Goal: Information Seeking & Learning: Learn about a topic

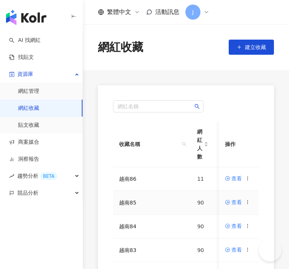
click at [250, 203] on icon at bounding box center [247, 201] width 5 height 5
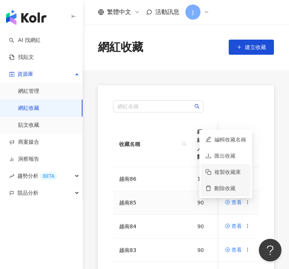
click at [223, 192] on div "刪除收藏" at bounding box center [230, 188] width 32 height 8
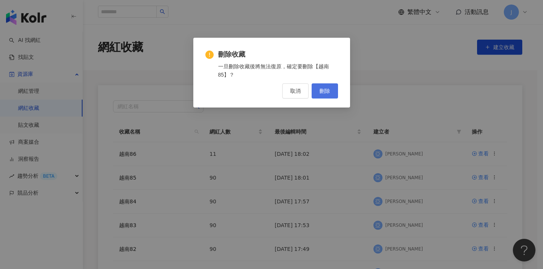
click at [289, 92] on button "刪除" at bounding box center [324, 90] width 26 height 15
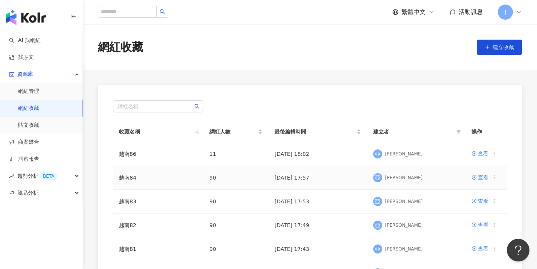
click at [289, 176] on icon at bounding box center [494, 176] width 5 height 5
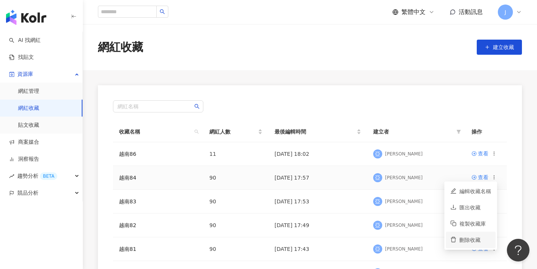
click at [289, 236] on div "刪除收藏" at bounding box center [476, 239] width 32 height 8
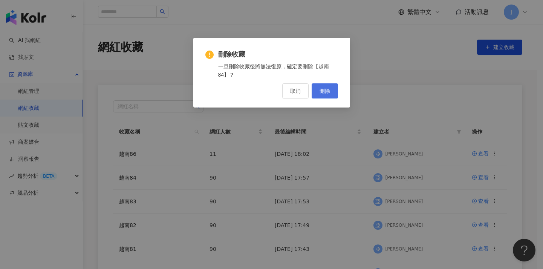
click at [289, 91] on span "刪除" at bounding box center [324, 91] width 11 height 6
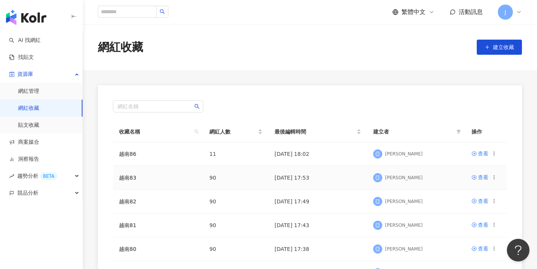
click at [289, 177] on icon at bounding box center [494, 176] width 5 height 5
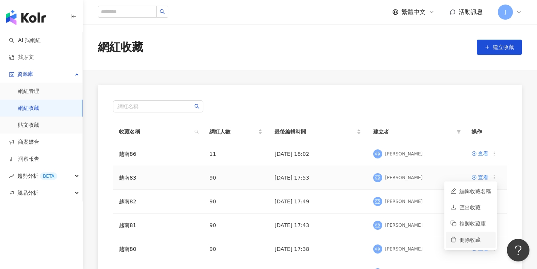
click at [289, 237] on div "刪除收藏" at bounding box center [476, 239] width 32 height 8
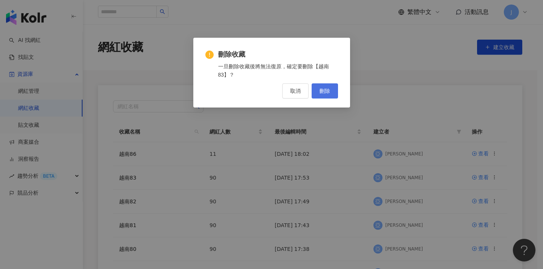
click at [289, 95] on button "刪除" at bounding box center [324, 90] width 26 height 15
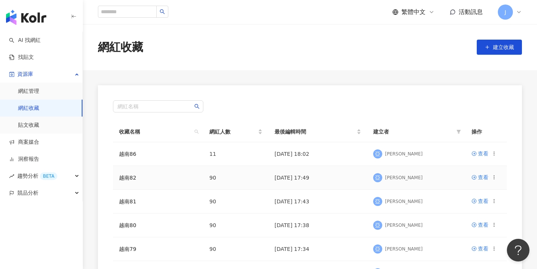
click at [289, 177] on icon at bounding box center [494, 176] width 5 height 5
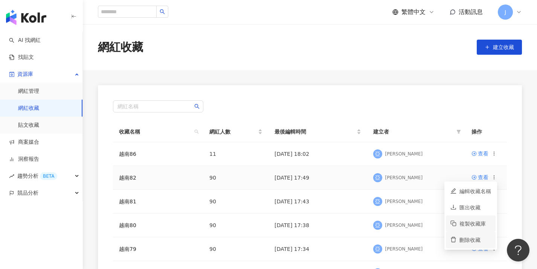
click at [289, 239] on div "刪除收藏" at bounding box center [476, 239] width 32 height 8
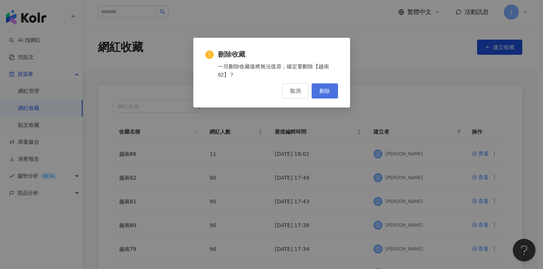
click at [289, 88] on span "刪除" at bounding box center [324, 91] width 11 height 6
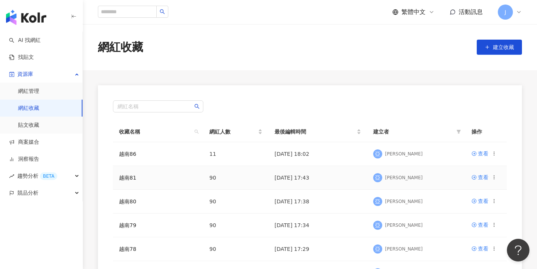
click at [289, 176] on icon at bounding box center [494, 176] width 5 height 5
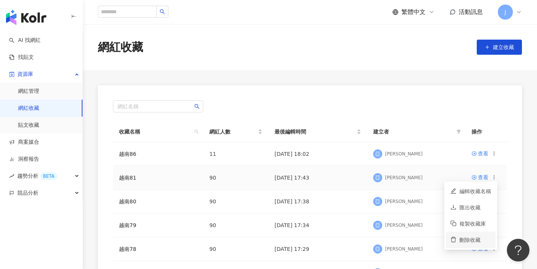
click at [289, 240] on div "刪除收藏" at bounding box center [476, 239] width 32 height 8
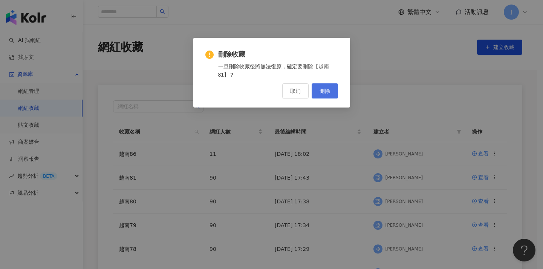
click at [289, 87] on button "刪除" at bounding box center [324, 90] width 26 height 15
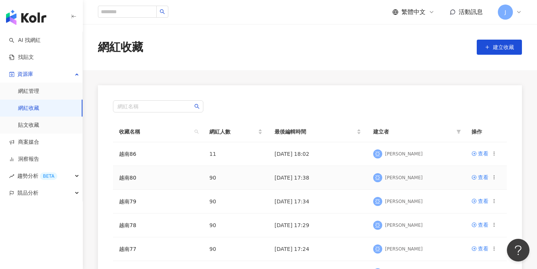
click at [289, 179] on circle at bounding box center [494, 178] width 0 height 0
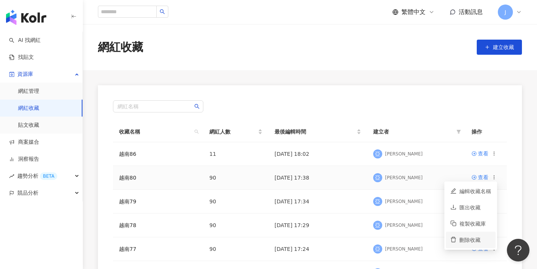
click at [289, 236] on div "刪除收藏" at bounding box center [476, 239] width 32 height 8
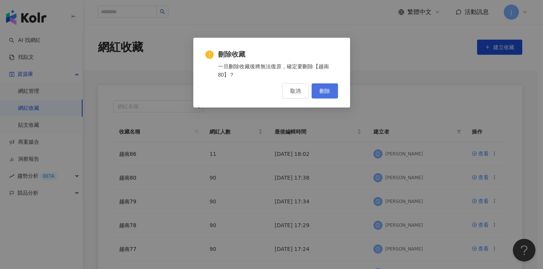
click at [289, 93] on button "刪除" at bounding box center [324, 90] width 26 height 15
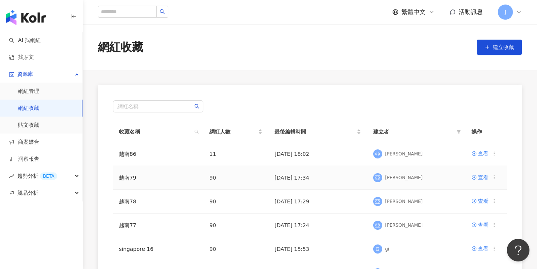
click at [289, 177] on icon at bounding box center [494, 176] width 5 height 5
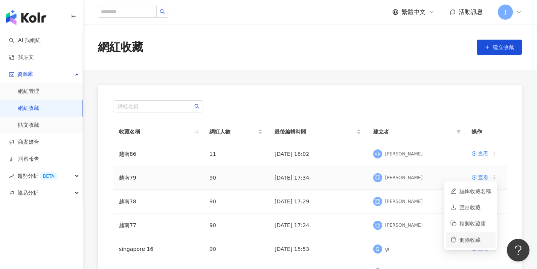
click at [289, 236] on div "刪除收藏" at bounding box center [476, 239] width 32 height 8
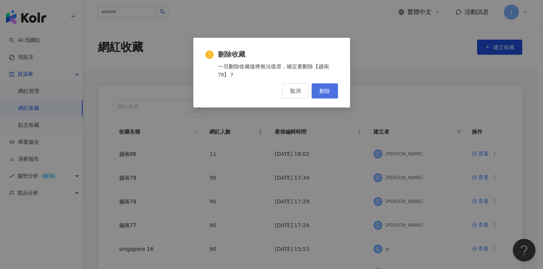
click at [289, 90] on span "刪除" at bounding box center [324, 91] width 11 height 6
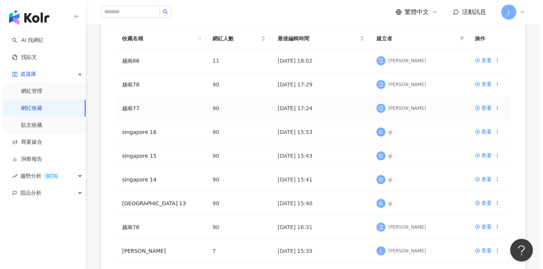
scroll to position [92, 0]
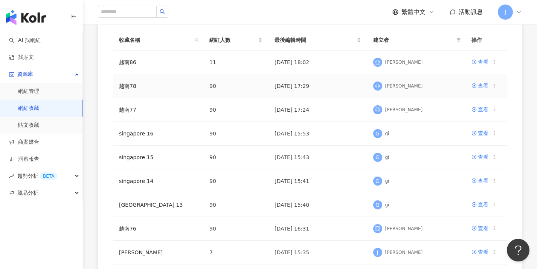
click at [289, 88] on icon at bounding box center [494, 85] width 5 height 5
click at [289, 148] on div "刪除收藏" at bounding box center [476, 148] width 32 height 8
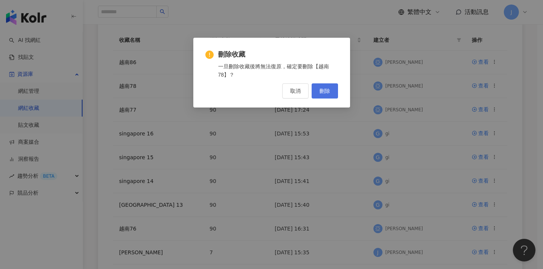
click at [289, 87] on button "刪除" at bounding box center [324, 90] width 26 height 15
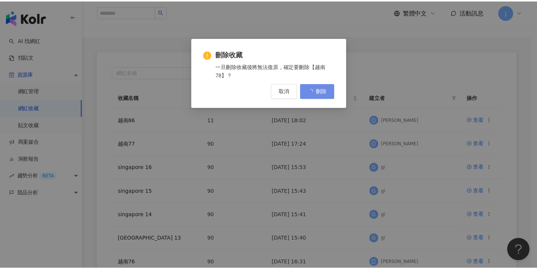
scroll to position [0, 0]
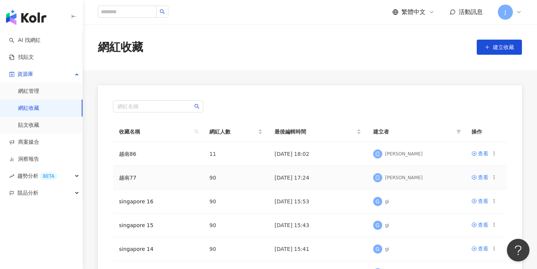
click at [289, 178] on icon at bounding box center [494, 176] width 5 height 5
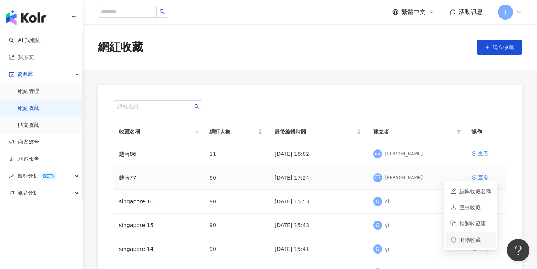
click at [289, 243] on div "刪除收藏" at bounding box center [476, 239] width 32 height 8
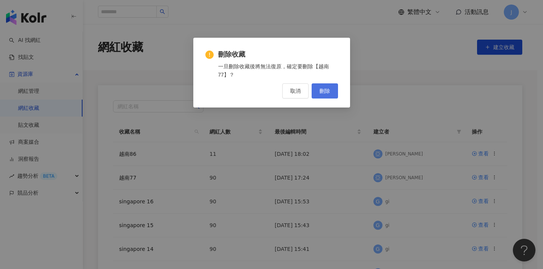
click at [289, 95] on button "刪除" at bounding box center [324, 90] width 26 height 15
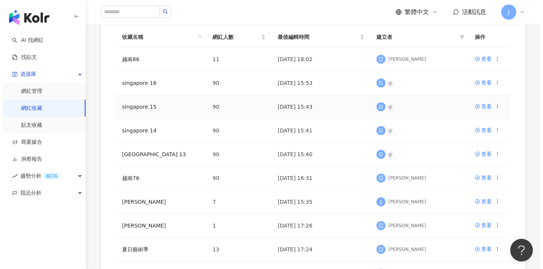
scroll to position [105, 0]
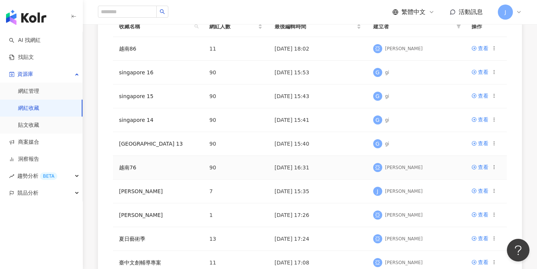
click at [289, 166] on icon at bounding box center [494, 166] width 5 height 5
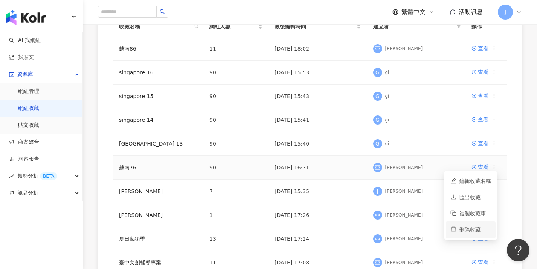
click at [289, 227] on div "刪除收藏" at bounding box center [476, 229] width 32 height 8
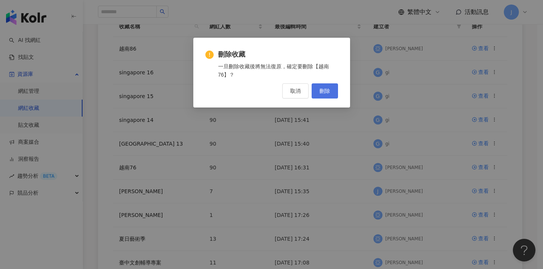
click at [289, 89] on span "刪除" at bounding box center [324, 91] width 11 height 6
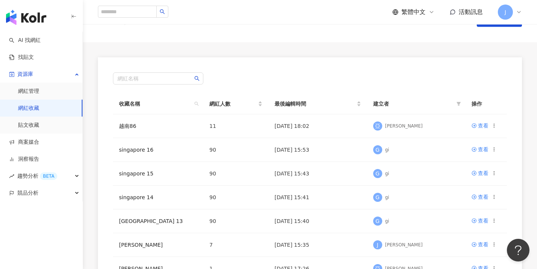
scroll to position [0, 0]
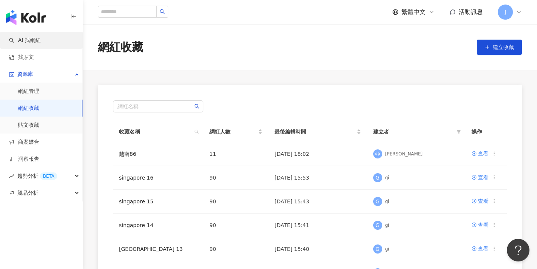
click at [41, 41] on link "AI 找網紅" at bounding box center [25, 41] width 32 height 8
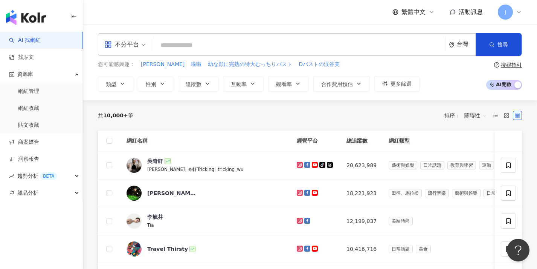
click at [289, 45] on div "台灣" at bounding box center [466, 44] width 19 height 6
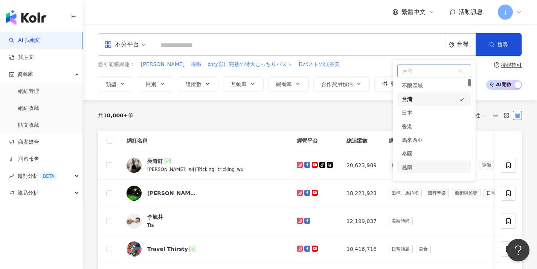
click at [289, 166] on div "越南" at bounding box center [434, 167] width 74 height 14
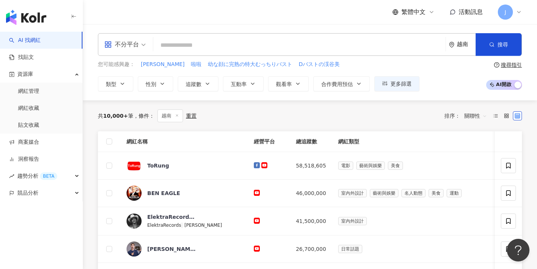
click at [289, 116] on span "關聯性" at bounding box center [475, 116] width 23 height 12
click at [289, 143] on div "追蹤數" at bounding box center [475, 143] width 19 height 8
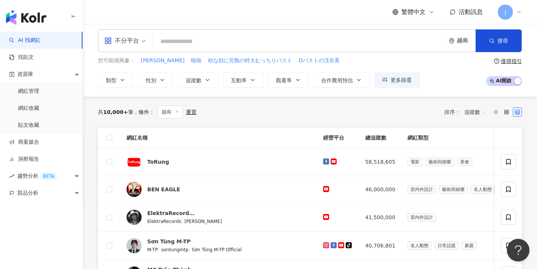
scroll to position [355, 0]
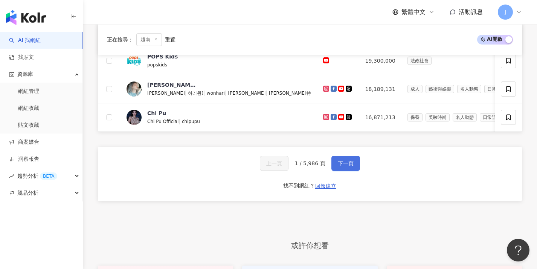
click at [289, 165] on span "下一頁" at bounding box center [346, 163] width 16 height 6
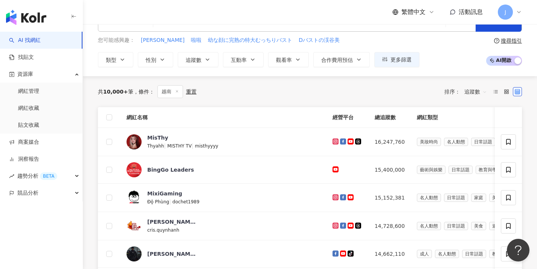
scroll to position [359, 0]
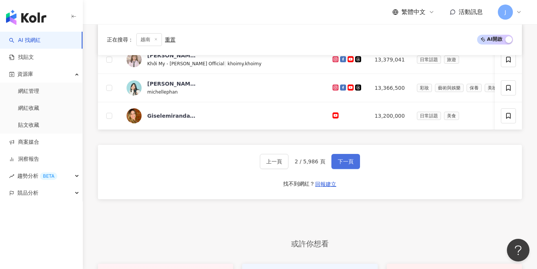
click at [289, 169] on button "下一頁" at bounding box center [345, 161] width 29 height 15
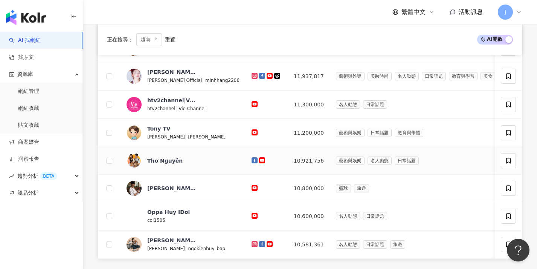
scroll to position [411, 0]
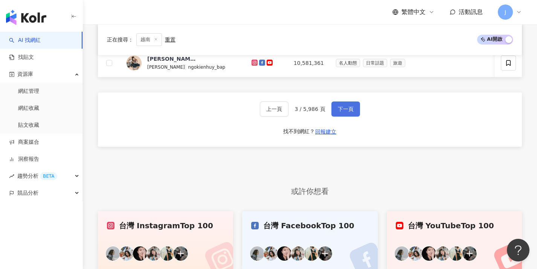
click at [289, 115] on button "下一頁" at bounding box center [345, 108] width 29 height 15
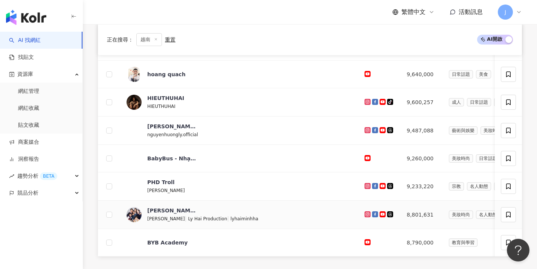
scroll to position [318, 0]
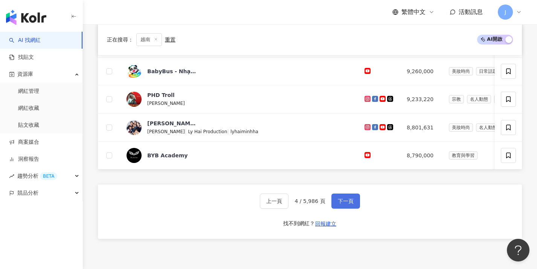
click at [289, 208] on button "下一頁" at bounding box center [345, 200] width 29 height 15
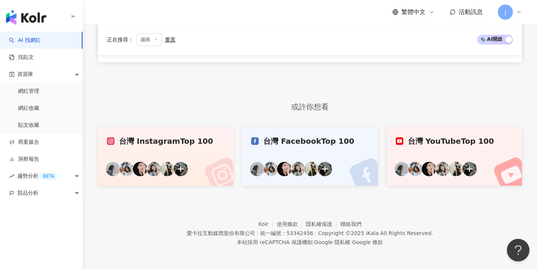
scroll to position [307, 0]
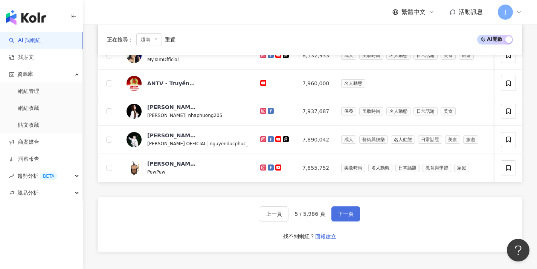
click at [289, 206] on button "下一頁" at bounding box center [345, 213] width 29 height 15
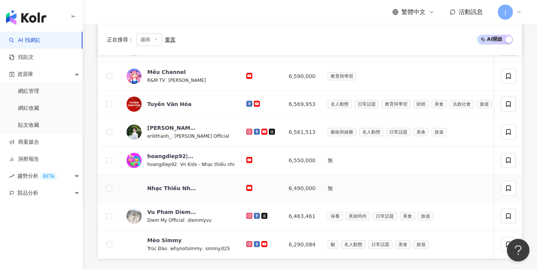
scroll to position [388, 0]
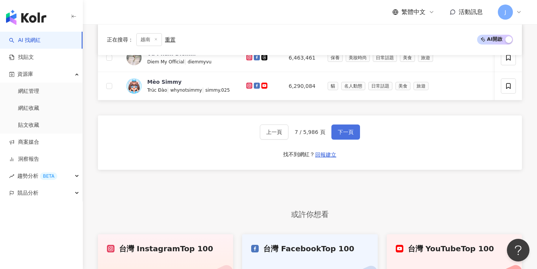
click at [289, 139] on button "下一頁" at bounding box center [345, 131] width 29 height 15
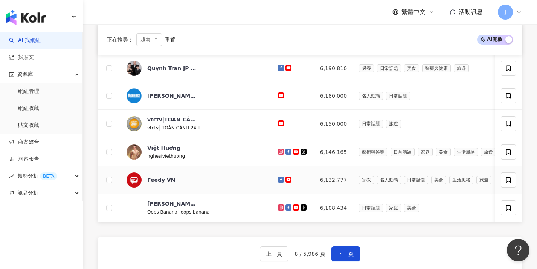
scroll to position [308, 0]
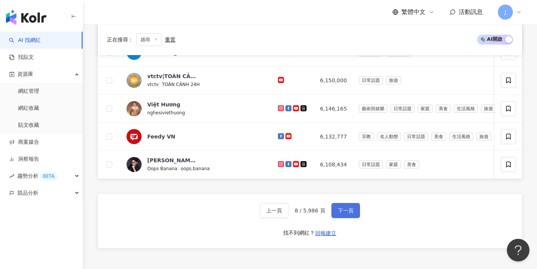
click at [289, 213] on span "下一頁" at bounding box center [346, 210] width 16 height 6
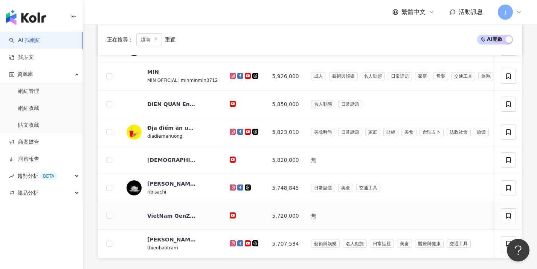
scroll to position [305, 0]
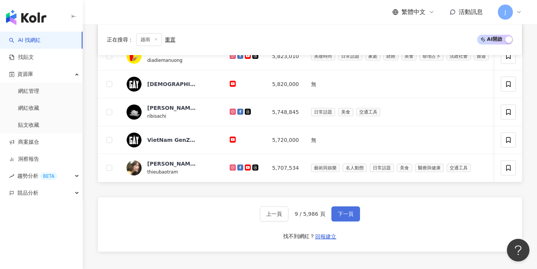
click at [289, 215] on button "下一頁" at bounding box center [345, 213] width 29 height 15
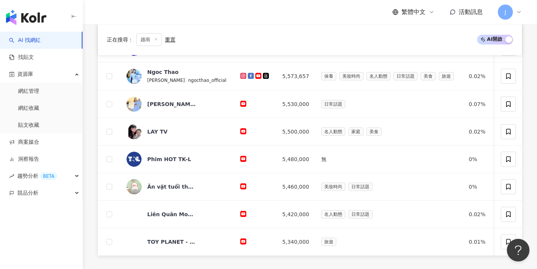
scroll to position [336, 0]
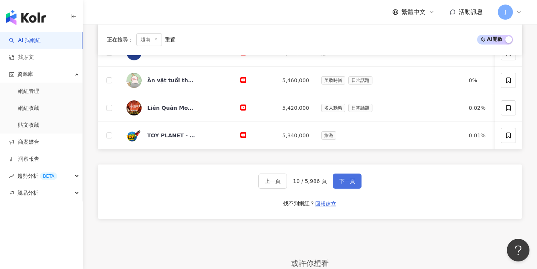
click at [289, 184] on span "下一頁" at bounding box center [347, 181] width 16 height 6
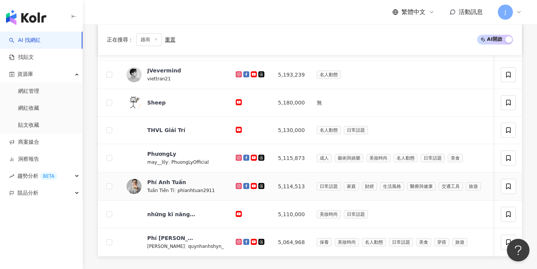
scroll to position [348, 0]
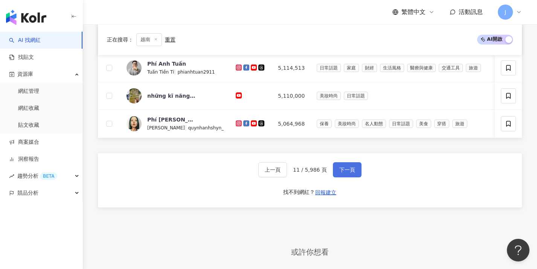
click at [289, 173] on span "下一頁" at bounding box center [347, 169] width 16 height 6
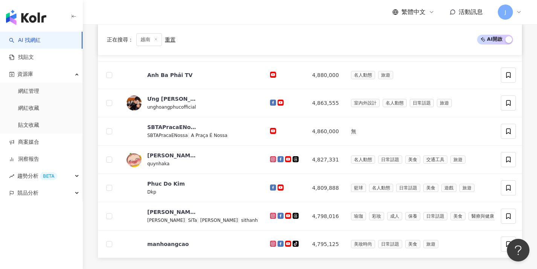
scroll to position [328, 0]
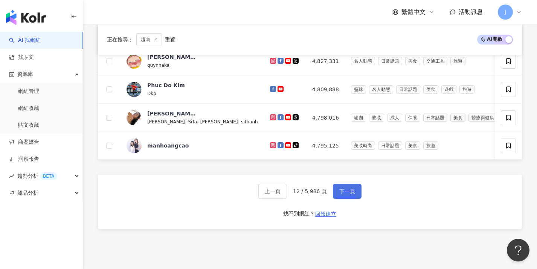
click at [289, 196] on button "下一頁" at bounding box center [347, 190] width 29 height 15
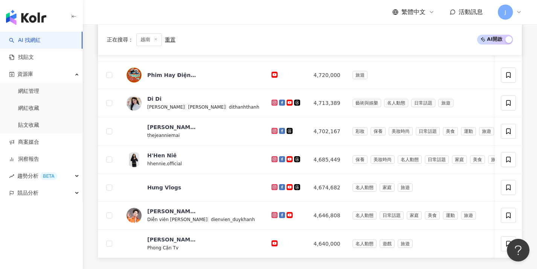
scroll to position [300, 0]
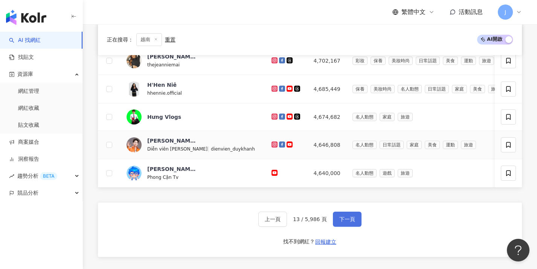
click at [289, 226] on button "下一頁" at bounding box center [347, 218] width 29 height 15
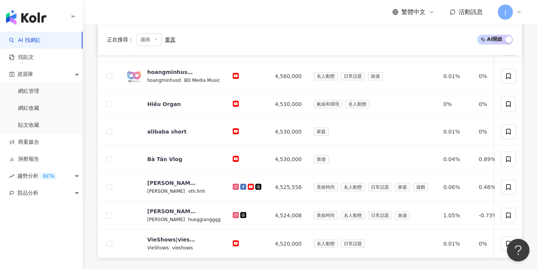
scroll to position [305, 0]
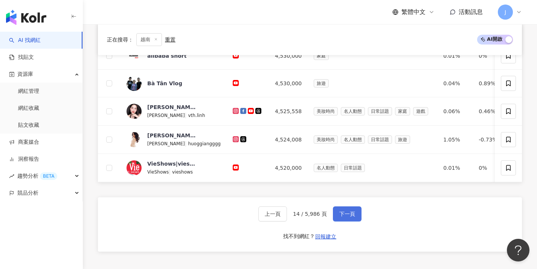
click at [289, 217] on span "下一頁" at bounding box center [347, 214] width 16 height 6
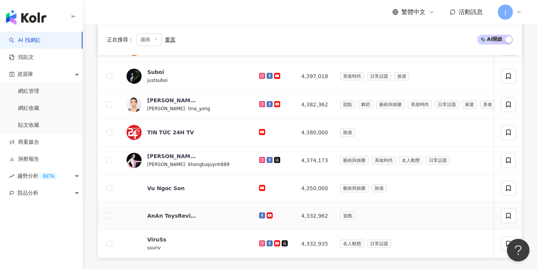
scroll to position [374, 0]
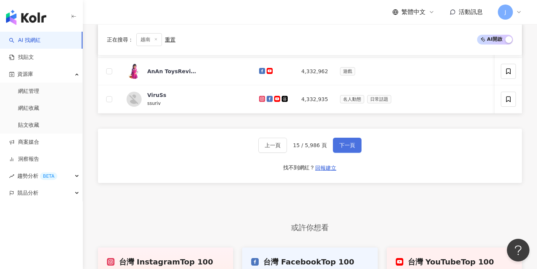
click at [289, 148] on span "下一頁" at bounding box center [347, 145] width 16 height 6
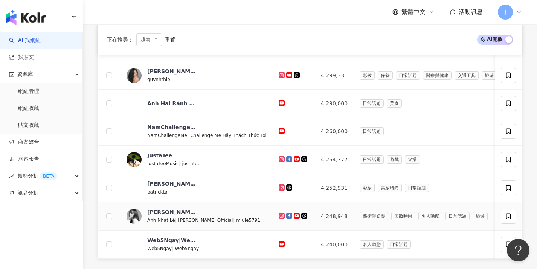
scroll to position [383, 0]
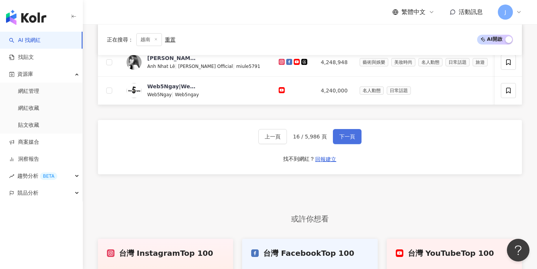
click at [289, 144] on button "下一頁" at bounding box center [347, 136] width 29 height 15
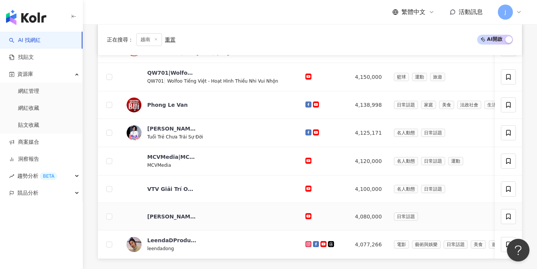
scroll to position [290, 0]
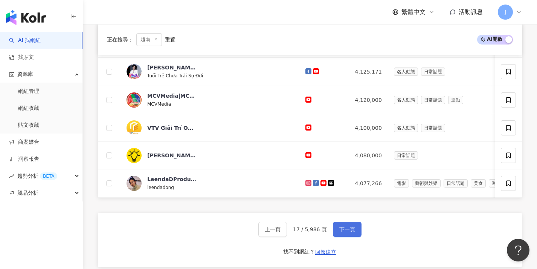
click at [289, 232] on span "下一頁" at bounding box center [347, 229] width 16 height 6
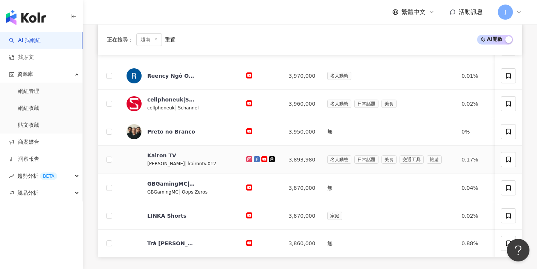
scroll to position [336, 0]
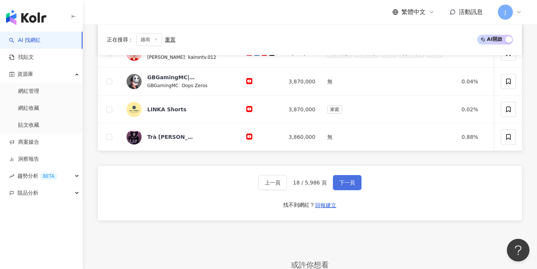
click at [289, 185] on span "下一頁" at bounding box center [347, 182] width 16 height 6
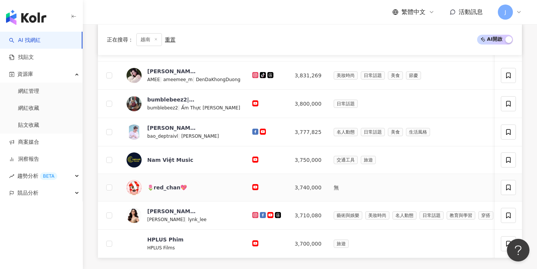
scroll to position [281, 0]
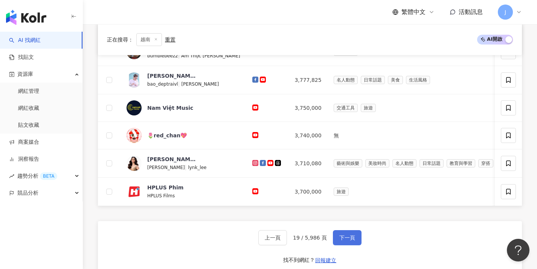
click at [289, 240] on span "下一頁" at bounding box center [347, 237] width 16 height 6
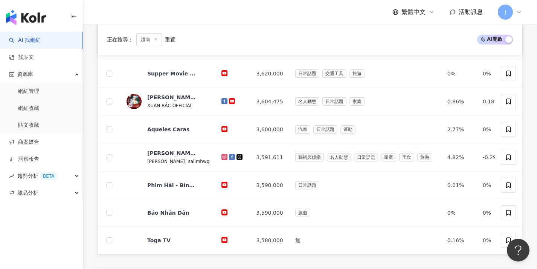
scroll to position [288, 0]
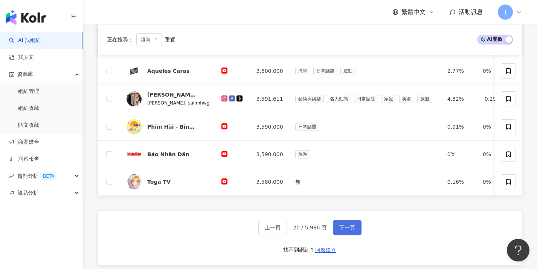
click at [289, 235] on button "下一頁" at bounding box center [347, 227] width 29 height 15
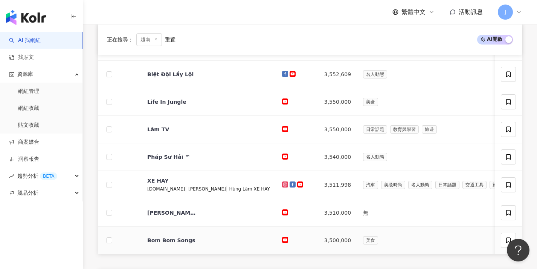
scroll to position [263, 0]
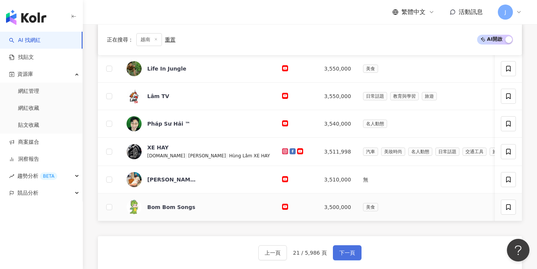
click at [289, 257] on button "下一頁" at bounding box center [347, 252] width 29 height 15
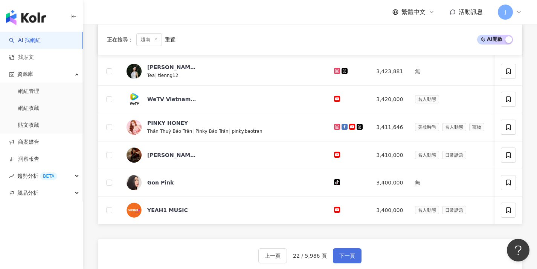
click at [289, 255] on button "下一頁" at bounding box center [347, 255] width 29 height 15
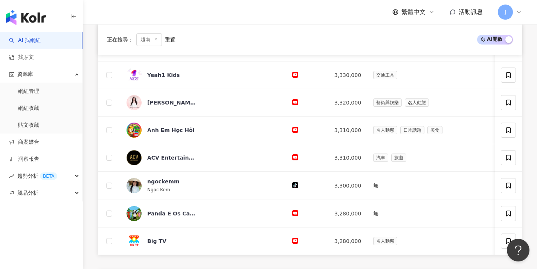
scroll to position [305, 0]
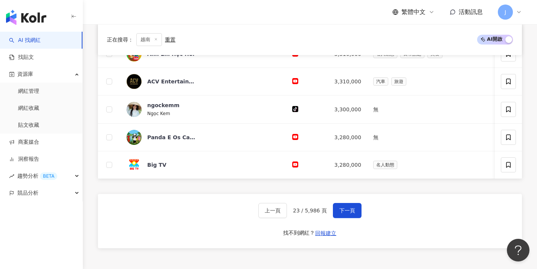
drag, startPoint x: 350, startPoint y: 215, endPoint x: 351, endPoint y: 227, distance: 12.1
click at [289, 229] on div "上一頁 23 / 5,986 頁 下一頁 找不到網紅？ 回報建立" at bounding box center [310, 221] width 424 height 54
click at [289, 218] on button "下一頁" at bounding box center [347, 210] width 29 height 15
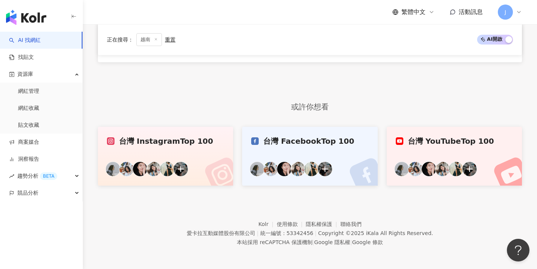
click at [289, 217] on footer "Kolr 使用條款 隱私權保護 聯絡我們 愛卡拉互動媒體股份有限公司 | 統一編號：53342456 | Copyright © 2025 iKala All…" at bounding box center [310, 227] width 454 height 84
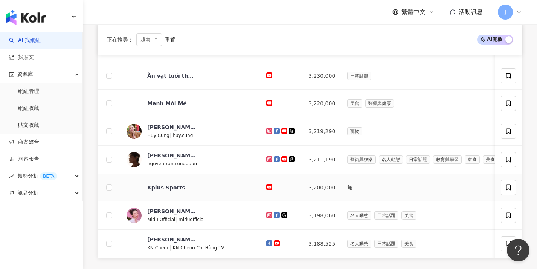
scroll to position [322, 0]
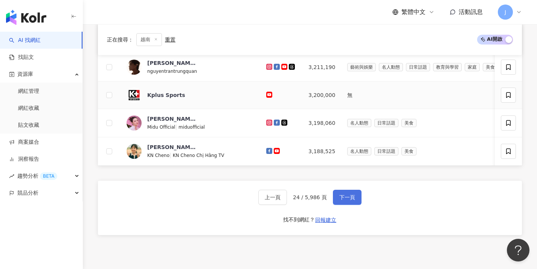
click at [289, 200] on span "下一頁" at bounding box center [347, 197] width 16 height 6
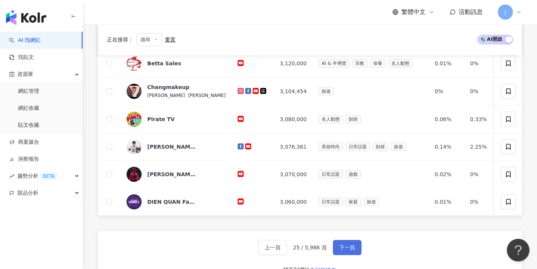
scroll to position [282, 0]
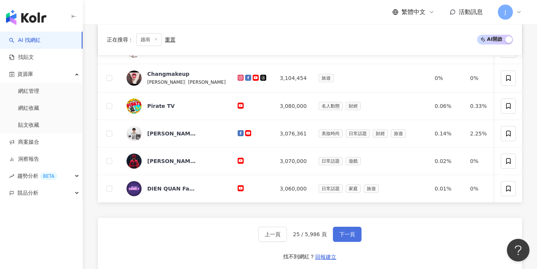
click at [289, 237] on span "下一頁" at bounding box center [347, 234] width 16 height 6
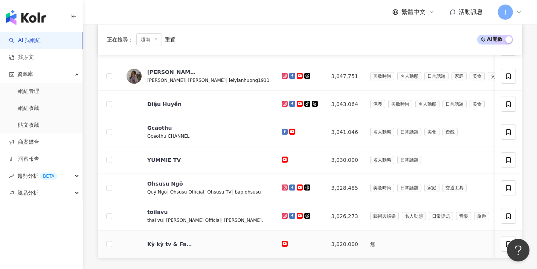
scroll to position [278, 0]
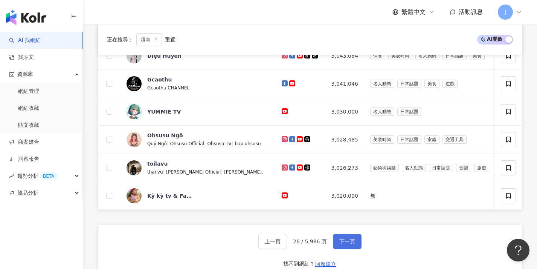
click at [289, 244] on span "下一頁" at bounding box center [347, 241] width 16 height 6
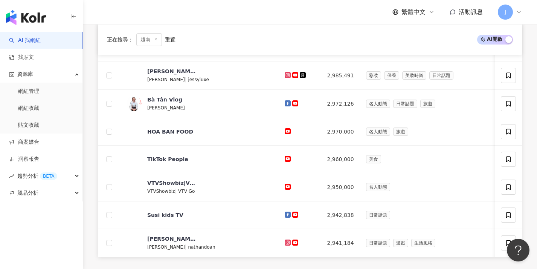
scroll to position [265, 0]
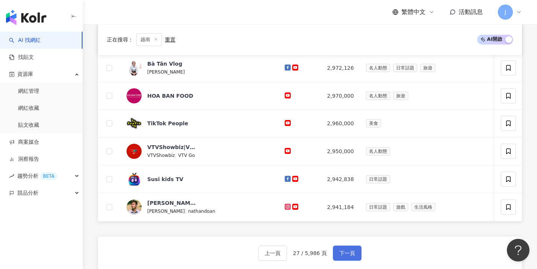
click at [289, 256] on span "下一頁" at bounding box center [347, 253] width 16 height 6
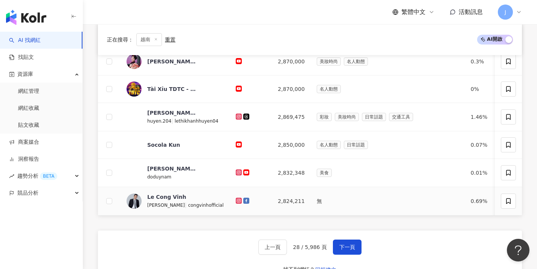
scroll to position [338, 0]
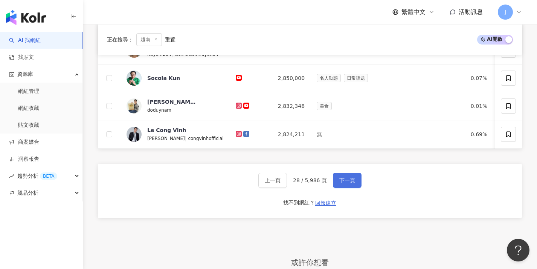
click at [289, 183] on span "下一頁" at bounding box center [347, 180] width 16 height 6
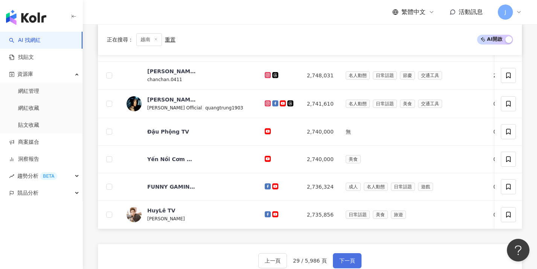
scroll to position [312, 0]
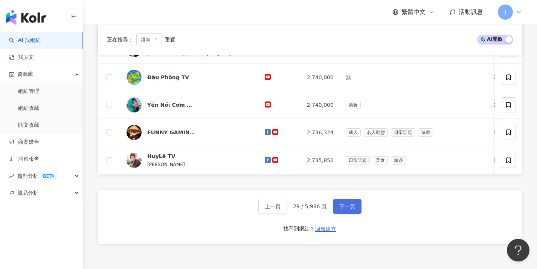
click at [289, 209] on span "下一頁" at bounding box center [347, 206] width 16 height 6
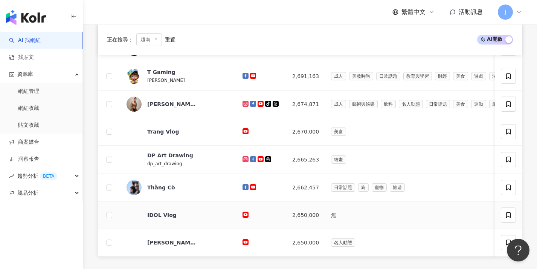
scroll to position [296, 0]
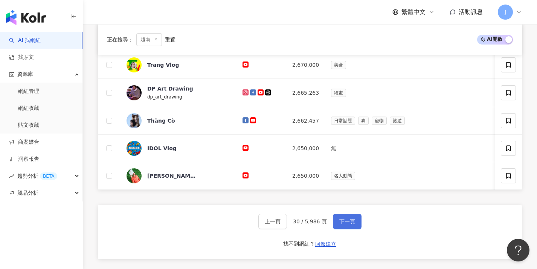
click at [289, 224] on span "下一頁" at bounding box center [347, 221] width 16 height 6
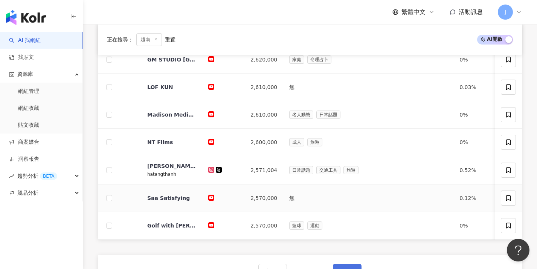
scroll to position [292, 0]
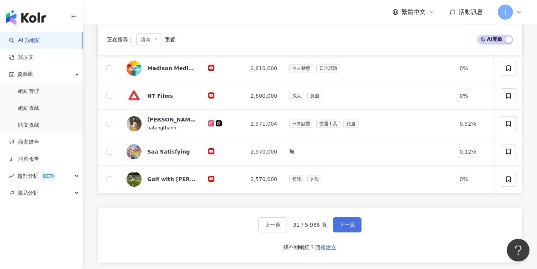
click at [289, 225] on button "下一頁" at bounding box center [347, 224] width 29 height 15
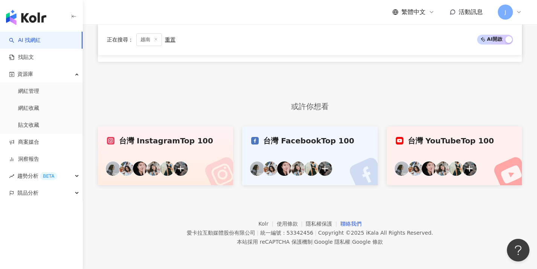
scroll to position [229, 0]
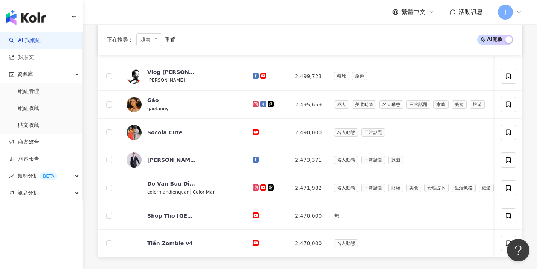
scroll to position [260, 0]
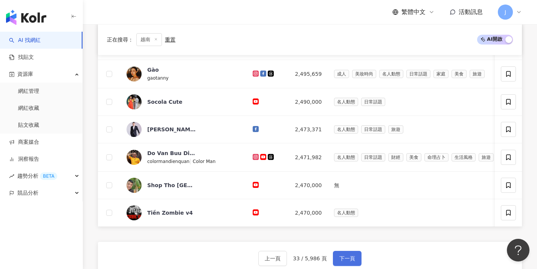
click at [289, 261] on span "下一頁" at bounding box center [347, 258] width 16 height 6
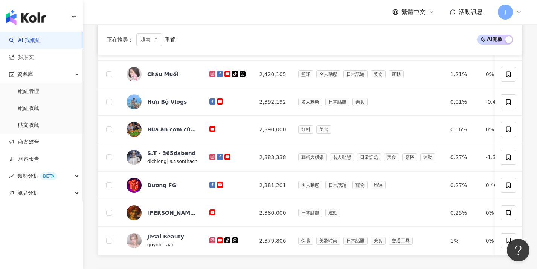
scroll to position [262, 0]
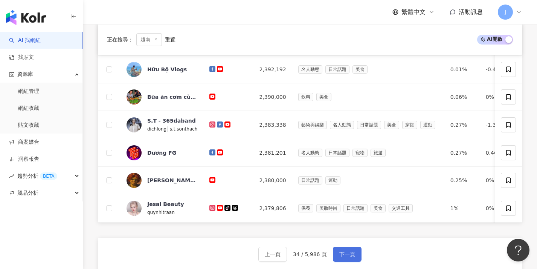
click at [289, 256] on span "下一頁" at bounding box center [347, 254] width 16 height 6
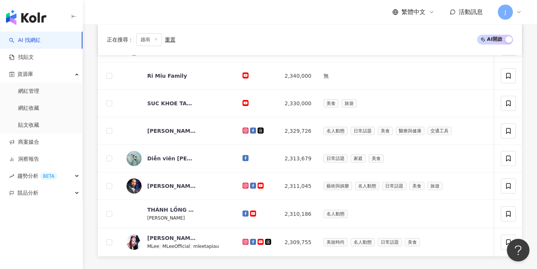
scroll to position [344, 0]
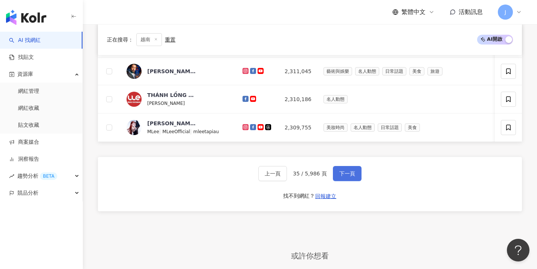
click at [289, 181] on button "下一頁" at bounding box center [347, 173] width 29 height 15
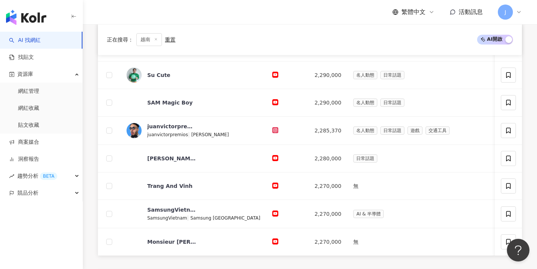
scroll to position [264, 0]
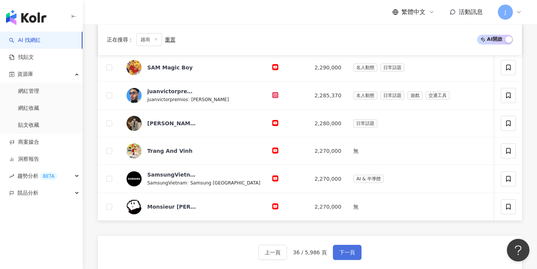
click at [289, 255] on span "下一頁" at bounding box center [347, 252] width 16 height 6
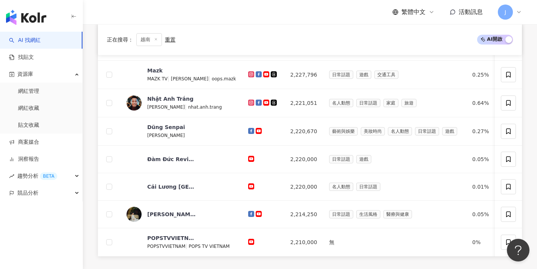
scroll to position [370, 0]
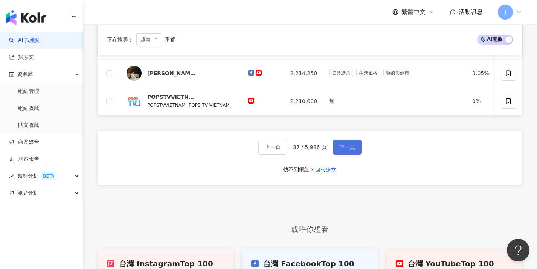
click at [289, 150] on span "下一頁" at bounding box center [347, 147] width 16 height 6
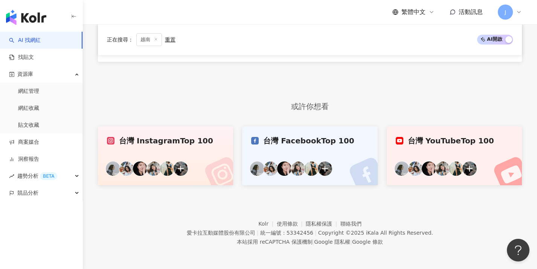
scroll to position [229, 0]
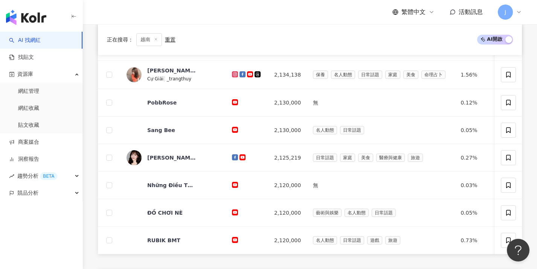
scroll to position [352, 0]
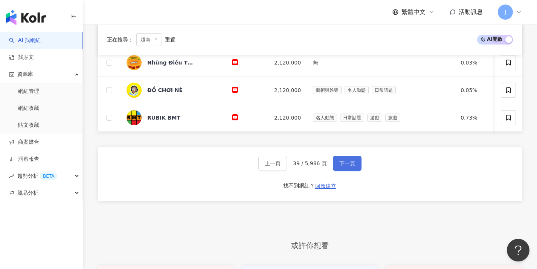
click at [289, 165] on span "下一頁" at bounding box center [347, 163] width 16 height 6
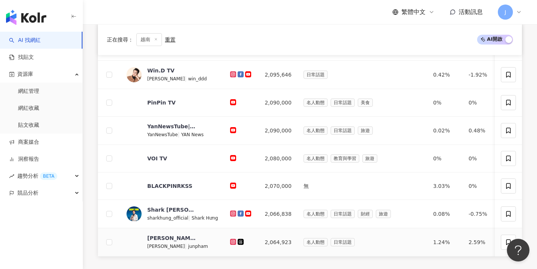
scroll to position [271, 0]
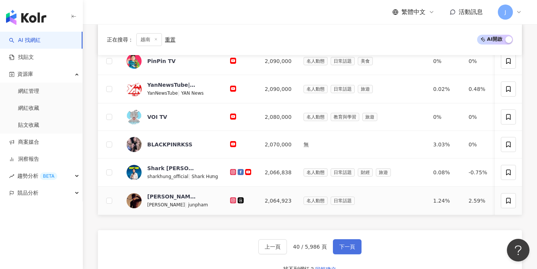
click at [289, 248] on span "下一頁" at bounding box center [347, 246] width 16 height 6
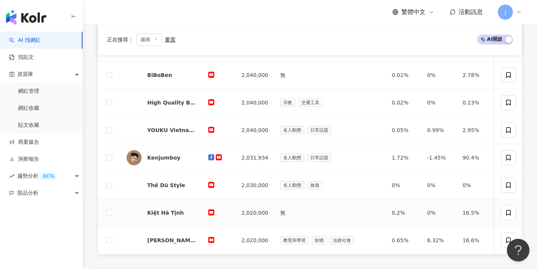
scroll to position [290, 0]
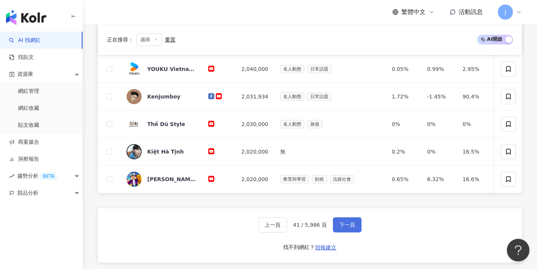
click at [289, 227] on span "下一頁" at bounding box center [347, 224] width 16 height 6
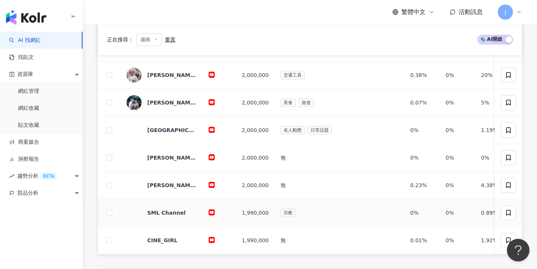
scroll to position [276, 0]
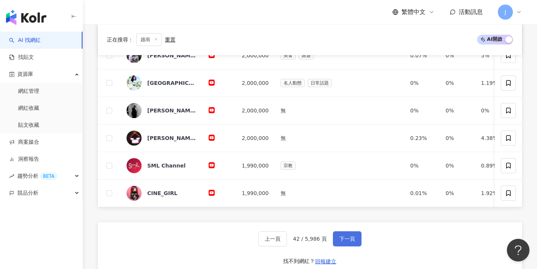
click at [289, 241] on span "下一頁" at bounding box center [347, 238] width 16 height 6
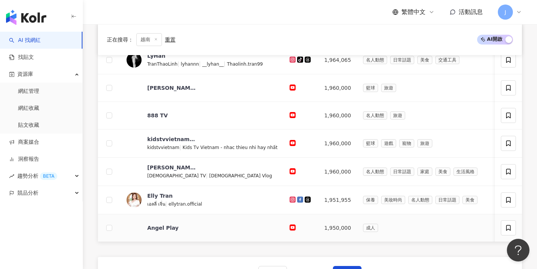
scroll to position [321, 0]
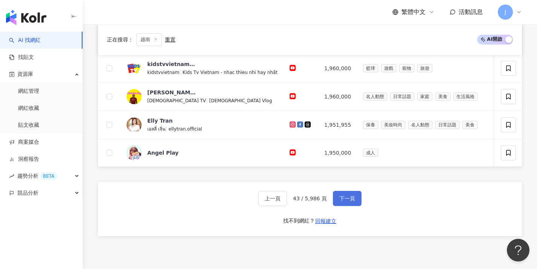
click at [289, 201] on span "下一頁" at bounding box center [347, 198] width 16 height 6
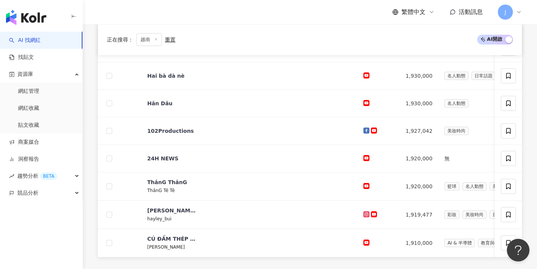
scroll to position [282, 0]
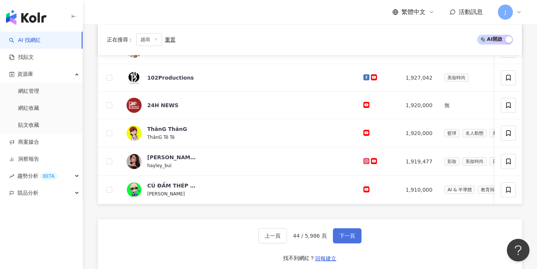
click at [289, 237] on button "下一頁" at bounding box center [347, 235] width 29 height 15
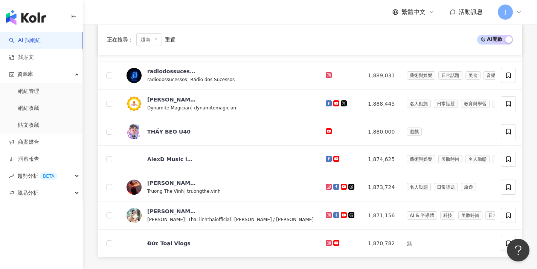
scroll to position [350, 0]
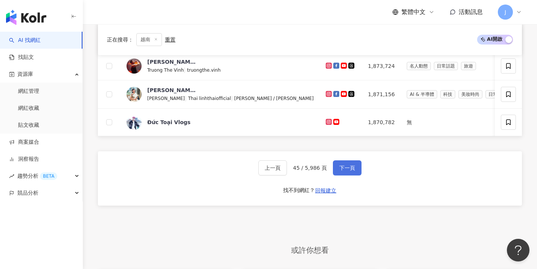
click at [289, 174] on button "下一頁" at bounding box center [347, 167] width 29 height 15
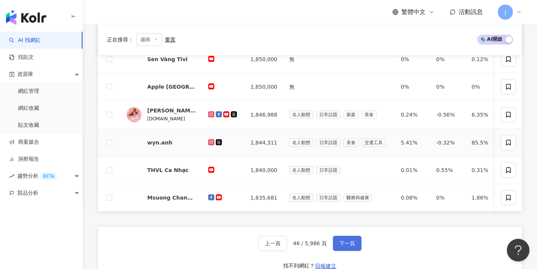
scroll to position [273, 0]
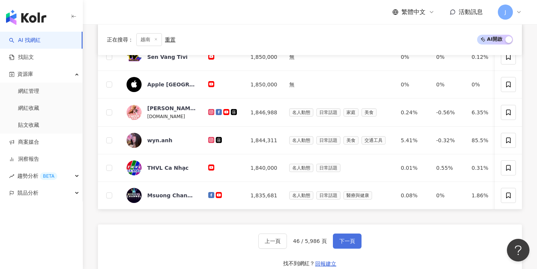
click at [289, 244] on button "下一頁" at bounding box center [347, 240] width 29 height 15
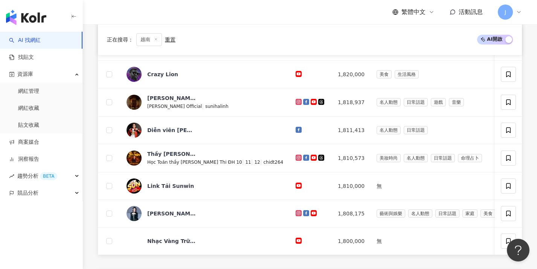
scroll to position [312, 0]
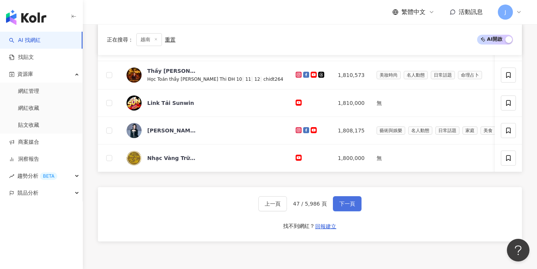
click at [289, 206] on span "下一頁" at bounding box center [347, 203] width 16 height 6
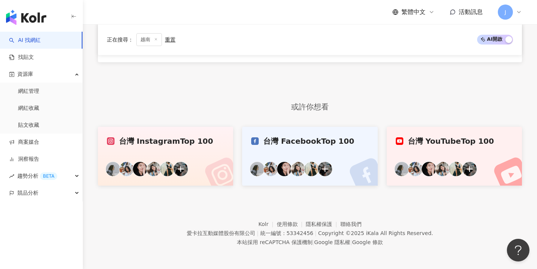
scroll to position [426, 0]
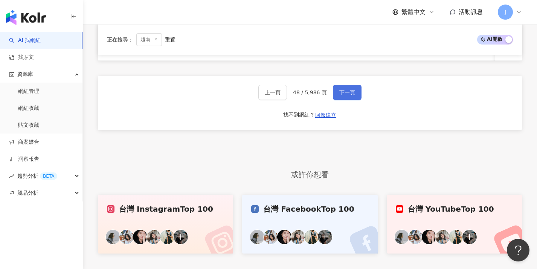
click at [289, 100] on button "下一頁" at bounding box center [347, 92] width 29 height 15
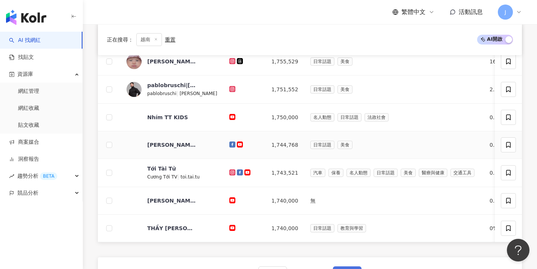
scroll to position [281, 0]
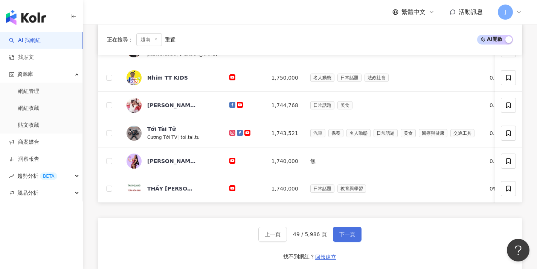
click at [289, 237] on button "下一頁" at bounding box center [347, 233] width 29 height 15
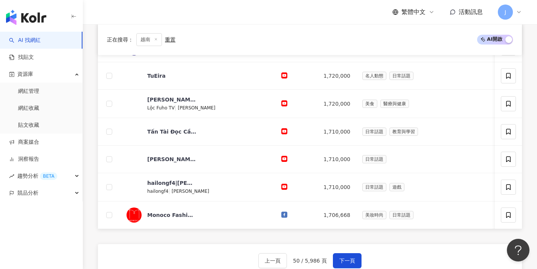
scroll to position [246, 0]
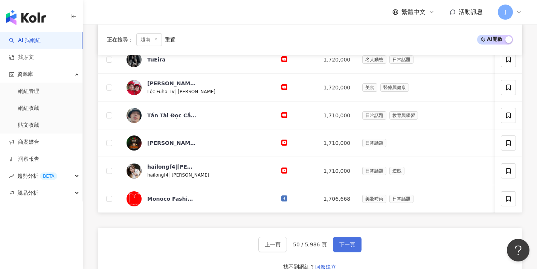
click at [289, 244] on button "下一頁" at bounding box center [347, 244] width 29 height 15
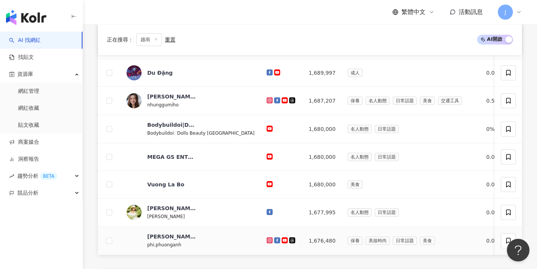
scroll to position [280, 0]
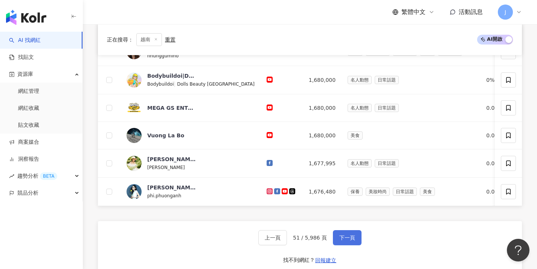
drag, startPoint x: 340, startPoint y: 242, endPoint x: 345, endPoint y: 244, distance: 5.4
click at [289, 240] on span "下一頁" at bounding box center [347, 237] width 16 height 6
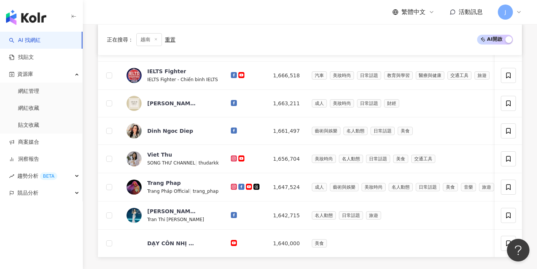
scroll to position [263, 0]
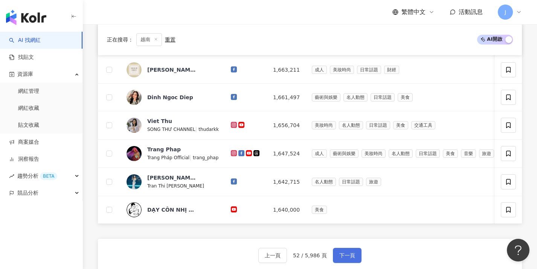
click at [289, 256] on button "下一頁" at bounding box center [347, 254] width 29 height 15
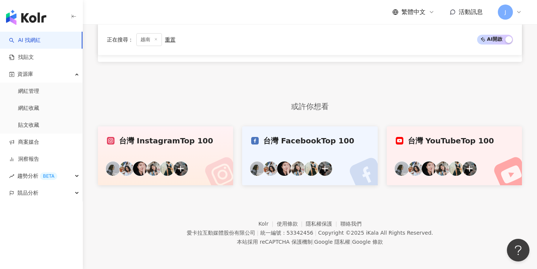
scroll to position [229, 0]
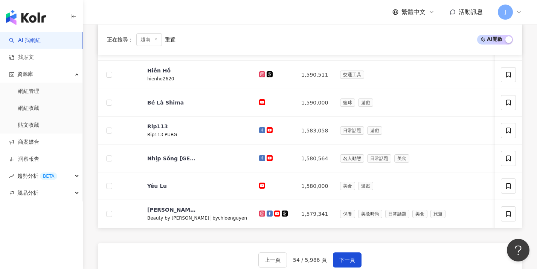
scroll to position [286, 0]
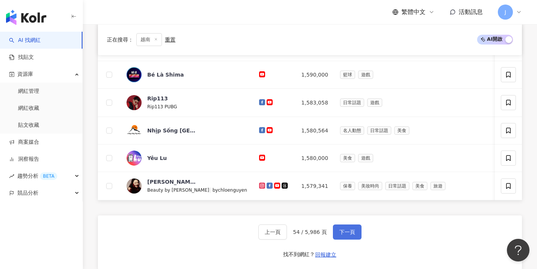
click at [289, 235] on span "下一頁" at bounding box center [347, 232] width 16 height 6
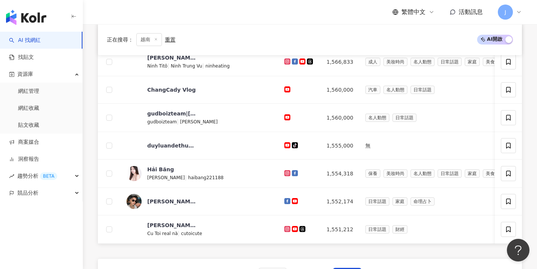
scroll to position [274, 0]
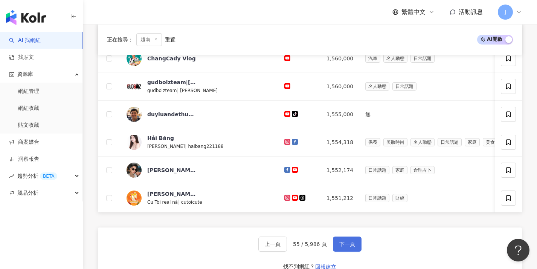
click at [289, 247] on span "下一頁" at bounding box center [347, 244] width 16 height 6
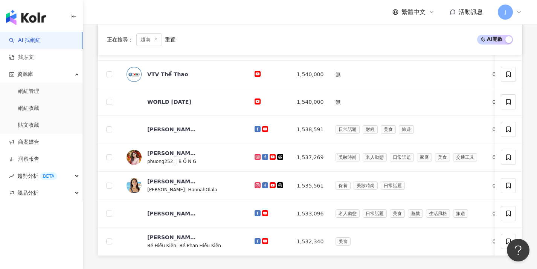
scroll to position [275, 0]
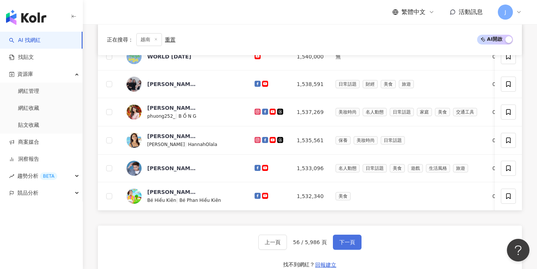
click at [289, 244] on span "下一頁" at bounding box center [347, 242] width 16 height 6
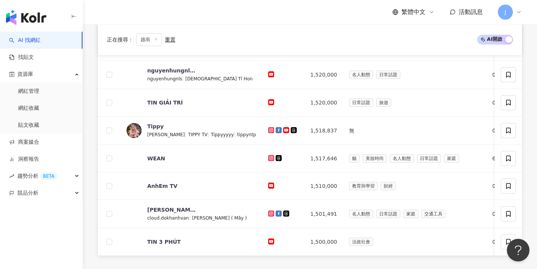
scroll to position [352, 0]
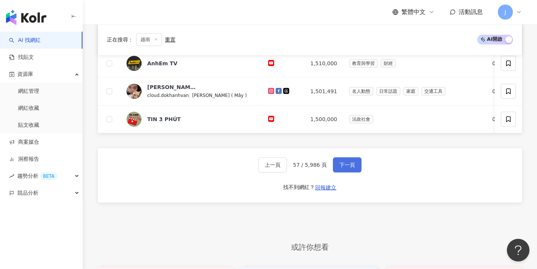
click at [289, 168] on span "下一頁" at bounding box center [347, 165] width 16 height 6
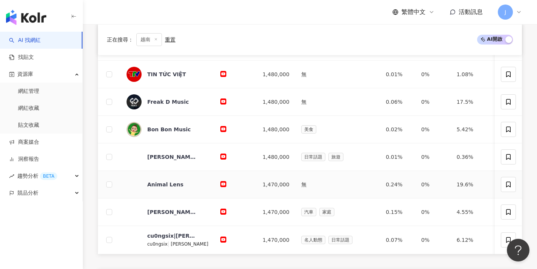
scroll to position [286, 0]
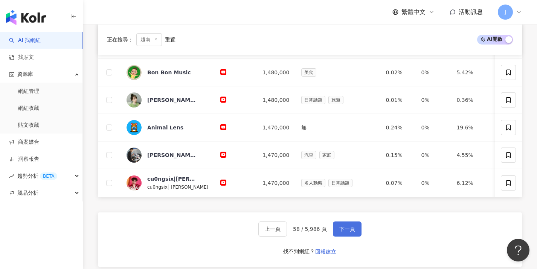
click at [289, 229] on button "下一頁" at bounding box center [347, 228] width 29 height 15
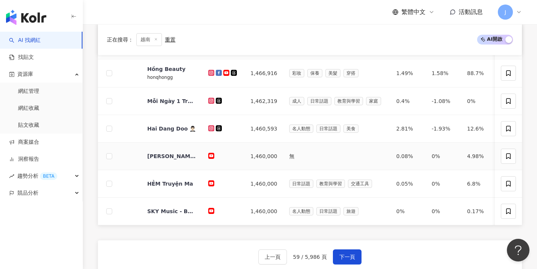
scroll to position [259, 0]
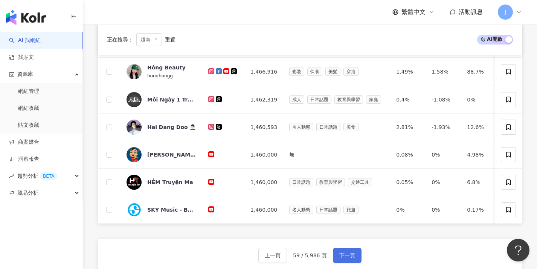
click at [289, 258] on span "下一頁" at bounding box center [347, 255] width 16 height 6
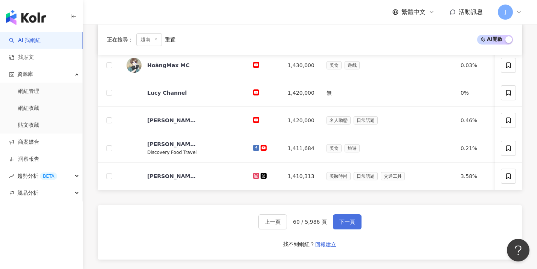
scroll to position [297, 0]
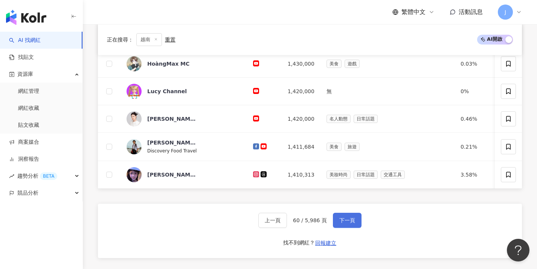
click at [289, 227] on button "下一頁" at bounding box center [347, 219] width 29 height 15
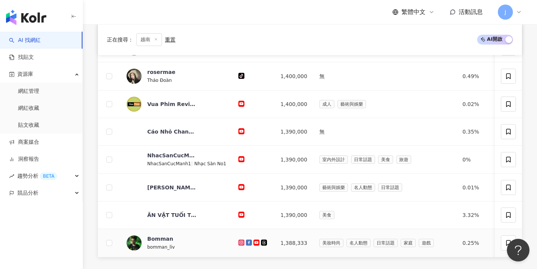
scroll to position [289, 0]
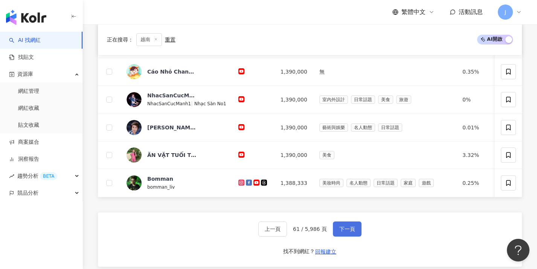
click at [289, 230] on button "下一頁" at bounding box center [347, 228] width 29 height 15
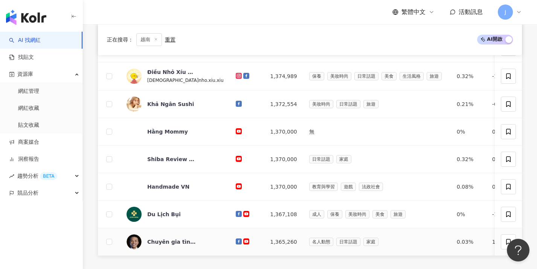
scroll to position [297, 0]
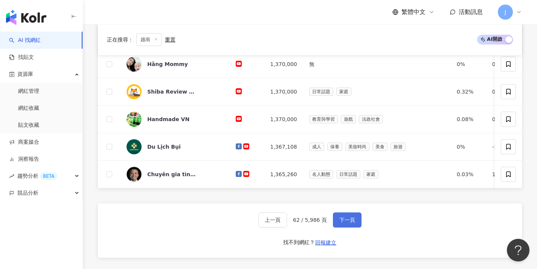
click at [289, 227] on button "下一頁" at bounding box center [347, 219] width 29 height 15
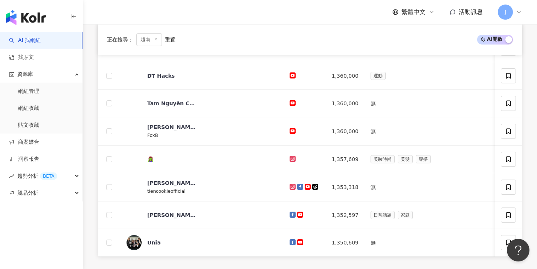
scroll to position [281, 0]
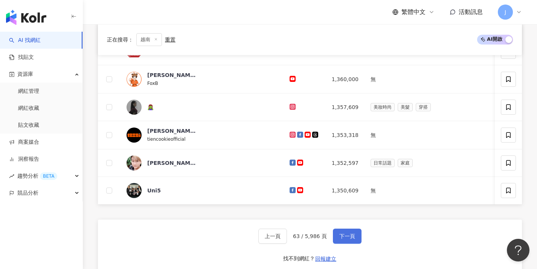
click at [289, 237] on button "下一頁" at bounding box center [347, 235] width 29 height 15
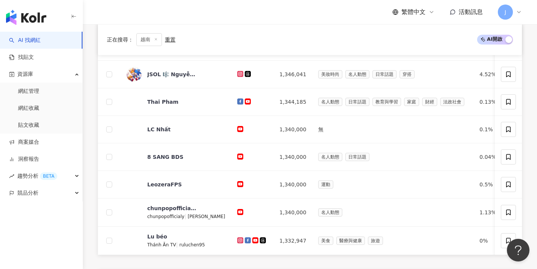
scroll to position [292, 0]
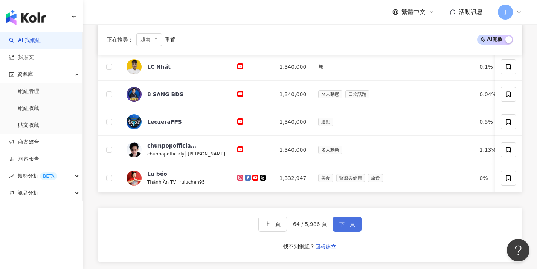
click at [289, 227] on span "下一頁" at bounding box center [347, 224] width 16 height 6
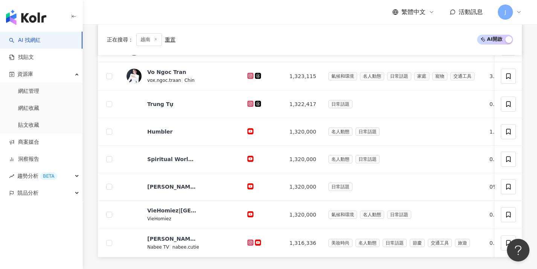
scroll to position [288, 0]
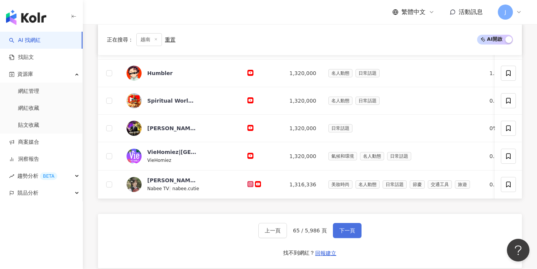
click at [289, 232] on span "下一頁" at bounding box center [347, 230] width 16 height 6
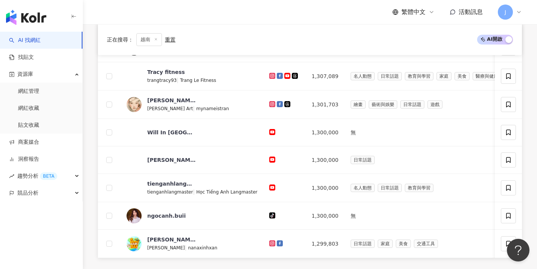
scroll to position [258, 0]
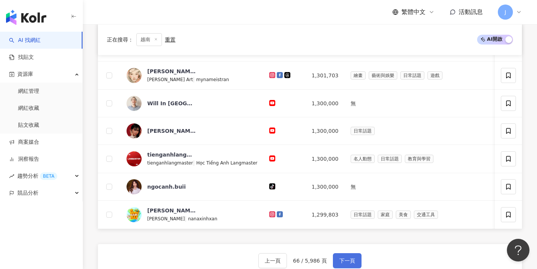
click at [289, 261] on button "下一頁" at bounding box center [347, 260] width 29 height 15
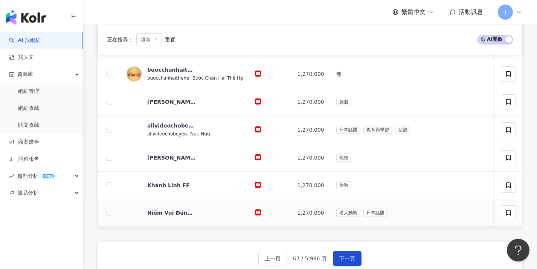
scroll to position [281, 0]
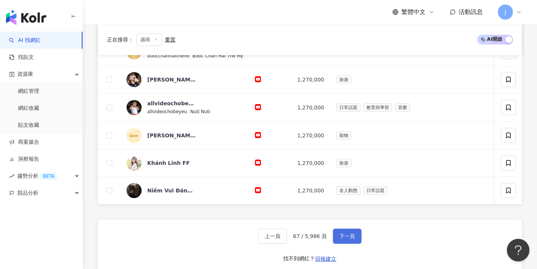
click at [289, 239] on span "下一頁" at bounding box center [347, 236] width 16 height 6
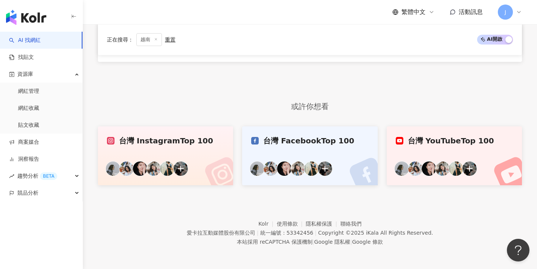
scroll to position [229, 0]
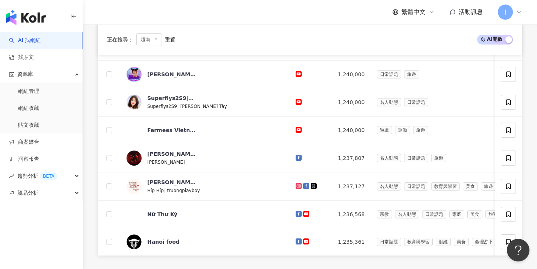
scroll to position [275, 0]
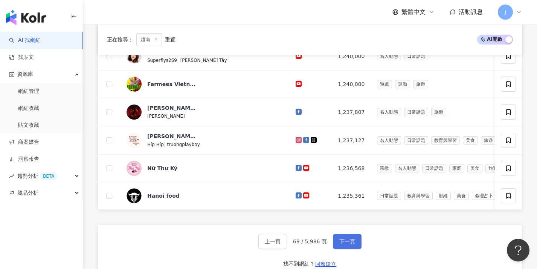
click at [289, 241] on button "下一頁" at bounding box center [347, 241] width 29 height 15
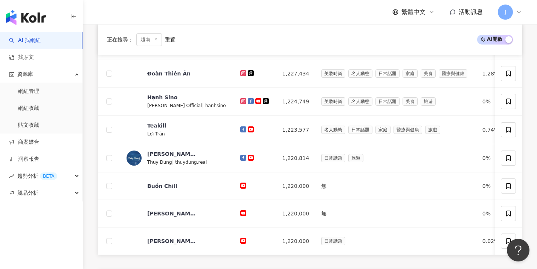
scroll to position [335, 0]
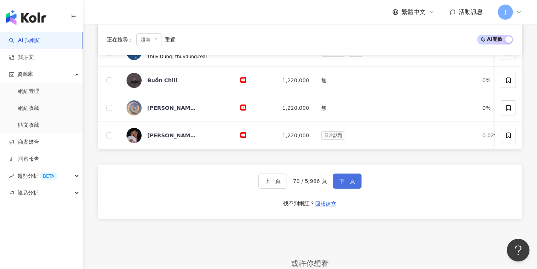
click at [289, 187] on button "下一頁" at bounding box center [347, 180] width 29 height 15
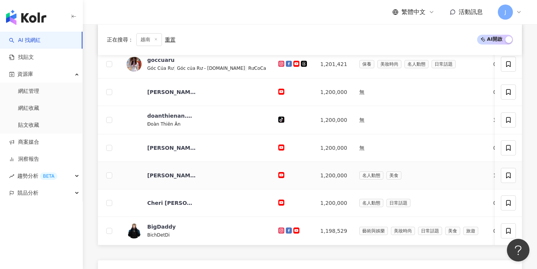
scroll to position [295, 0]
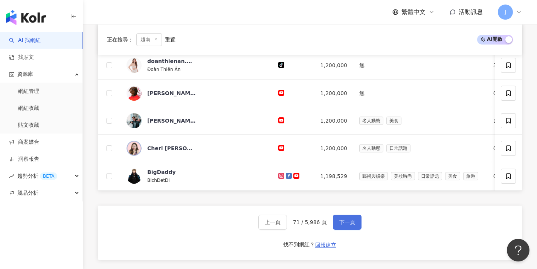
click at [289, 224] on span "下一頁" at bounding box center [347, 222] width 16 height 6
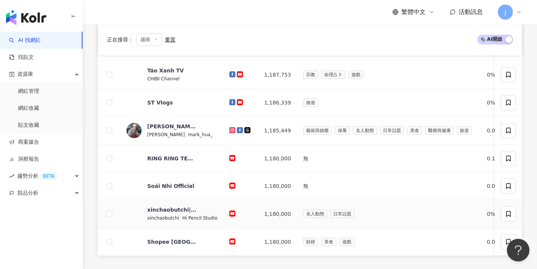
scroll to position [272, 0]
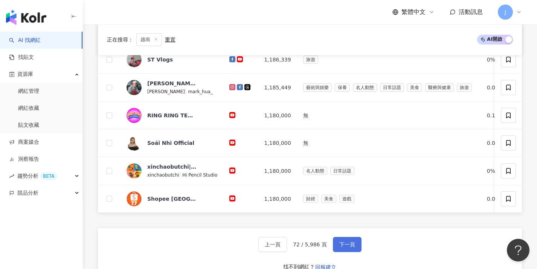
click at [289, 246] on span "下一頁" at bounding box center [347, 244] width 16 height 6
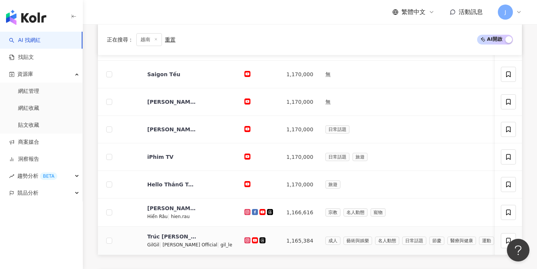
scroll to position [327, 0]
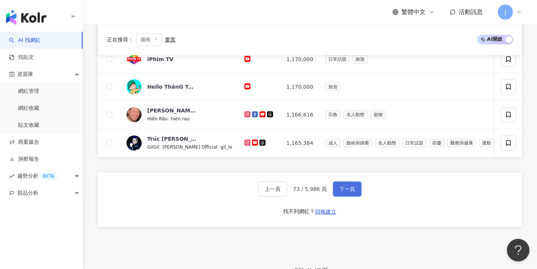
click at [289, 192] on span "下一頁" at bounding box center [347, 189] width 16 height 6
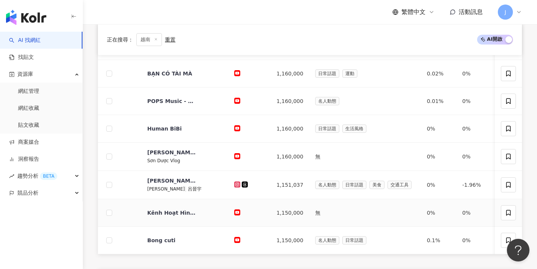
scroll to position [296, 0]
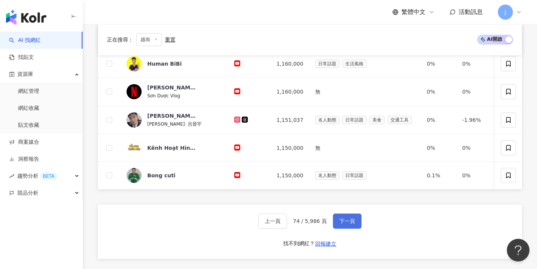
click at [289, 223] on span "下一頁" at bounding box center [347, 221] width 16 height 6
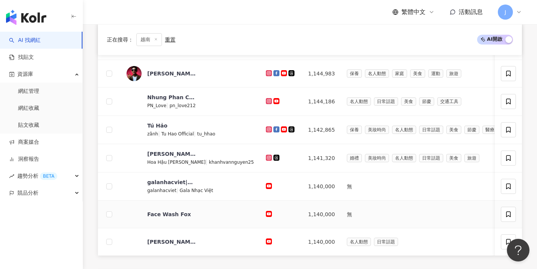
scroll to position [344, 0]
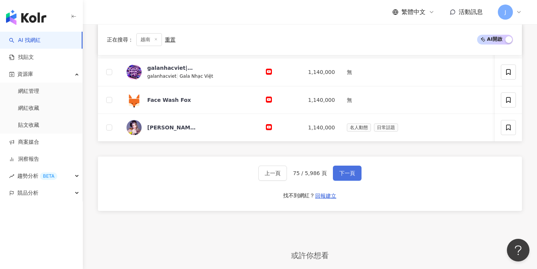
click at [289, 180] on button "下一頁" at bounding box center [347, 172] width 29 height 15
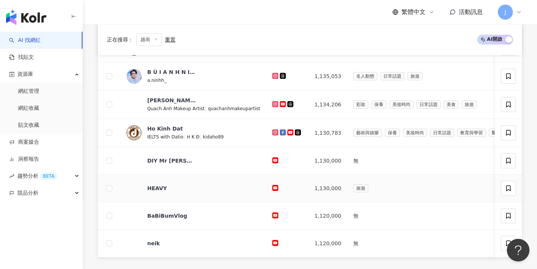
scroll to position [325, 0]
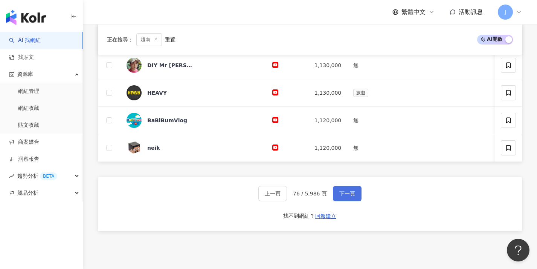
click at [289, 200] on button "下一頁" at bounding box center [347, 193] width 29 height 15
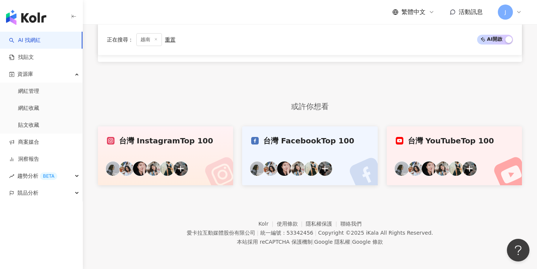
scroll to position [229, 0]
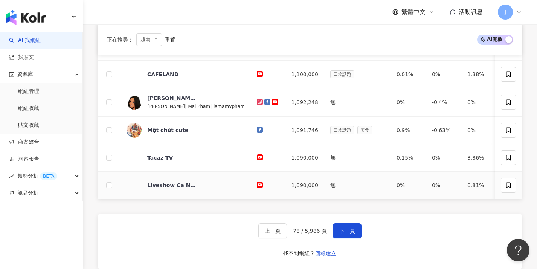
scroll to position [304, 0]
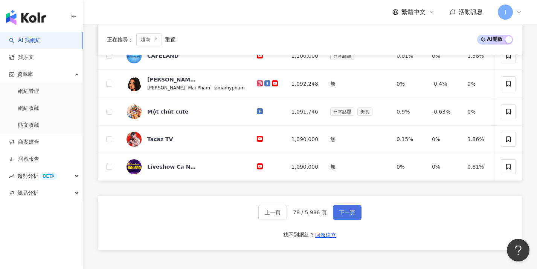
click at [289, 215] on span "下一頁" at bounding box center [347, 212] width 16 height 6
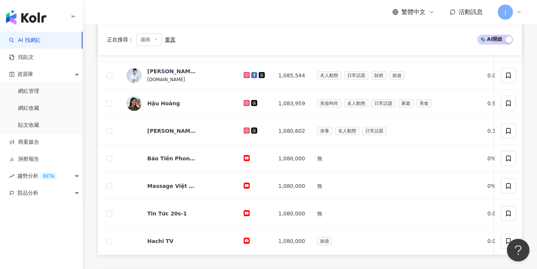
scroll to position [286, 0]
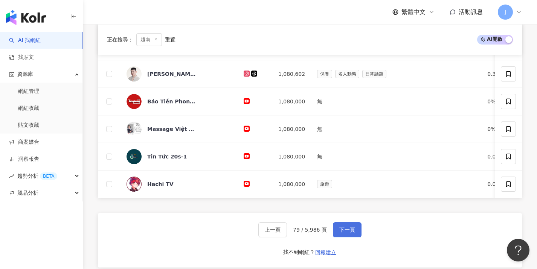
click at [289, 232] on span "下一頁" at bounding box center [347, 229] width 16 height 6
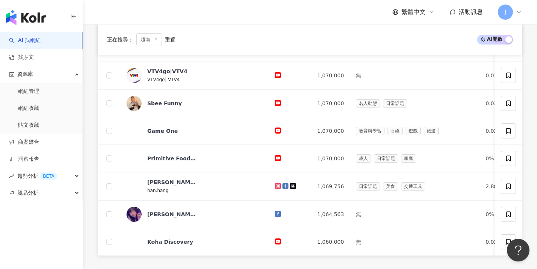
scroll to position [345, 0]
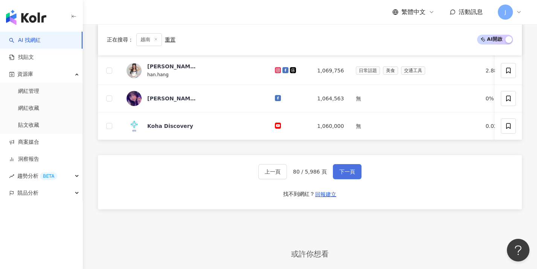
click at [289, 174] on span "下一頁" at bounding box center [347, 171] width 16 height 6
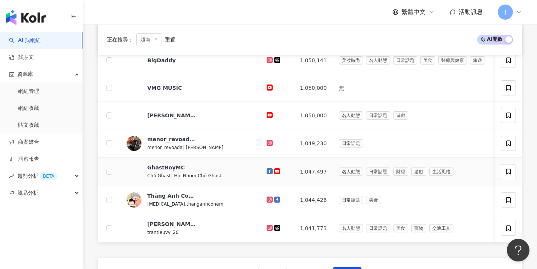
scroll to position [290, 0]
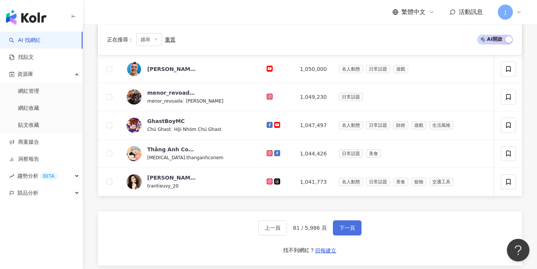
click at [289, 231] on span "下一頁" at bounding box center [347, 227] width 16 height 6
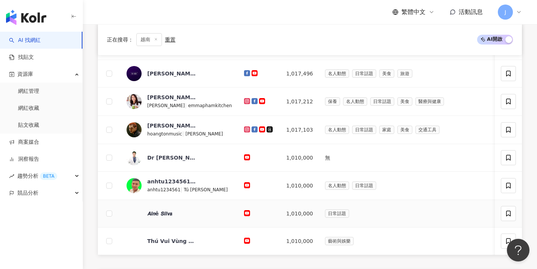
scroll to position [348, 0]
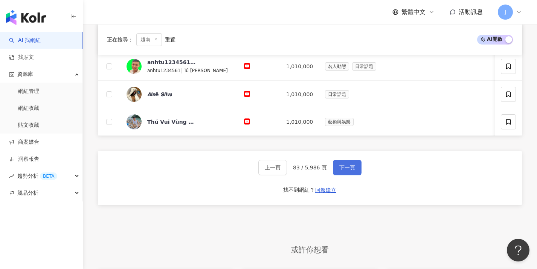
click at [289, 167] on button "下一頁" at bounding box center [347, 167] width 29 height 15
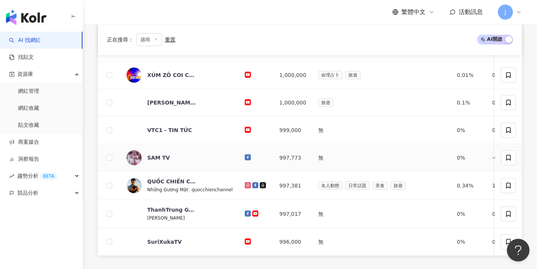
scroll to position [361, 0]
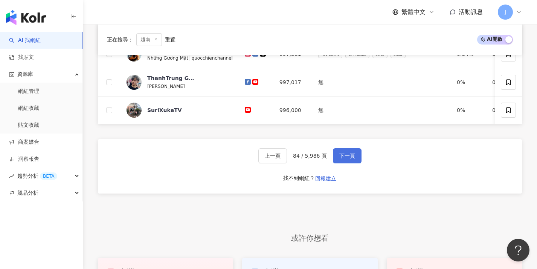
click at [289, 159] on span "下一頁" at bounding box center [347, 156] width 16 height 6
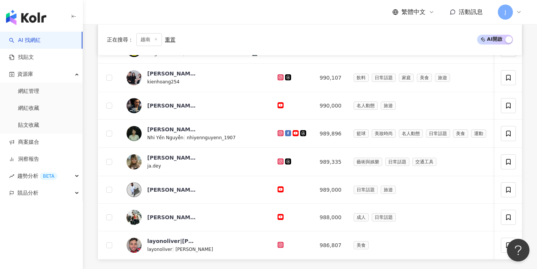
scroll to position [353, 0]
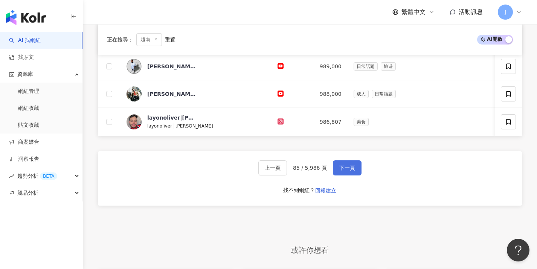
click at [289, 168] on button "下一頁" at bounding box center [347, 167] width 29 height 15
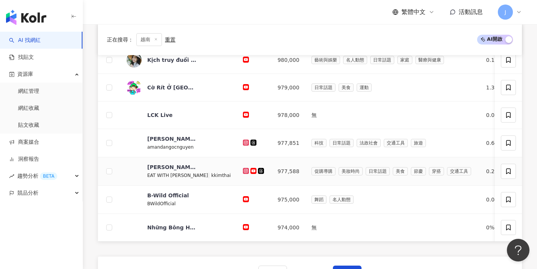
scroll to position [315, 0]
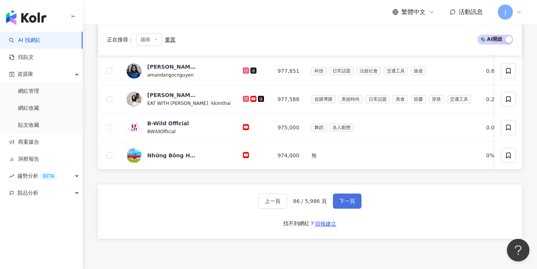
click at [289, 203] on span "下一頁" at bounding box center [347, 201] width 16 height 6
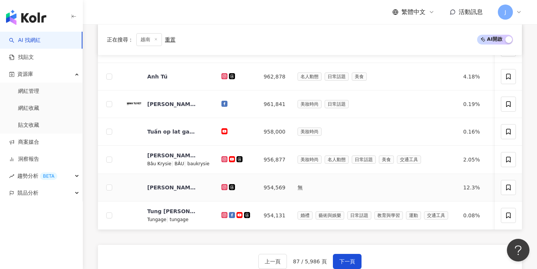
scroll to position [291, 0]
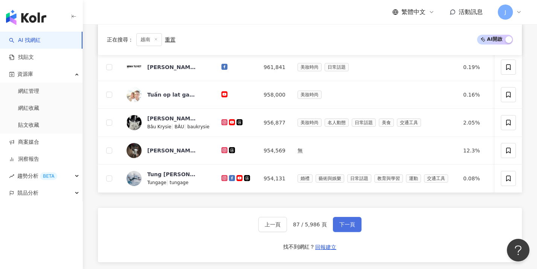
click at [289, 227] on button "下一頁" at bounding box center [347, 224] width 29 height 15
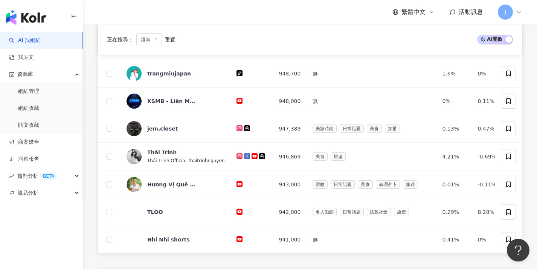
scroll to position [278, 0]
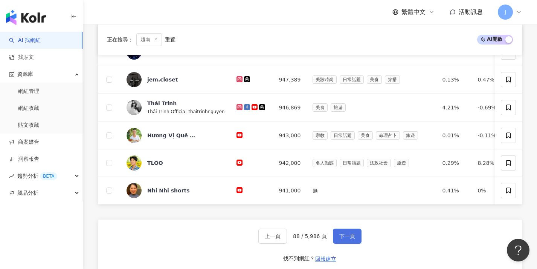
click at [289, 242] on button "下一頁" at bounding box center [347, 235] width 29 height 15
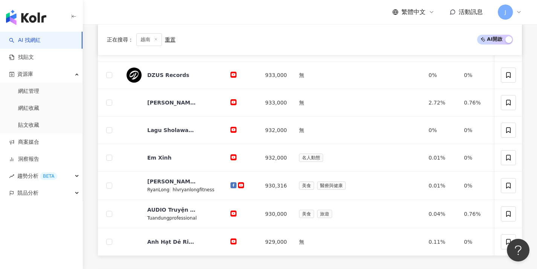
scroll to position [372, 0]
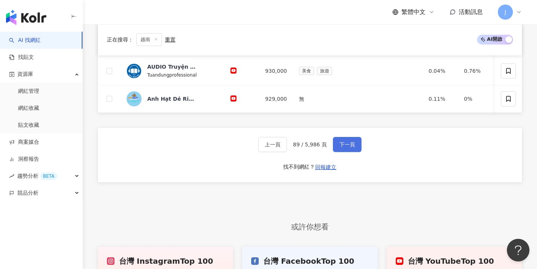
click at [289, 145] on button "下一頁" at bounding box center [347, 144] width 29 height 15
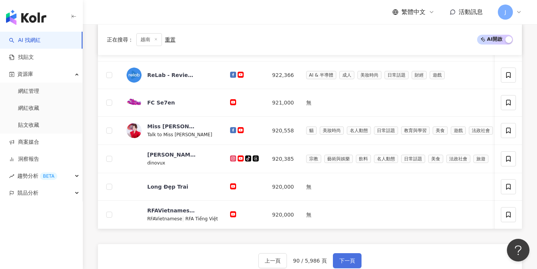
scroll to position [315, 0]
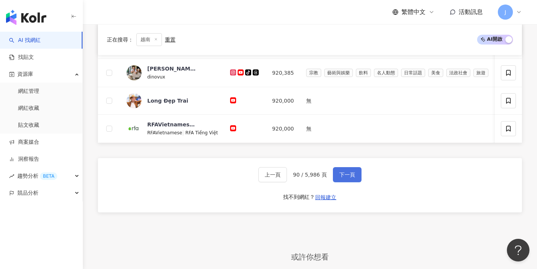
click at [289, 181] on button "下一頁" at bounding box center [347, 174] width 29 height 15
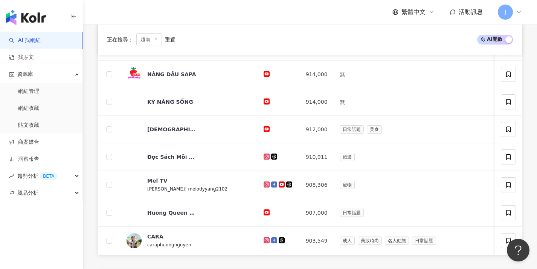
scroll to position [341, 0]
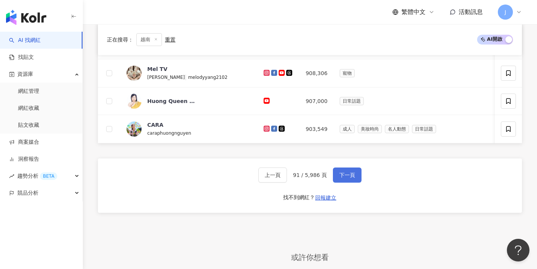
click at [289, 178] on span "下一頁" at bounding box center [347, 175] width 16 height 6
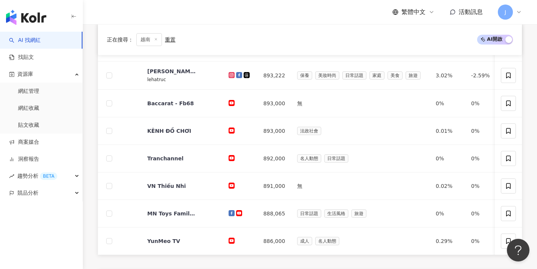
scroll to position [279, 0]
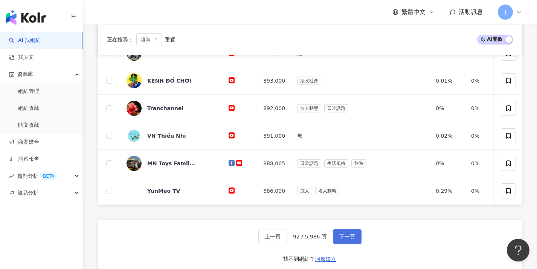
click at [289, 239] on span "下一頁" at bounding box center [347, 236] width 16 height 6
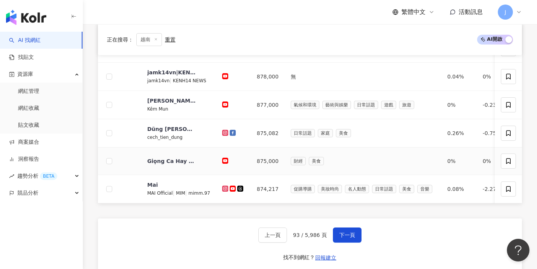
scroll to position [332, 0]
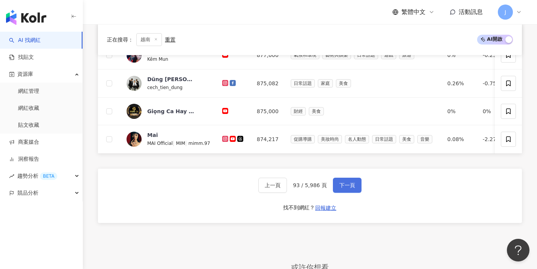
click at [289, 192] on button "下一頁" at bounding box center [347, 184] width 29 height 15
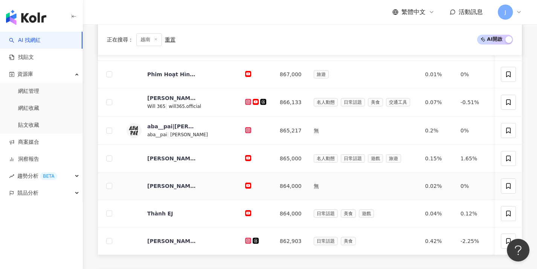
scroll to position [310, 0]
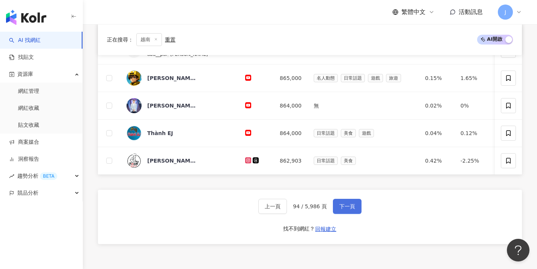
click at [289, 209] on span "下一頁" at bounding box center [347, 206] width 16 height 6
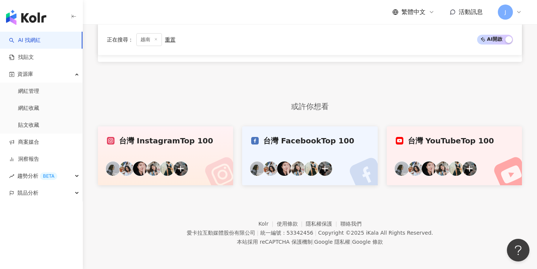
scroll to position [229, 0]
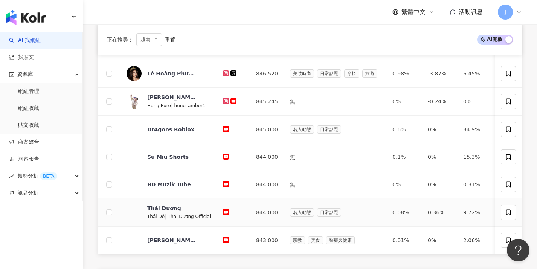
scroll to position [369, 0]
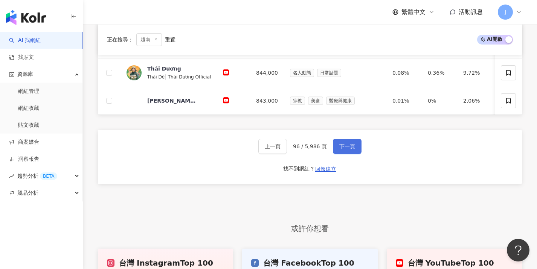
click at [289, 149] on span "下一頁" at bounding box center [347, 146] width 16 height 6
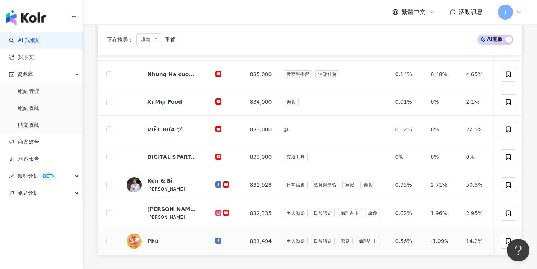
scroll to position [279, 0]
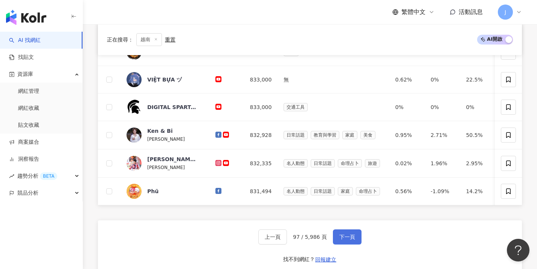
click at [289, 238] on span "下一頁" at bounding box center [347, 237] width 16 height 6
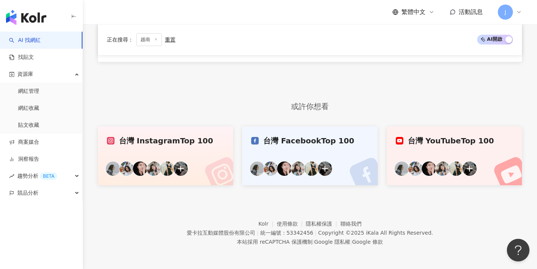
scroll to position [229, 0]
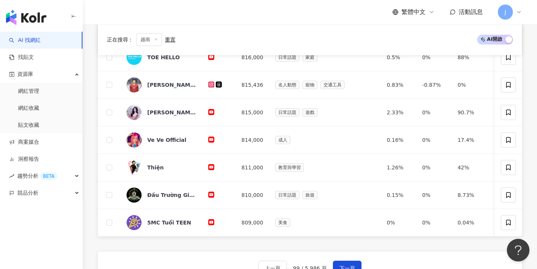
scroll to position [420, 0]
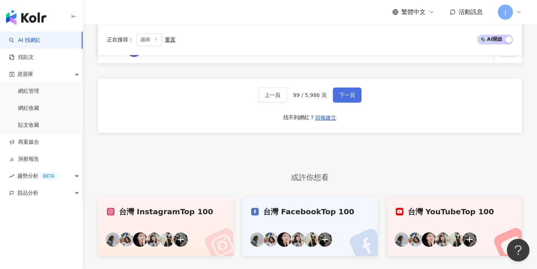
click at [289, 95] on button "下一頁" at bounding box center [347, 94] width 29 height 15
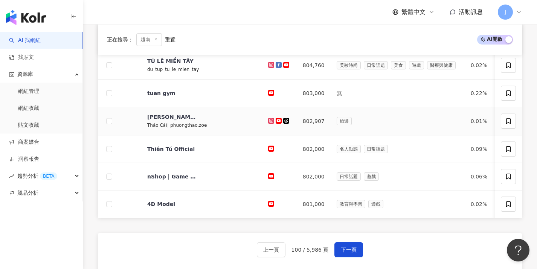
scroll to position [288, 0]
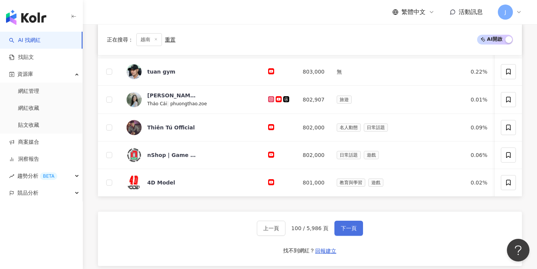
click at [289, 231] on span "下一頁" at bounding box center [349, 228] width 16 height 6
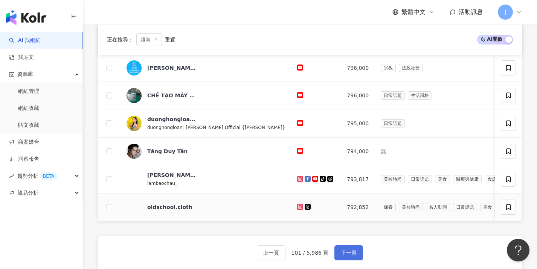
scroll to position [276, 0]
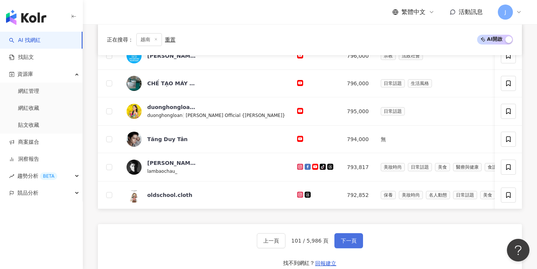
click at [289, 243] on span "下一頁" at bounding box center [349, 240] width 16 height 6
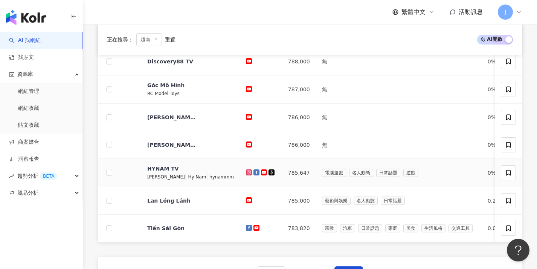
scroll to position [316, 0]
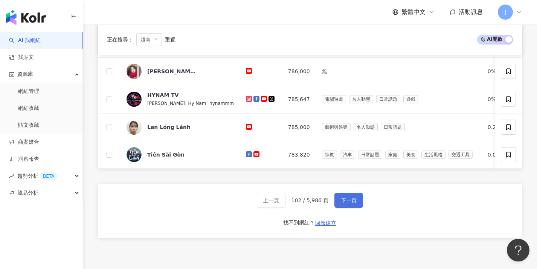
click at [289, 203] on span "下一頁" at bounding box center [349, 200] width 16 height 6
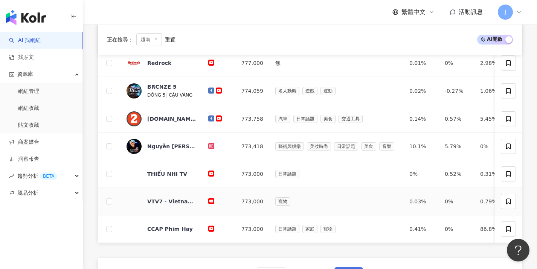
scroll to position [308, 0]
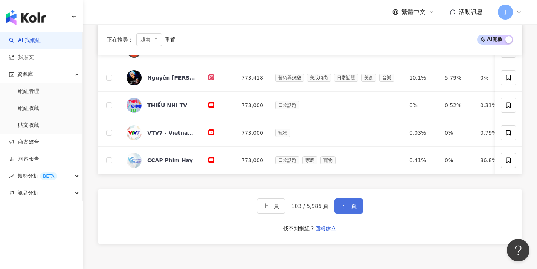
click at [289, 209] on span "下一頁" at bounding box center [349, 206] width 16 height 6
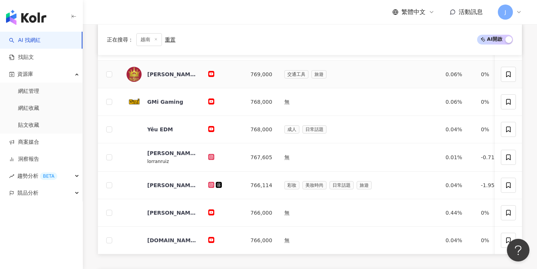
scroll to position [317, 0]
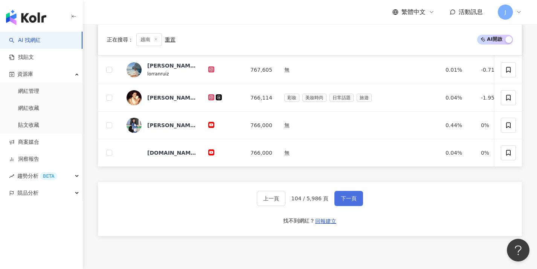
click at [289, 201] on span "下一頁" at bounding box center [349, 198] width 16 height 6
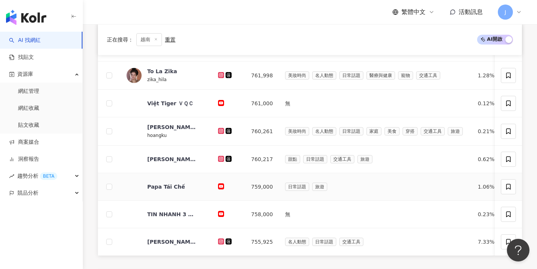
scroll to position [292, 0]
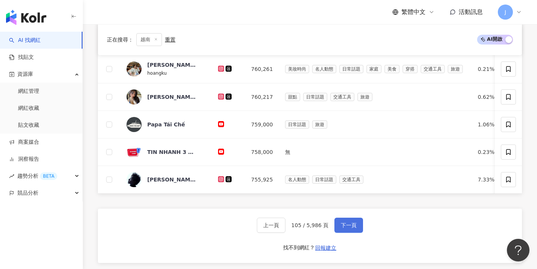
click at [289, 228] on span "下一頁" at bounding box center [349, 225] width 16 height 6
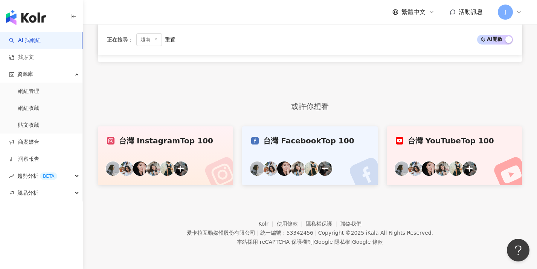
scroll to position [229, 0]
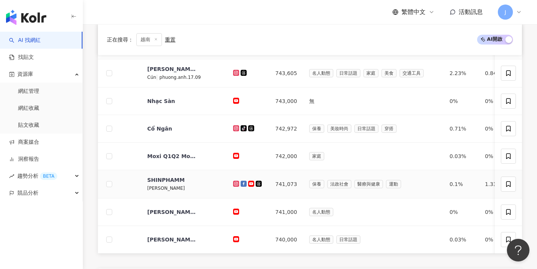
scroll to position [297, 0]
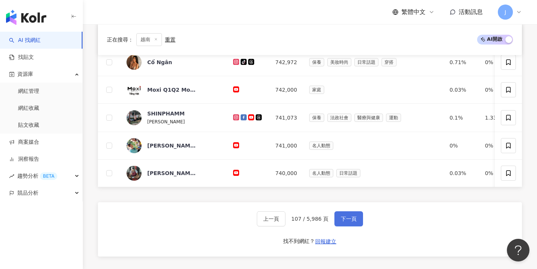
click at [289, 226] on button "下一頁" at bounding box center [348, 218] width 29 height 15
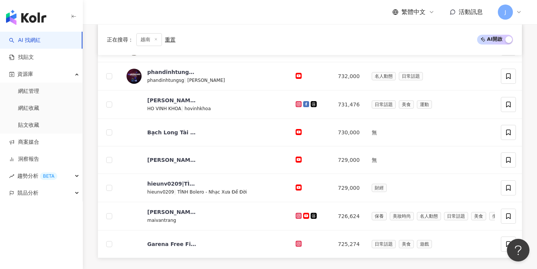
scroll to position [346, 0]
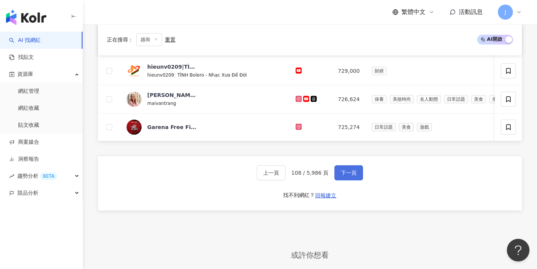
click at [289, 176] on span "下一頁" at bounding box center [349, 172] width 16 height 6
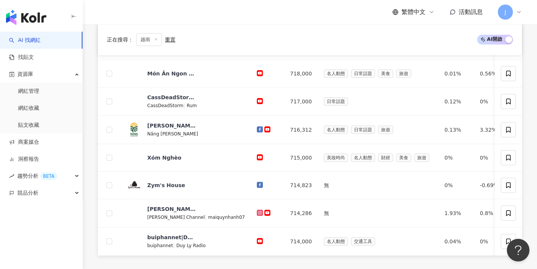
scroll to position [273, 0]
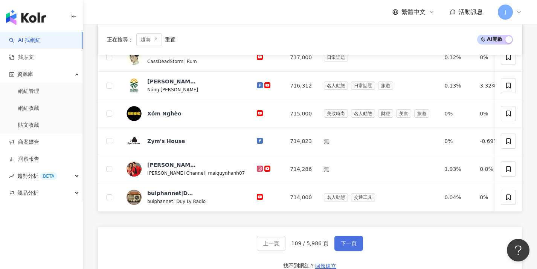
click at [289, 249] on button "下一頁" at bounding box center [348, 242] width 29 height 15
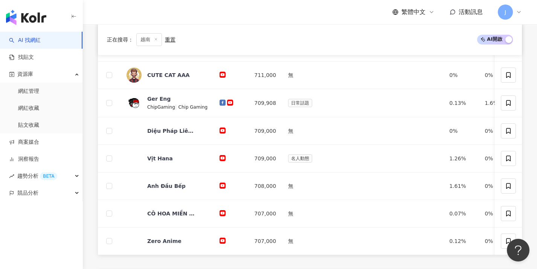
scroll to position [298, 0]
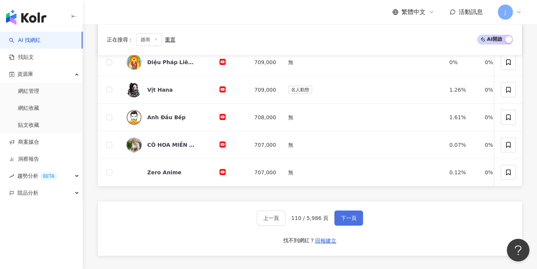
click at [289, 218] on button "下一頁" at bounding box center [348, 217] width 29 height 15
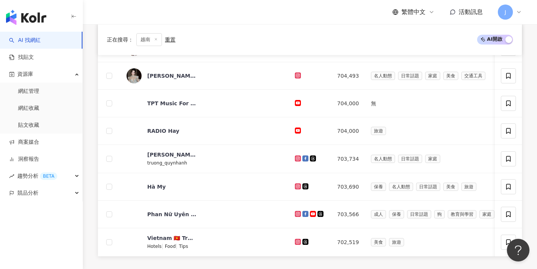
scroll to position [279, 0]
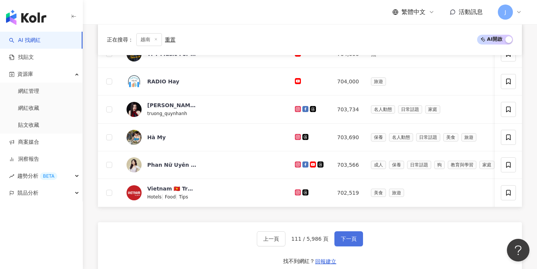
click at [289, 237] on button "下一頁" at bounding box center [348, 238] width 29 height 15
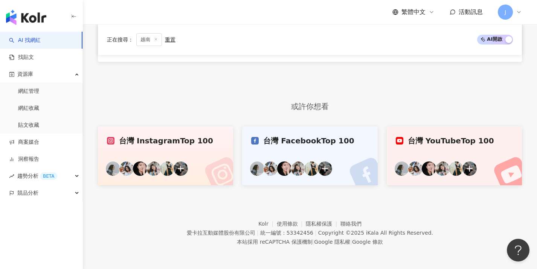
scroll to position [229, 0]
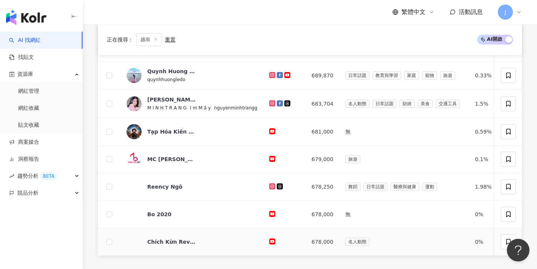
scroll to position [264, 0]
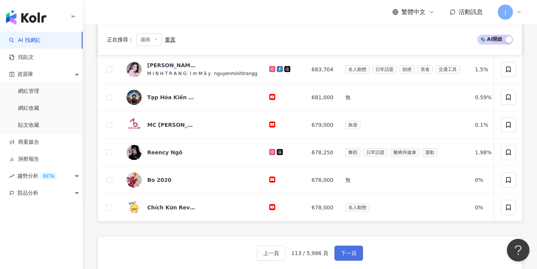
click at [289, 254] on button "下一頁" at bounding box center [348, 252] width 29 height 15
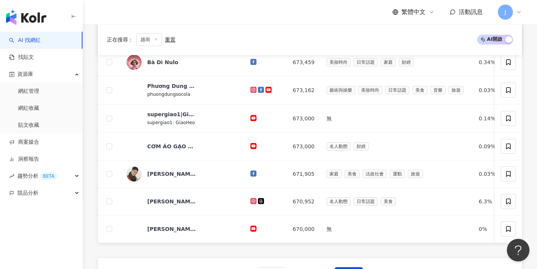
scroll to position [259, 0]
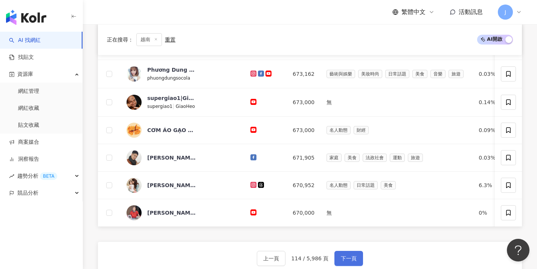
click at [289, 261] on span "下一頁" at bounding box center [349, 258] width 16 height 6
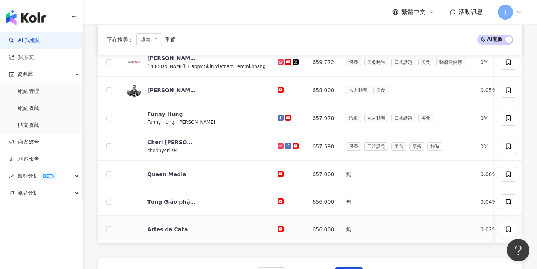
scroll to position [312, 0]
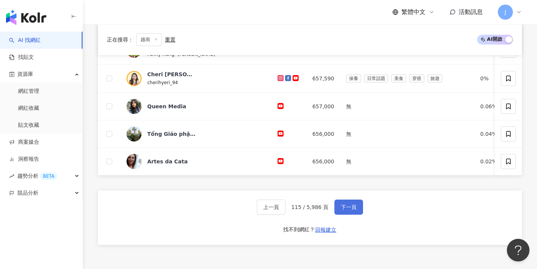
click at [289, 214] on button "下一頁" at bounding box center [348, 206] width 29 height 15
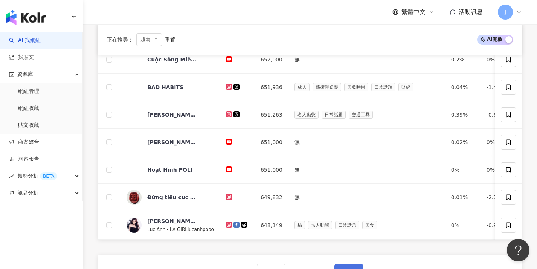
scroll to position [279, 0]
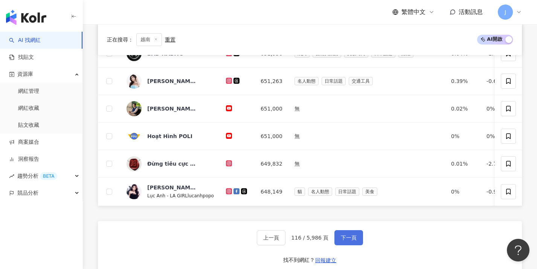
click at [289, 239] on span "下一頁" at bounding box center [349, 237] width 16 height 6
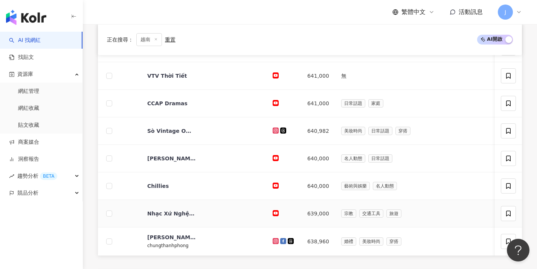
scroll to position [281, 0]
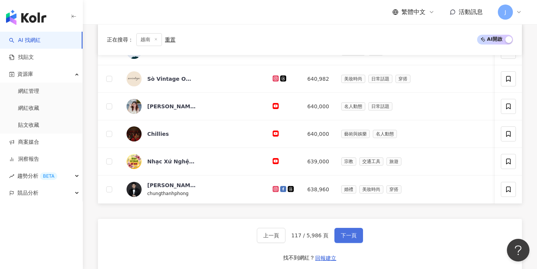
click at [289, 238] on span "下一頁" at bounding box center [349, 235] width 16 height 6
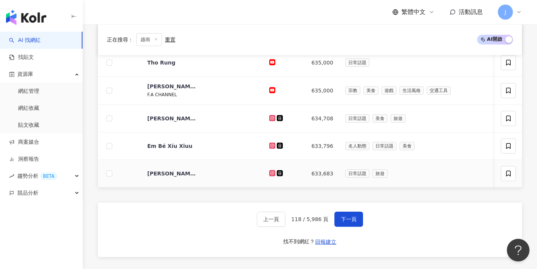
scroll to position [345, 0]
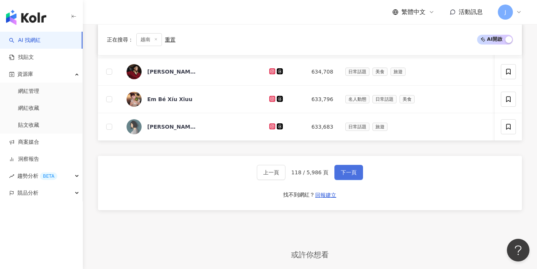
click at [289, 175] on span "下一頁" at bounding box center [349, 172] width 16 height 6
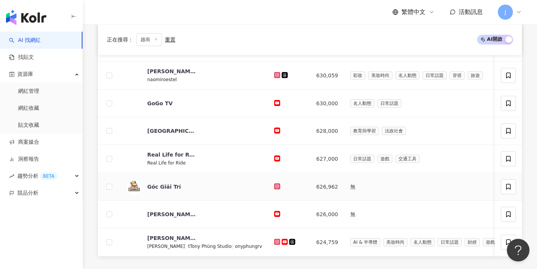
scroll to position [296, 0]
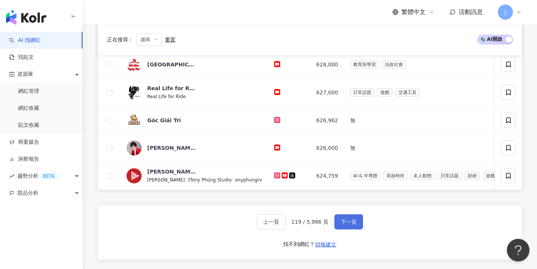
click at [289, 224] on span "下一頁" at bounding box center [349, 221] width 16 height 6
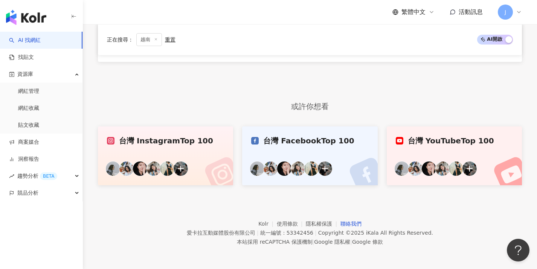
scroll to position [229, 0]
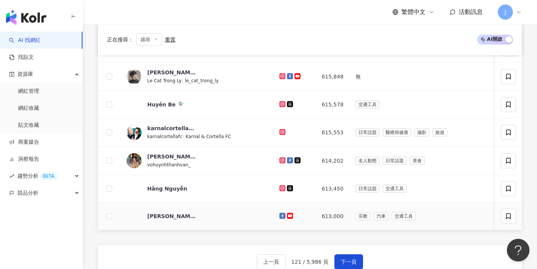
scroll to position [269, 0]
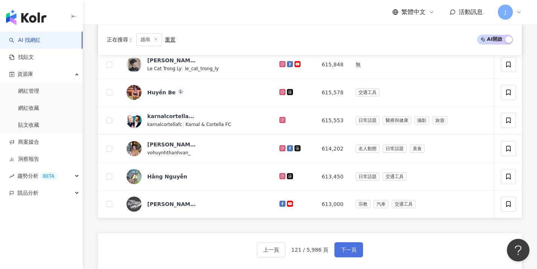
click at [289, 250] on button "下一頁" at bounding box center [348, 249] width 29 height 15
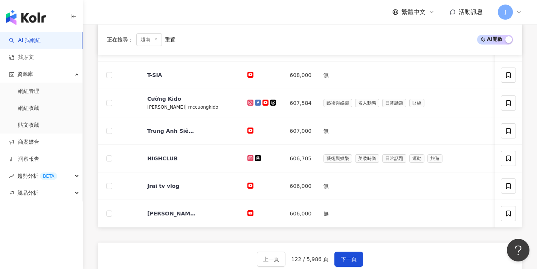
scroll to position [260, 0]
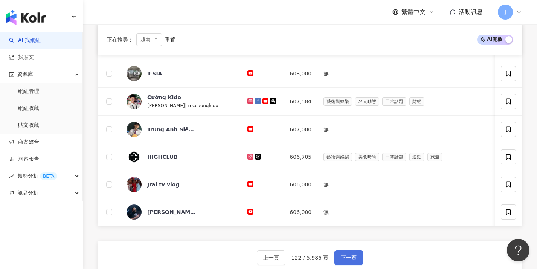
click at [289, 260] on span "下一頁" at bounding box center [349, 257] width 16 height 6
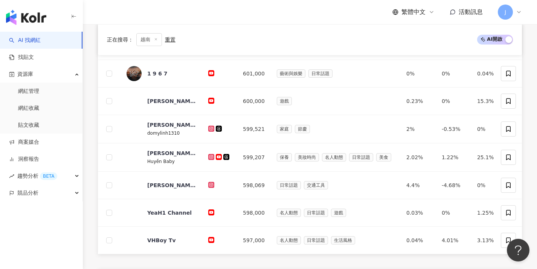
scroll to position [396, 0]
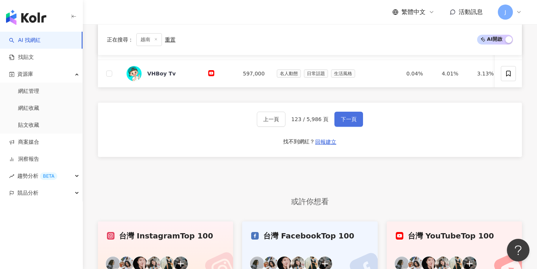
click at [289, 122] on span "下一頁" at bounding box center [349, 119] width 16 height 6
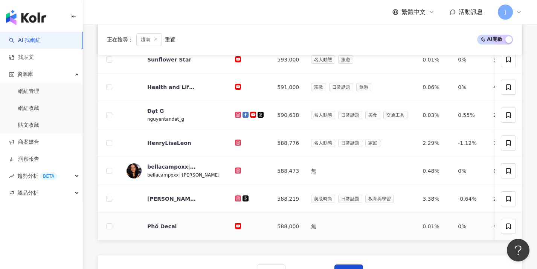
scroll to position [346, 0]
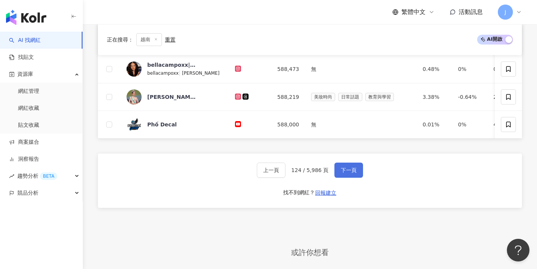
click at [289, 172] on span "下一頁" at bounding box center [349, 170] width 16 height 6
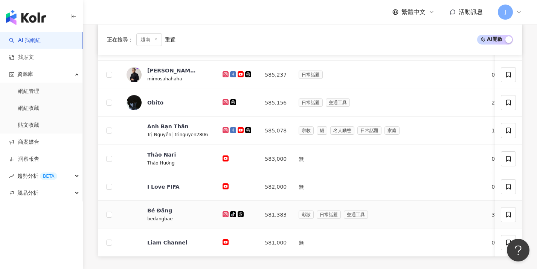
scroll to position [336, 0]
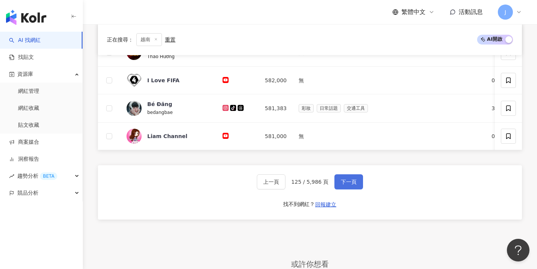
click at [289, 185] on span "下一頁" at bounding box center [349, 182] width 16 height 6
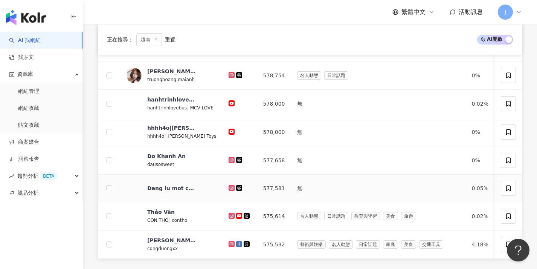
scroll to position [282, 0]
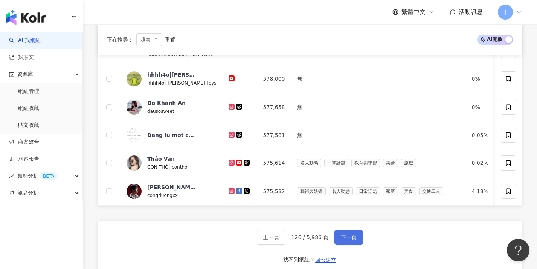
click at [289, 240] on span "下一頁" at bounding box center [349, 237] width 16 height 6
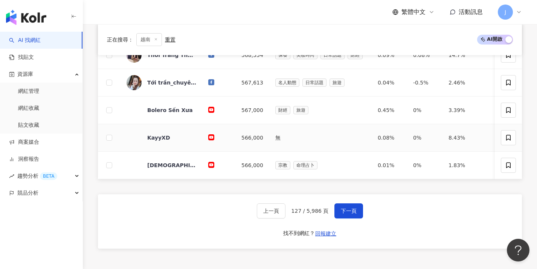
scroll to position [377, 0]
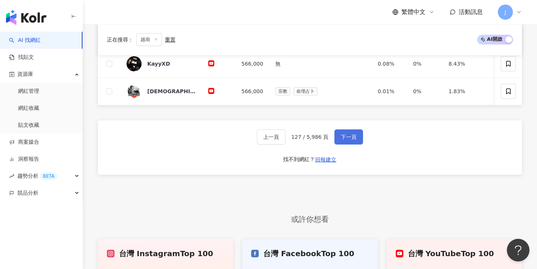
click at [289, 140] on span "下一頁" at bounding box center [349, 137] width 16 height 6
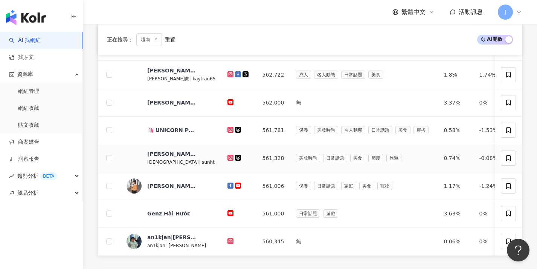
scroll to position [327, 0]
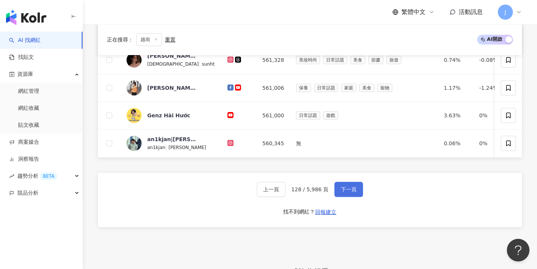
click at [289, 192] on span "下一頁" at bounding box center [349, 189] width 16 height 6
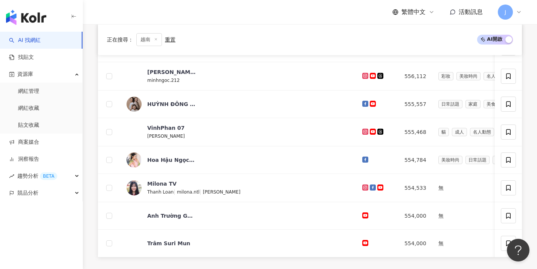
scroll to position [288, 0]
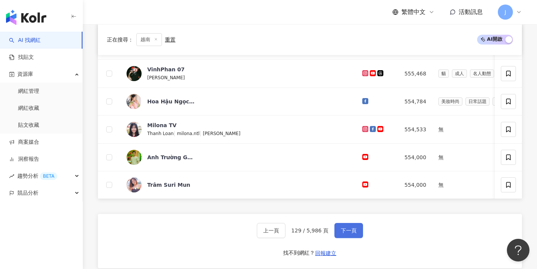
click at [289, 231] on button "下一頁" at bounding box center [348, 230] width 29 height 15
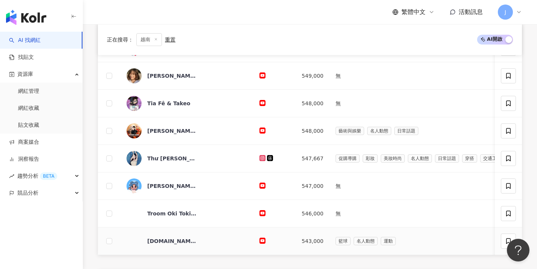
scroll to position [295, 0]
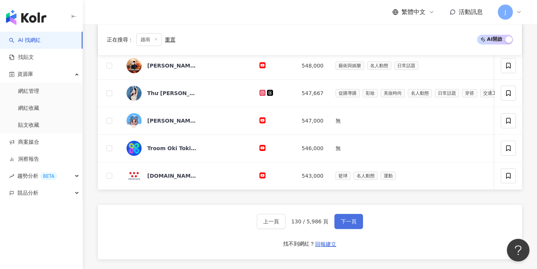
click at [289, 224] on span "下一頁" at bounding box center [349, 221] width 16 height 6
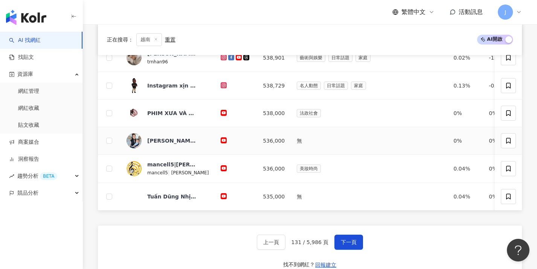
scroll to position [299, 0]
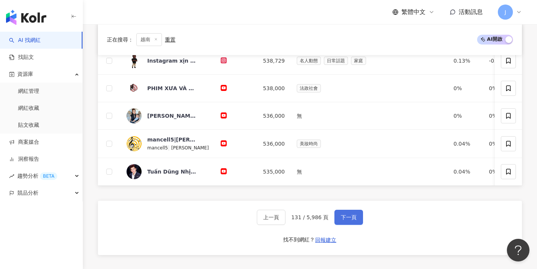
click at [289, 220] on span "下一頁" at bounding box center [349, 217] width 16 height 6
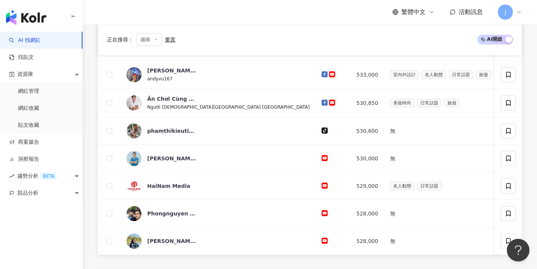
scroll to position [324, 0]
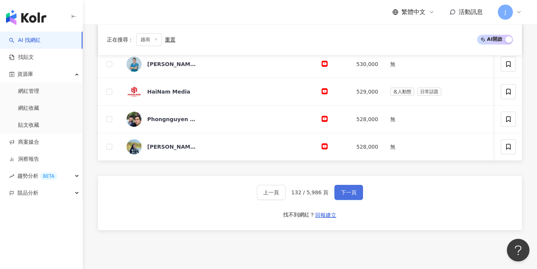
click at [289, 200] on button "下一頁" at bounding box center [348, 192] width 29 height 15
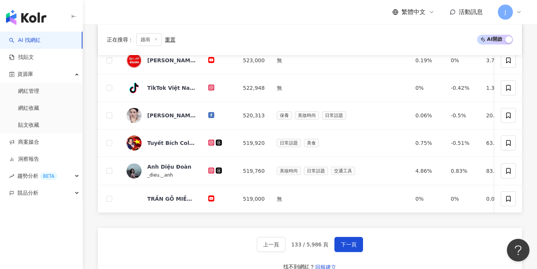
scroll to position [344, 0]
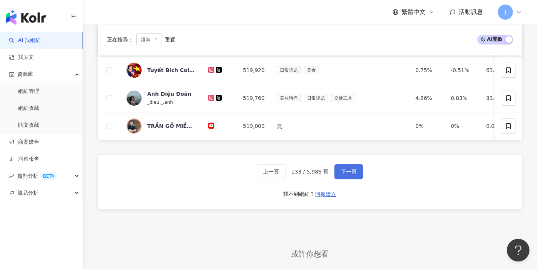
click at [289, 179] on button "下一頁" at bounding box center [348, 171] width 29 height 15
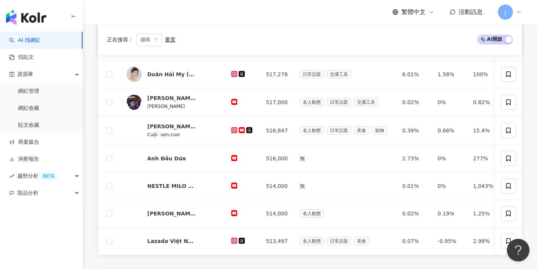
scroll to position [363, 0]
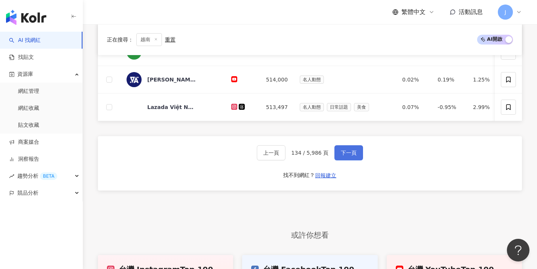
click at [289, 160] on button "下一頁" at bounding box center [348, 152] width 29 height 15
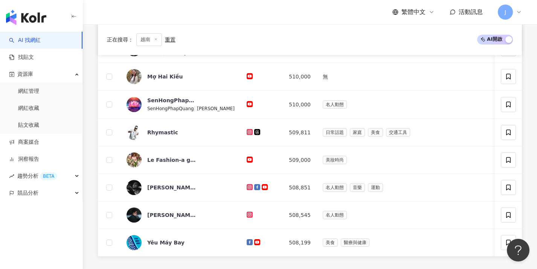
scroll to position [299, 0]
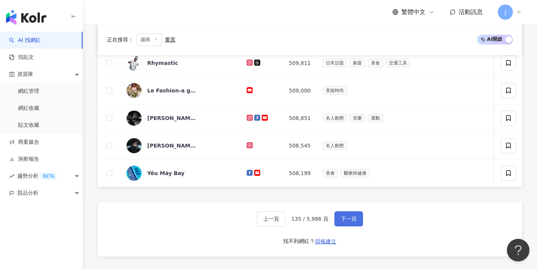
click at [289, 226] on button "下一頁" at bounding box center [348, 218] width 29 height 15
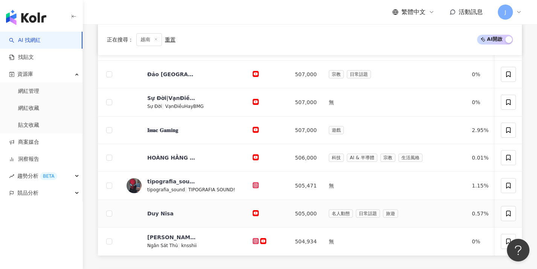
scroll to position [332, 0]
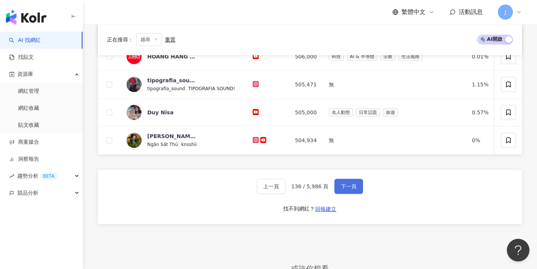
click at [289, 194] on button "下一頁" at bounding box center [348, 186] width 29 height 15
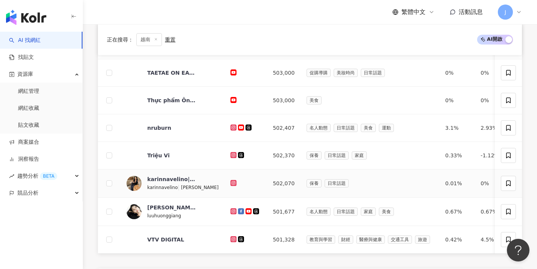
scroll to position [272, 0]
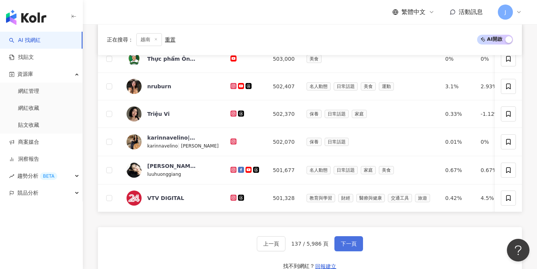
click at [289, 246] on span "下一頁" at bounding box center [349, 243] width 16 height 6
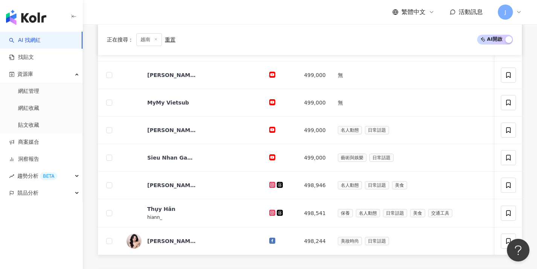
scroll to position [280, 0]
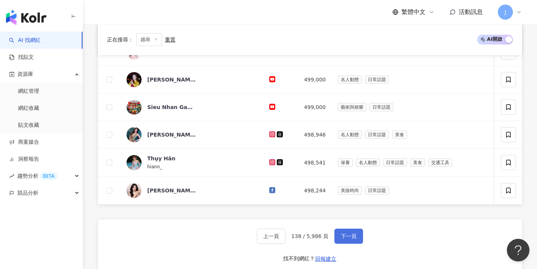
click at [289, 239] on span "下一頁" at bounding box center [349, 236] width 16 height 6
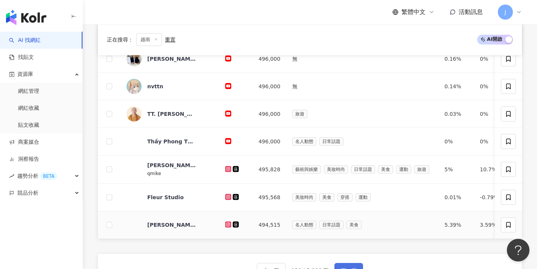
scroll to position [280, 0]
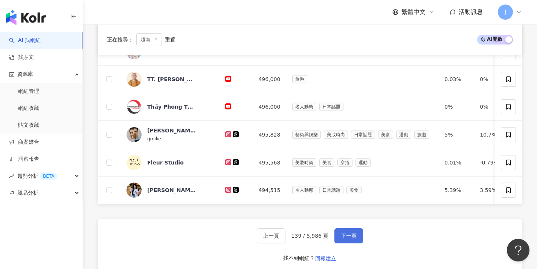
click at [289, 236] on button "下一頁" at bounding box center [348, 235] width 29 height 15
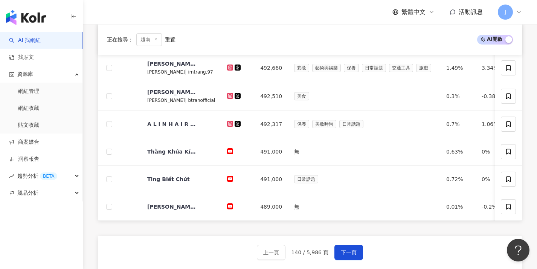
scroll to position [273, 0]
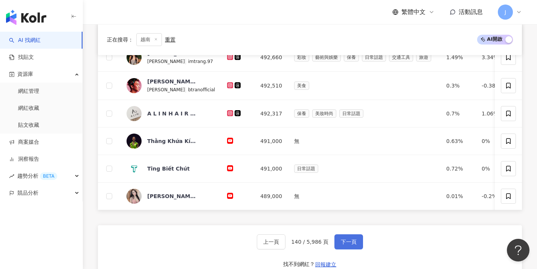
click at [289, 244] on span "下一頁" at bounding box center [349, 241] width 16 height 6
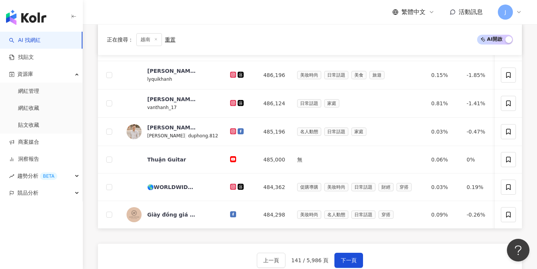
scroll to position [324, 0]
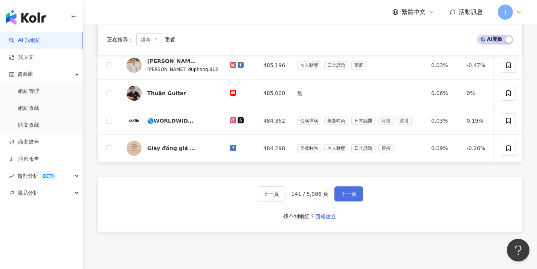
click at [289, 197] on span "下一頁" at bounding box center [349, 194] width 16 height 6
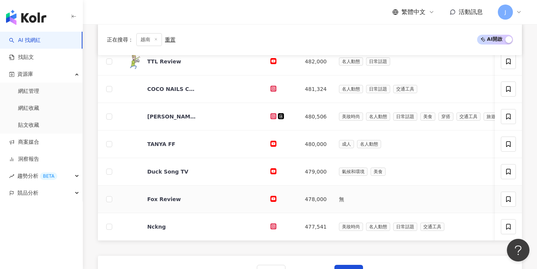
scroll to position [299, 0]
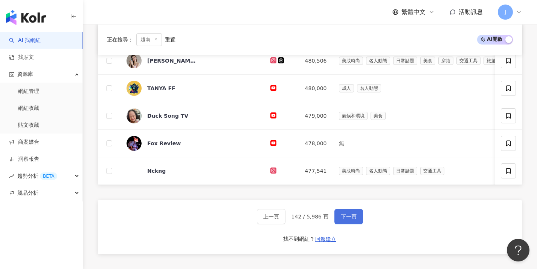
click at [289, 219] on span "下一頁" at bounding box center [349, 216] width 16 height 6
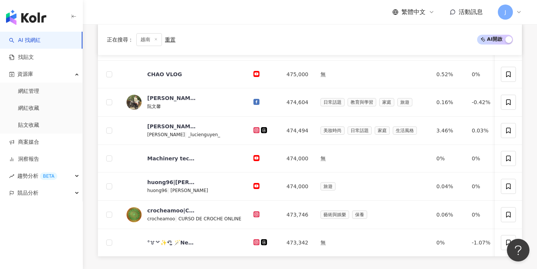
scroll to position [286, 0]
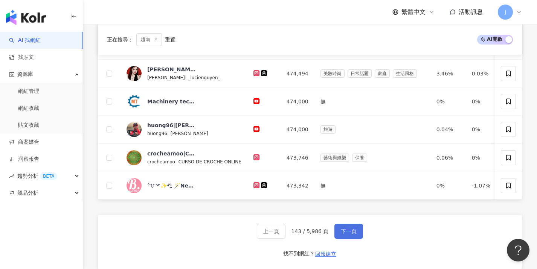
click at [289, 233] on span "下一頁" at bounding box center [349, 231] width 16 height 6
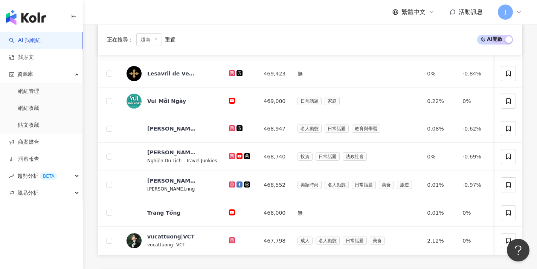
scroll to position [298, 0]
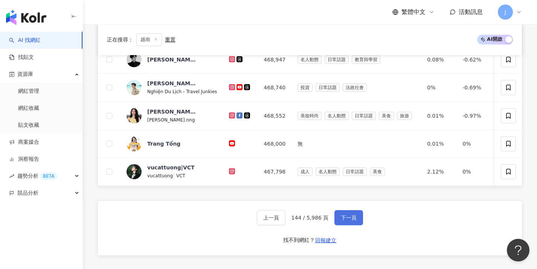
click at [289, 220] on span "下一頁" at bounding box center [349, 217] width 16 height 6
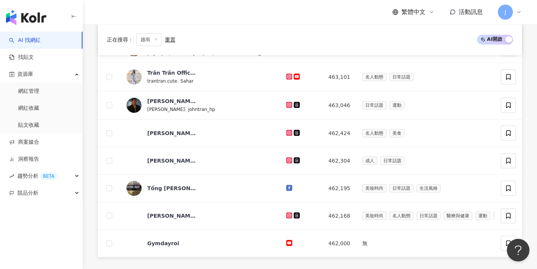
scroll to position [288, 0]
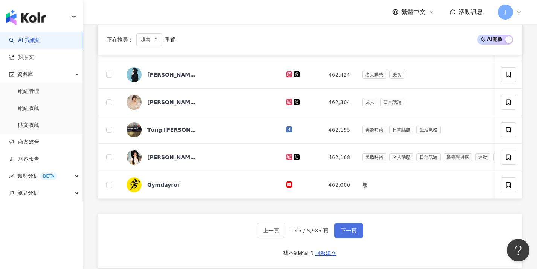
click at [289, 233] on span "下一頁" at bounding box center [349, 230] width 16 height 6
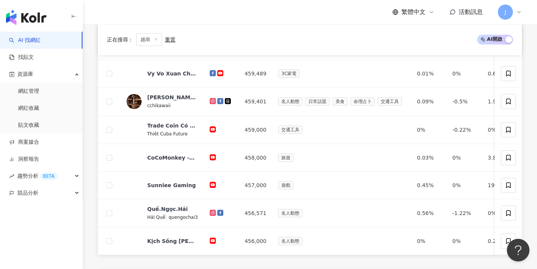
scroll to position [275, 0]
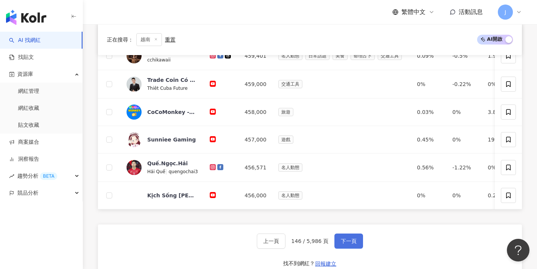
click at [289, 244] on span "下一頁" at bounding box center [349, 241] width 16 height 6
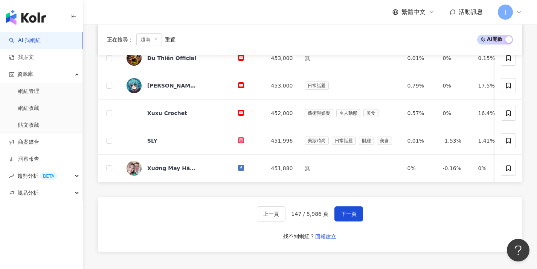
scroll to position [303, 0]
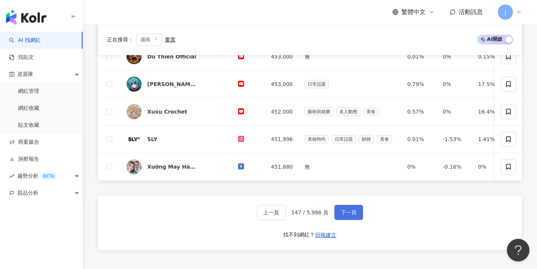
click at [289, 215] on span "下一頁" at bounding box center [349, 212] width 16 height 6
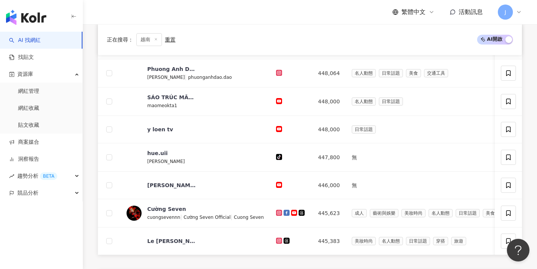
scroll to position [269, 0]
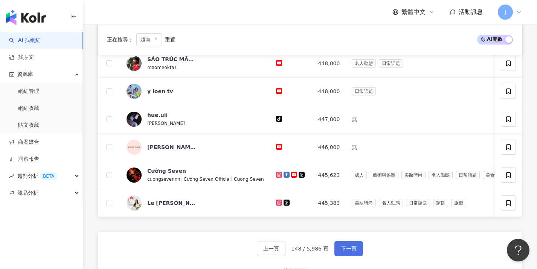
click at [289, 250] on button "下一頁" at bounding box center [348, 248] width 29 height 15
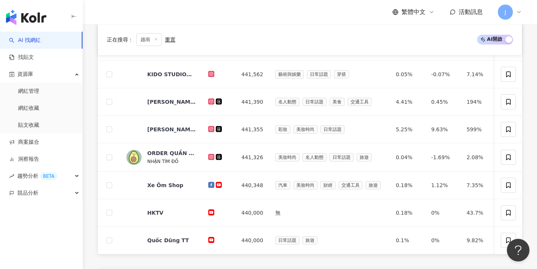
scroll to position [261, 0]
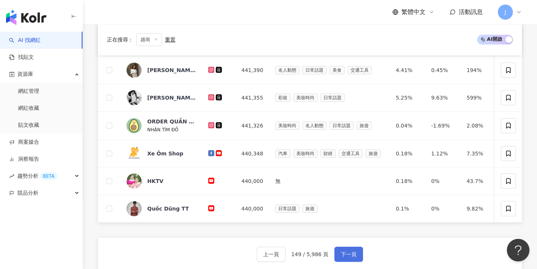
click at [289, 257] on span "下一頁" at bounding box center [349, 254] width 16 height 6
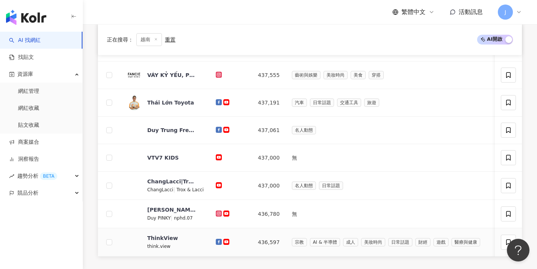
scroll to position [292, 0]
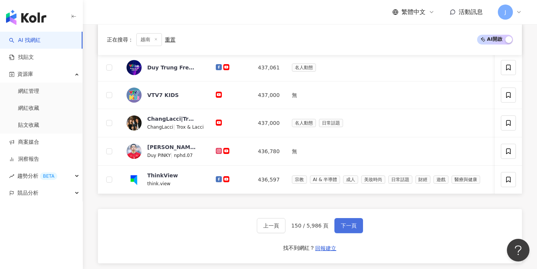
click at [289, 228] on span "下一頁" at bounding box center [349, 225] width 16 height 6
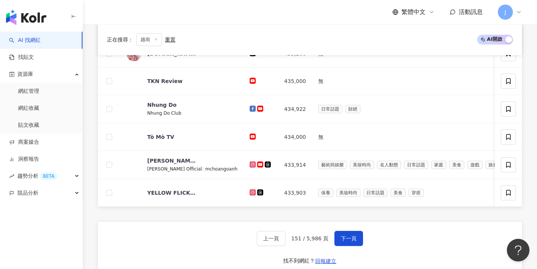
scroll to position [328, 0]
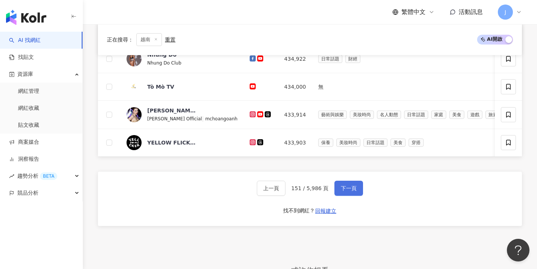
click at [289, 195] on button "下一頁" at bounding box center [348, 187] width 29 height 15
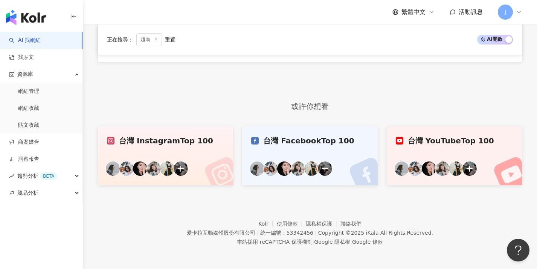
scroll to position [229, 0]
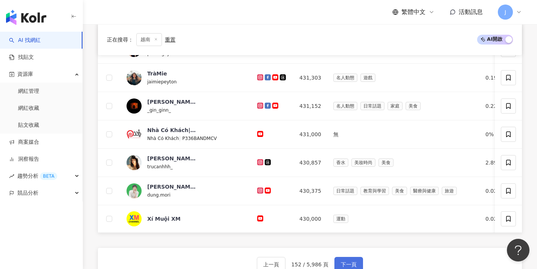
click at [289, 261] on span "下一頁" at bounding box center [349, 264] width 16 height 6
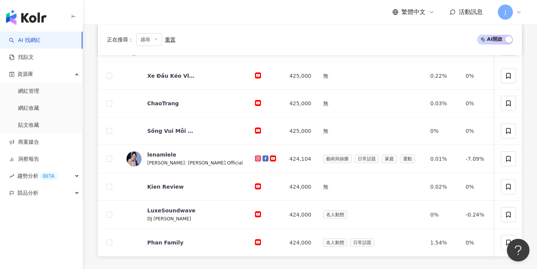
scroll to position [258, 0]
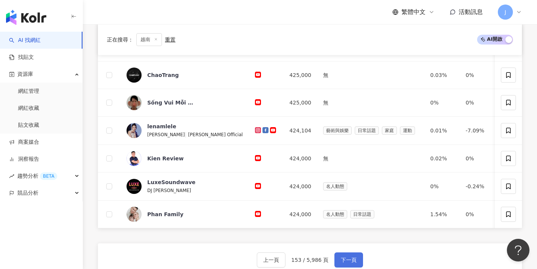
click at [289, 261] on button "下一頁" at bounding box center [348, 259] width 29 height 15
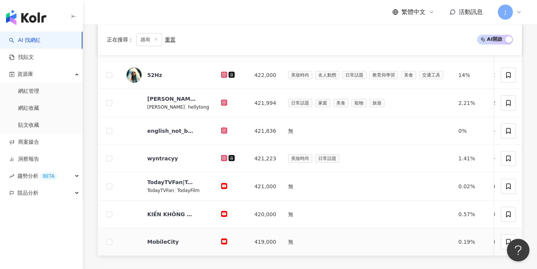
scroll to position [300, 0]
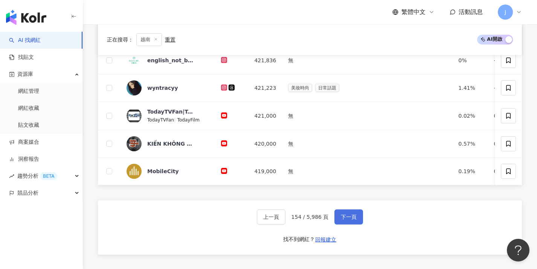
click at [289, 217] on button "下一頁" at bounding box center [348, 216] width 29 height 15
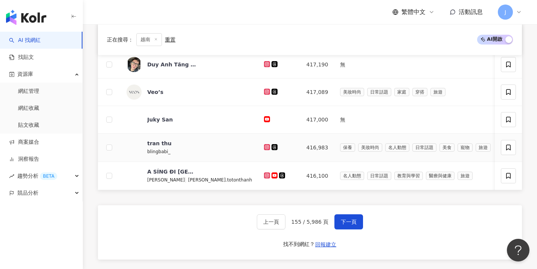
scroll to position [296, 0]
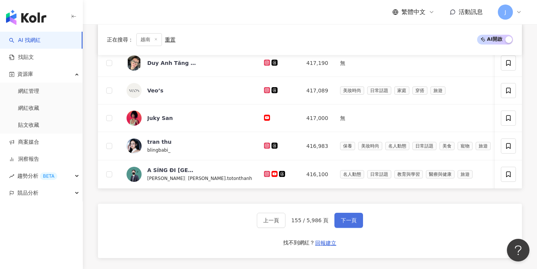
click at [289, 223] on button "下一頁" at bounding box center [348, 219] width 29 height 15
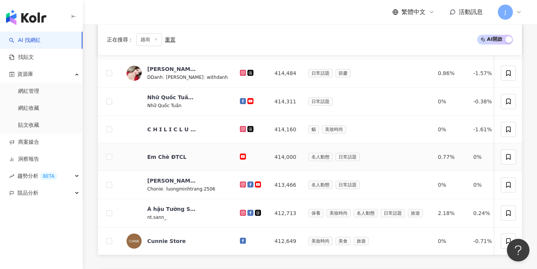
scroll to position [284, 0]
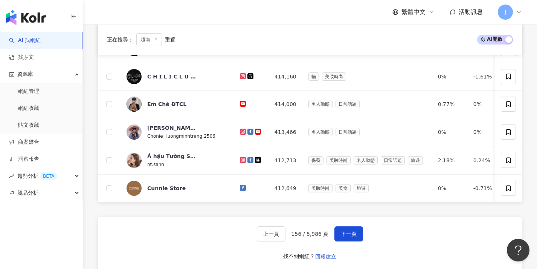
click at [289, 247] on div "上一頁 156 / 5,986 頁 下一頁 找不到網紅？ 回報建立" at bounding box center [310, 244] width 424 height 54
click at [289, 241] on button "下一頁" at bounding box center [348, 233] width 29 height 15
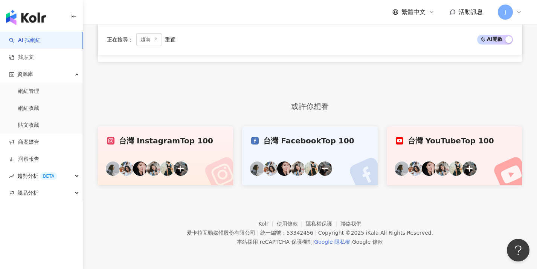
scroll to position [229, 0]
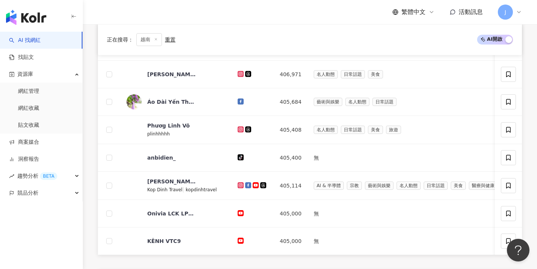
scroll to position [255, 0]
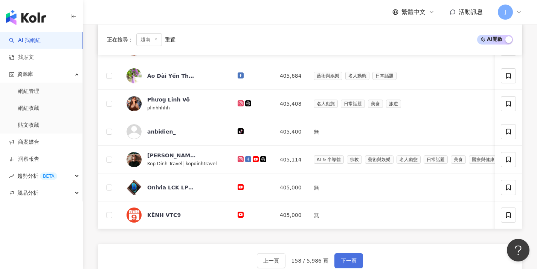
click at [289, 263] on span "下一頁" at bounding box center [349, 260] width 16 height 6
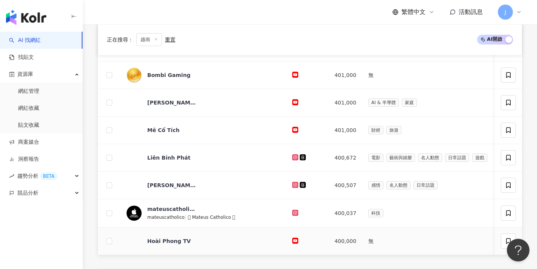
scroll to position [266, 0]
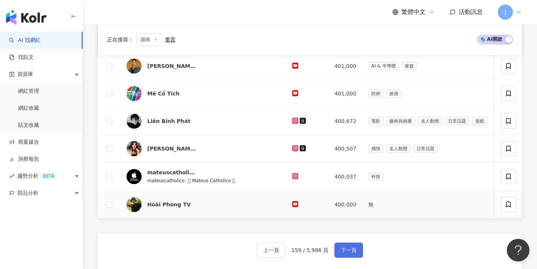
click at [289, 252] on span "下一頁" at bounding box center [349, 250] width 16 height 6
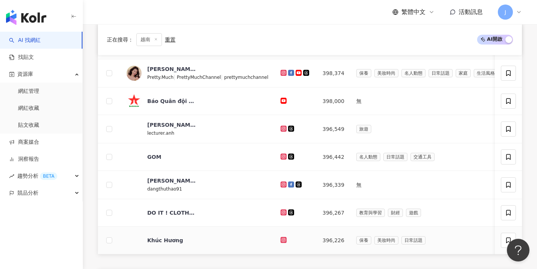
scroll to position [298, 0]
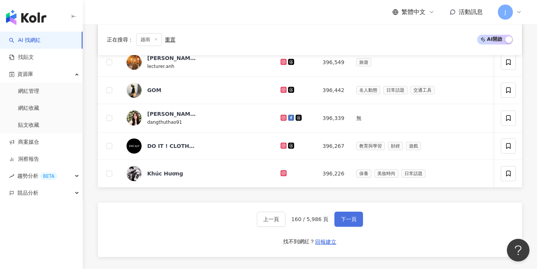
click at [289, 222] on span "下一頁" at bounding box center [349, 219] width 16 height 6
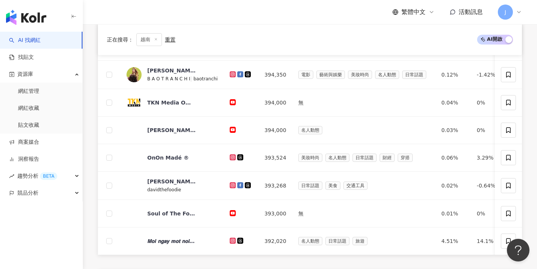
scroll to position [303, 0]
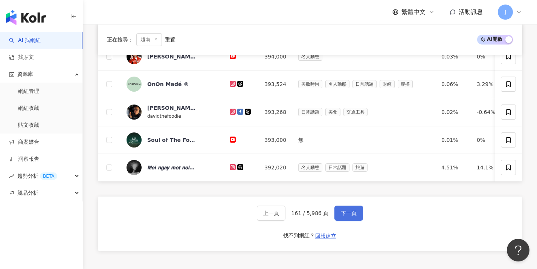
click at [289, 216] on span "下一頁" at bounding box center [349, 213] width 16 height 6
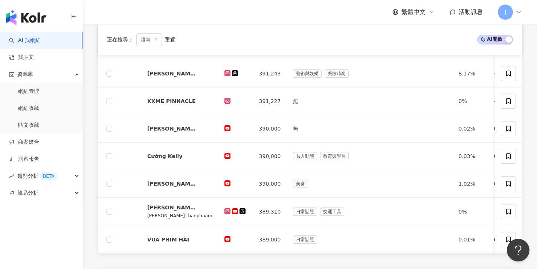
scroll to position [286, 0]
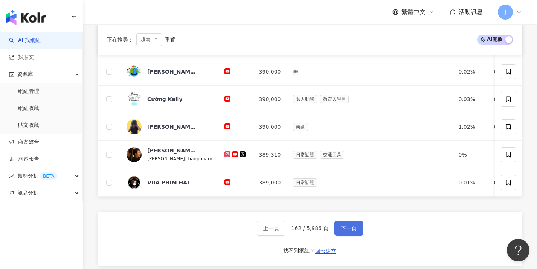
click at [289, 230] on span "下一頁" at bounding box center [349, 228] width 16 height 6
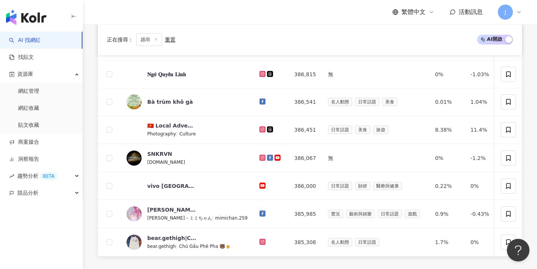
scroll to position [330, 0]
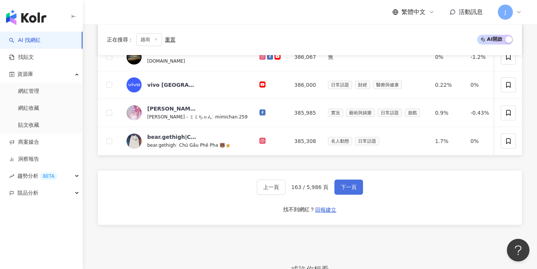
click at [289, 194] on button "下一頁" at bounding box center [348, 186] width 29 height 15
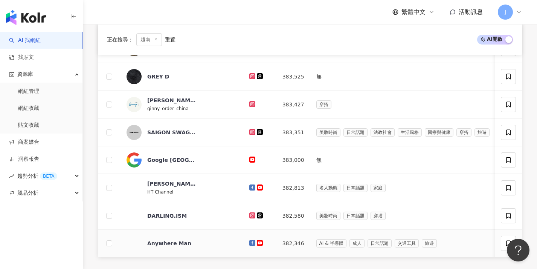
scroll to position [327, 0]
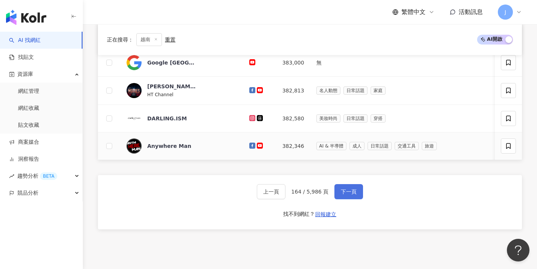
click at [289, 199] on button "下一頁" at bounding box center [348, 191] width 29 height 15
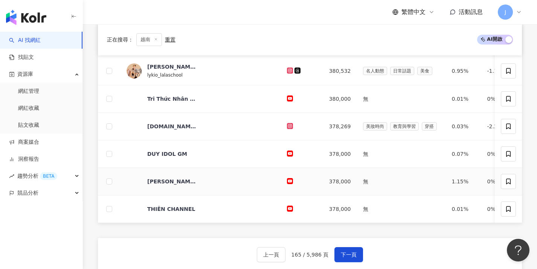
scroll to position [276, 0]
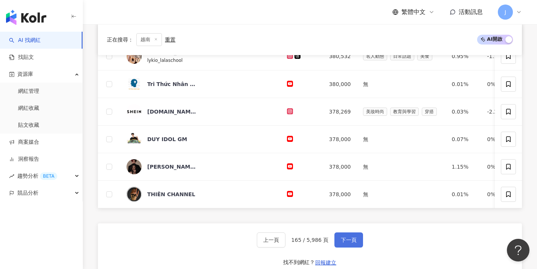
click at [289, 243] on span "下一頁" at bounding box center [349, 240] width 16 height 6
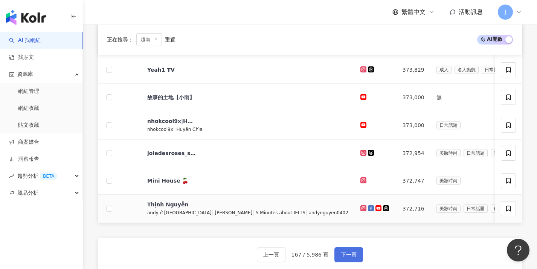
scroll to position [275, 0]
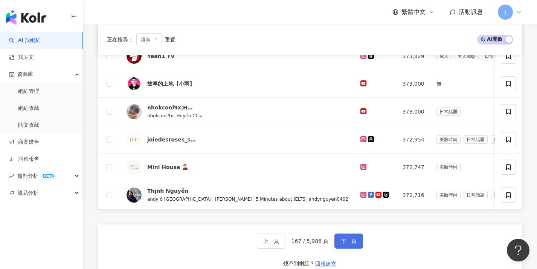
click at [289, 244] on span "下一頁" at bounding box center [349, 241] width 16 height 6
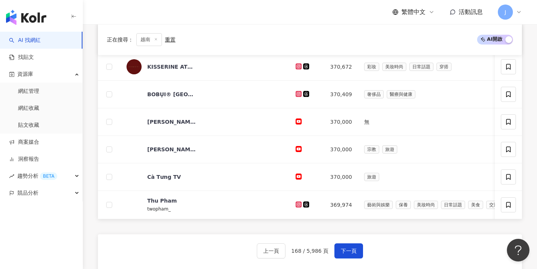
scroll to position [267, 0]
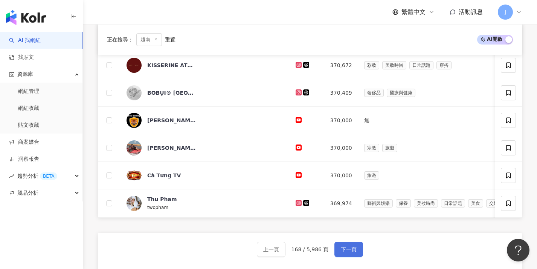
click at [289, 252] on span "下一頁" at bounding box center [349, 249] width 16 height 6
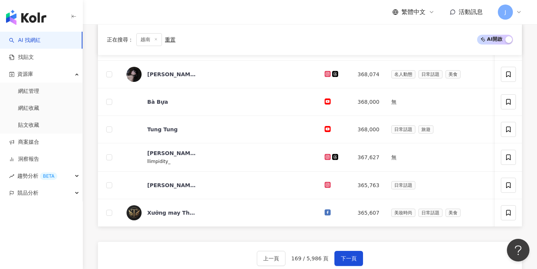
scroll to position [285, 0]
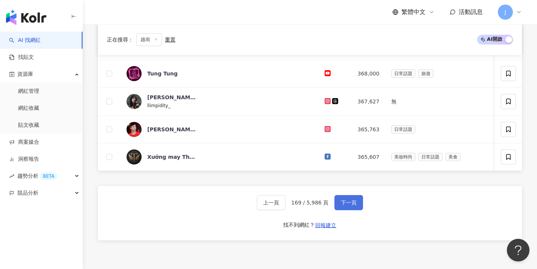
click at [289, 205] on span "下一頁" at bounding box center [349, 202] width 16 height 6
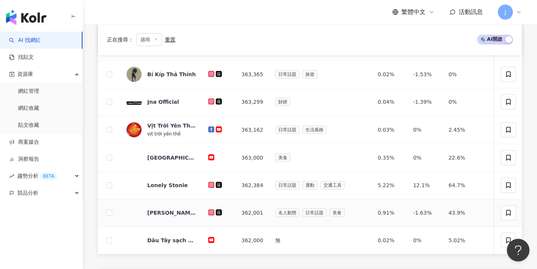
scroll to position [298, 0]
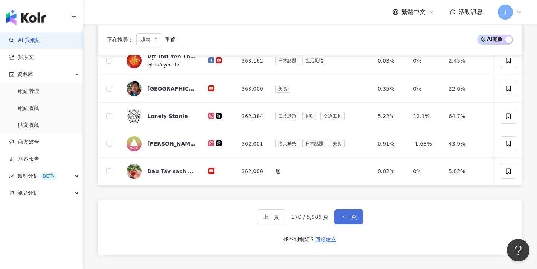
click at [289, 220] on span "下一頁" at bounding box center [349, 217] width 16 height 6
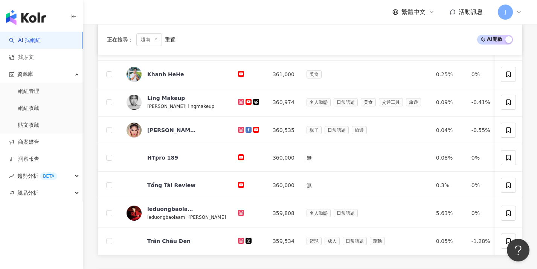
scroll to position [272, 0]
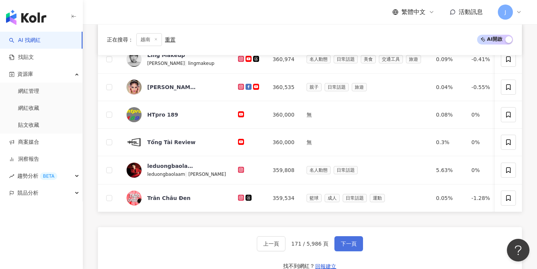
click at [289, 251] on button "下一頁" at bounding box center [348, 243] width 29 height 15
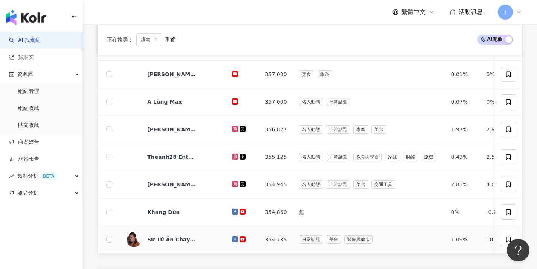
scroll to position [278, 0]
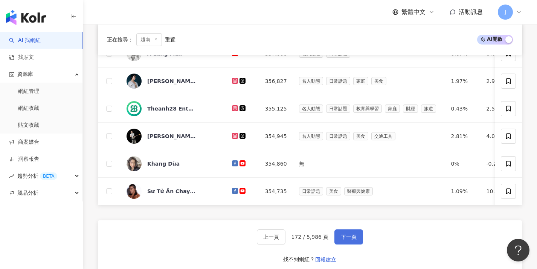
click at [289, 244] on button "下一頁" at bounding box center [348, 236] width 29 height 15
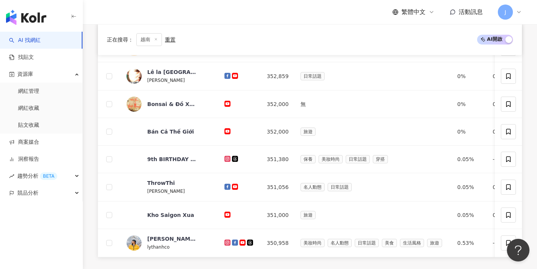
scroll to position [302, 0]
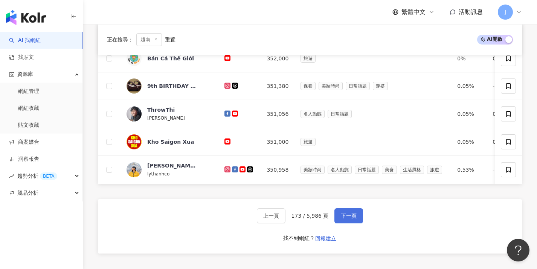
click at [289, 218] on span "下一頁" at bounding box center [349, 215] width 16 height 6
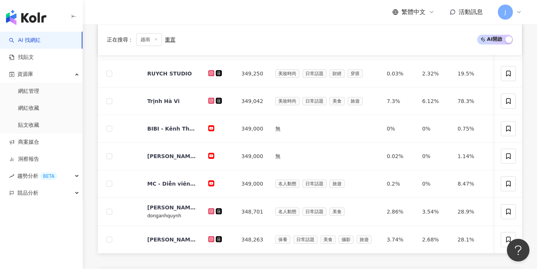
scroll to position [300, 0]
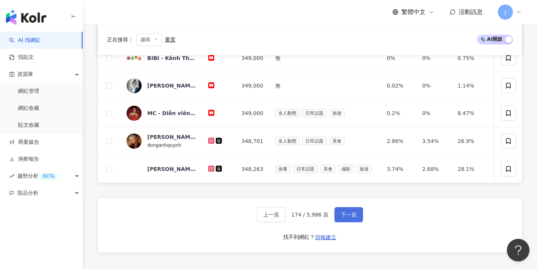
click at [289, 222] on button "下一頁" at bounding box center [348, 214] width 29 height 15
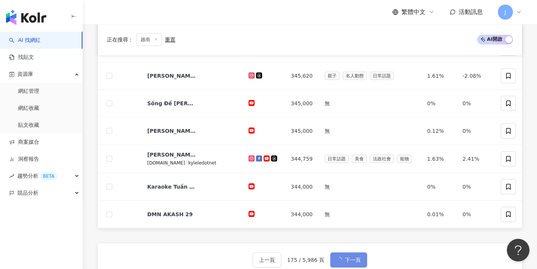
scroll to position [244, 0]
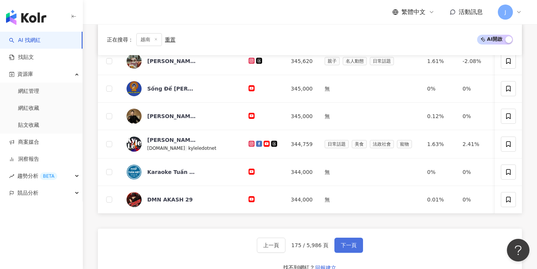
click at [289, 246] on button "下一頁" at bounding box center [348, 244] width 29 height 15
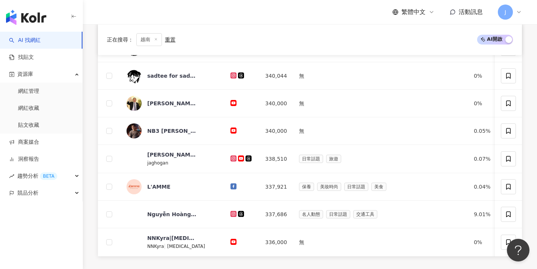
scroll to position [365, 0]
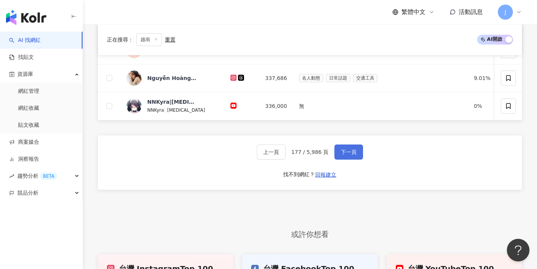
click at [289, 158] on button "下一頁" at bounding box center [348, 151] width 29 height 15
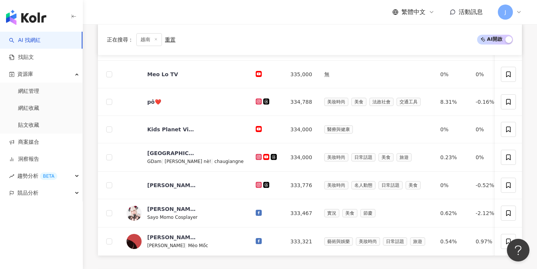
scroll to position [283, 0]
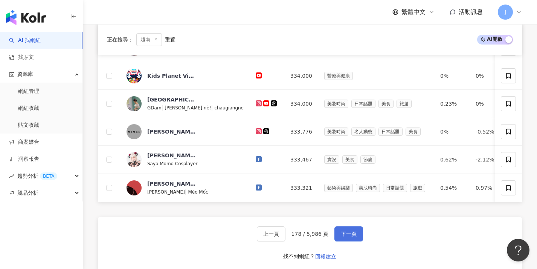
click at [289, 241] on button "下一頁" at bounding box center [348, 233] width 29 height 15
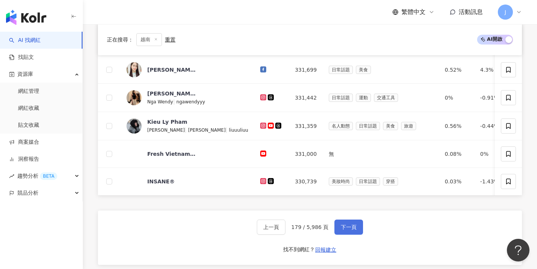
scroll to position [302, 0]
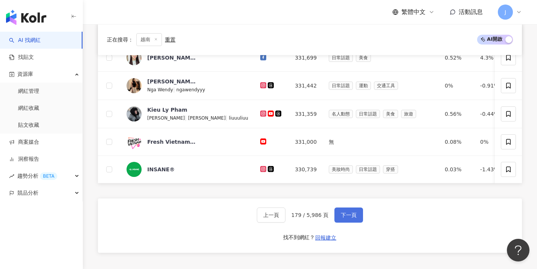
click at [289, 222] on button "下一頁" at bounding box center [348, 214] width 29 height 15
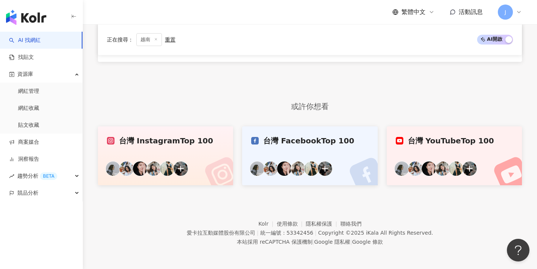
scroll to position [229, 0]
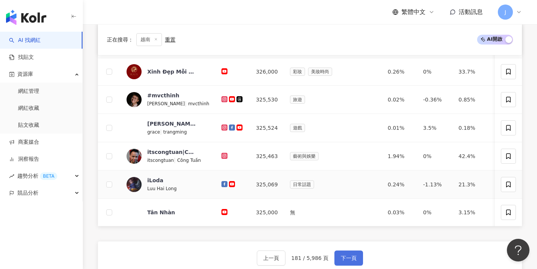
scroll to position [281, 0]
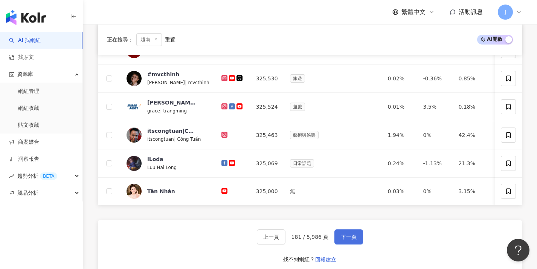
click at [289, 240] on span "下一頁" at bounding box center [349, 237] width 16 height 6
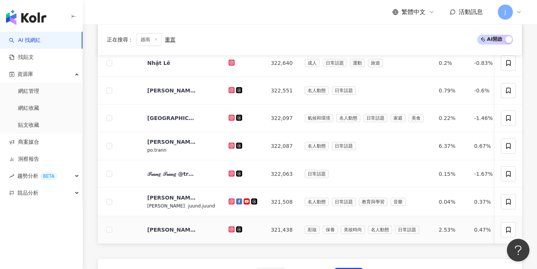
scroll to position [284, 0]
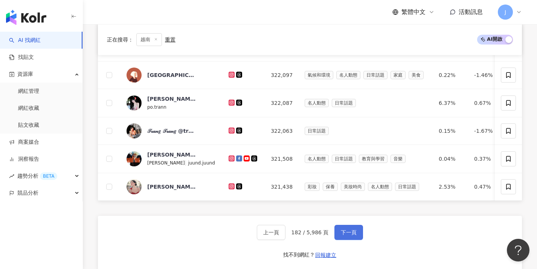
click at [289, 235] on span "下一頁" at bounding box center [349, 232] width 16 height 6
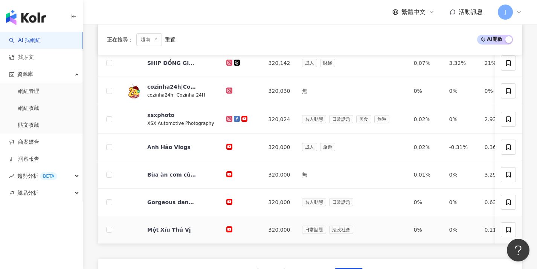
scroll to position [261, 0]
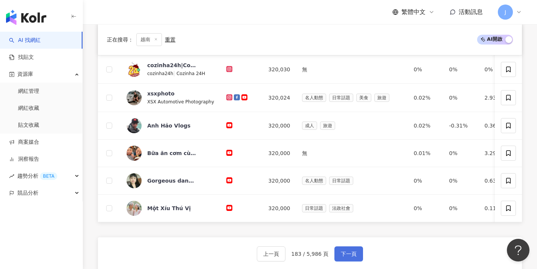
click at [289, 256] on span "下一頁" at bounding box center [349, 253] width 16 height 6
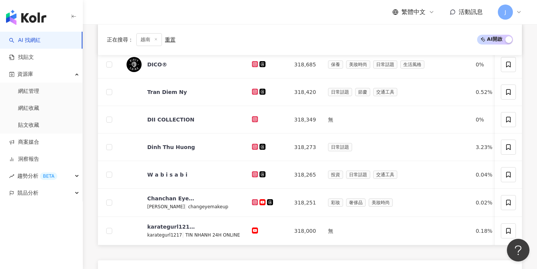
scroll to position [350, 0]
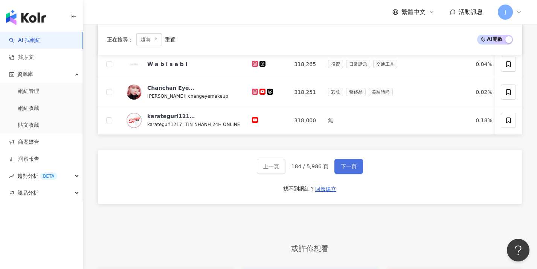
click at [289, 174] on button "下一頁" at bounding box center [348, 166] width 29 height 15
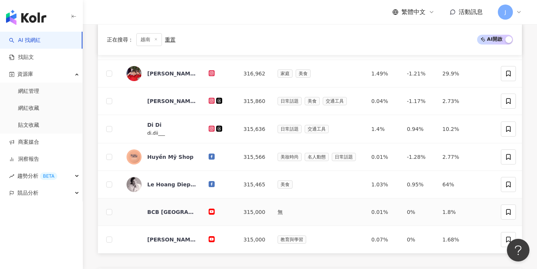
scroll to position [263, 0]
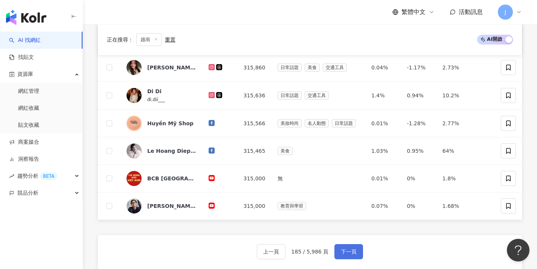
click at [289, 254] on button "下一頁" at bounding box center [348, 251] width 29 height 15
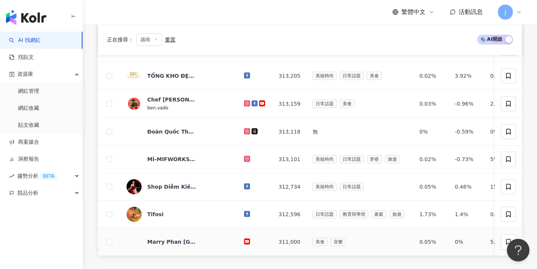
scroll to position [292, 0]
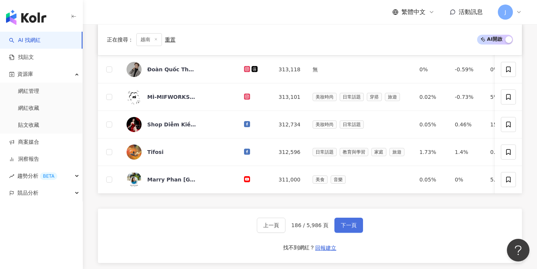
click at [289, 228] on span "下一頁" at bounding box center [349, 225] width 16 height 6
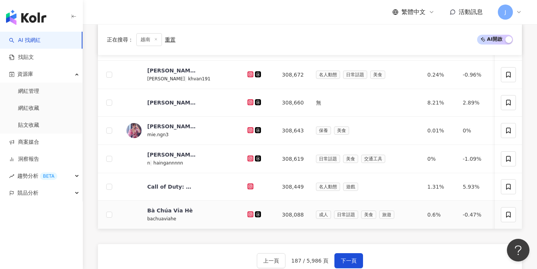
scroll to position [274, 0]
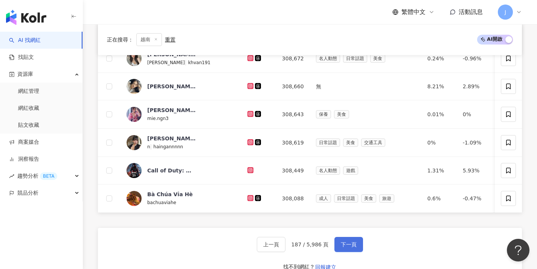
click at [289, 247] on span "下一頁" at bounding box center [349, 244] width 16 height 6
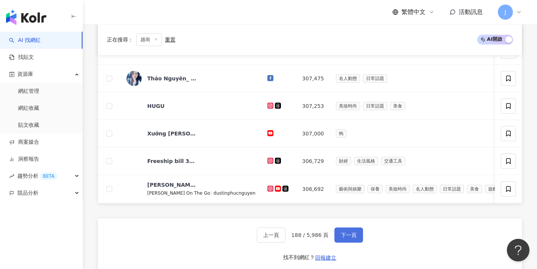
scroll to position [281, 0]
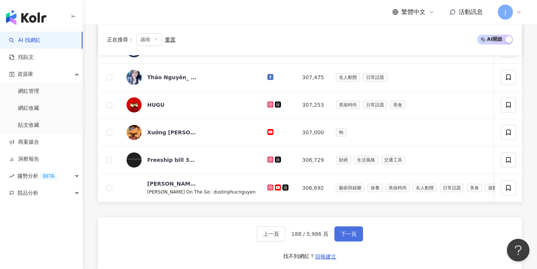
click at [289, 237] on span "下一頁" at bounding box center [349, 234] width 16 height 6
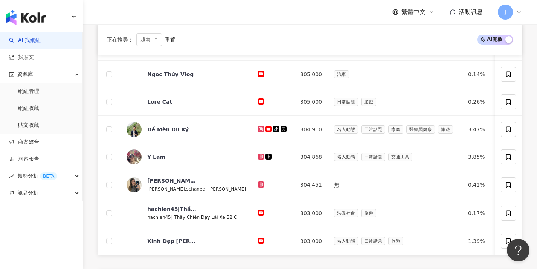
scroll to position [265, 0]
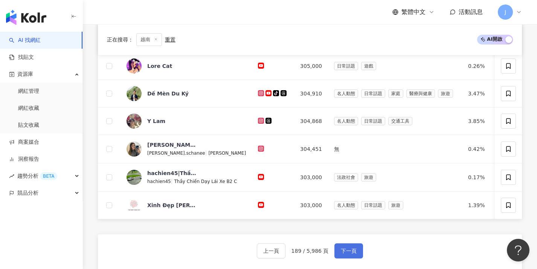
click at [289, 258] on button "下一頁" at bounding box center [348, 250] width 29 height 15
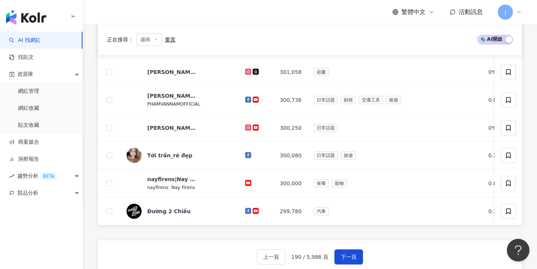
scroll to position [266, 0]
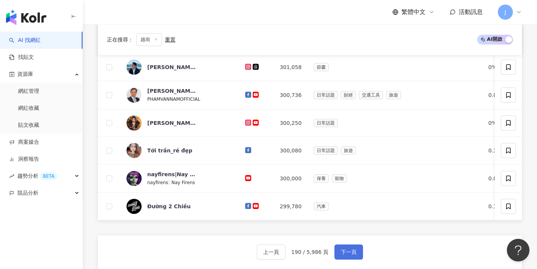
click at [289, 251] on button "下一頁" at bounding box center [348, 251] width 29 height 15
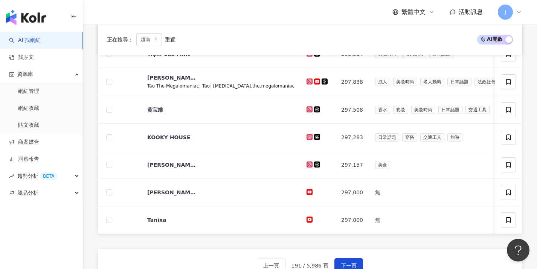
scroll to position [271, 0]
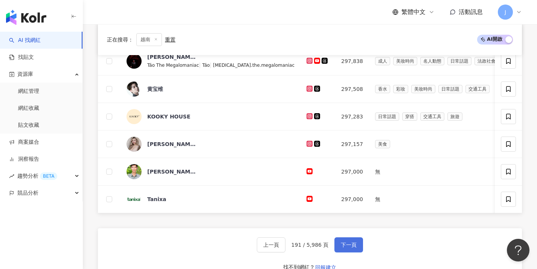
click at [289, 252] on button "下一頁" at bounding box center [348, 244] width 29 height 15
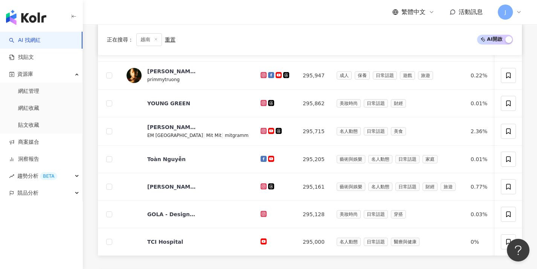
scroll to position [282, 0]
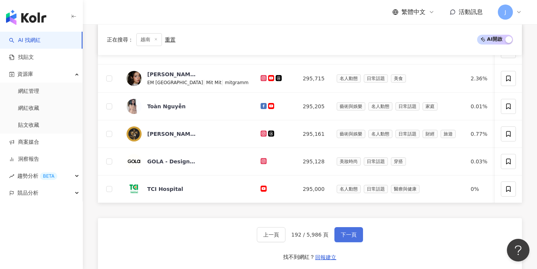
click at [289, 237] on span "下一頁" at bounding box center [349, 234] width 16 height 6
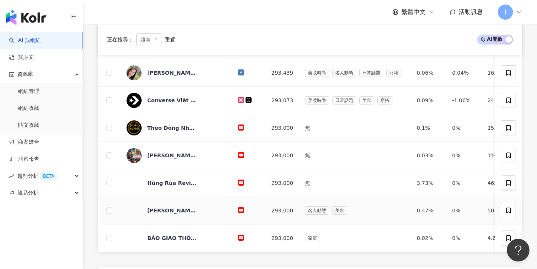
scroll to position [286, 0]
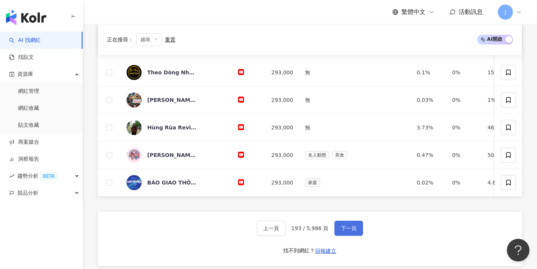
click at [289, 228] on button "下一頁" at bounding box center [348, 227] width 29 height 15
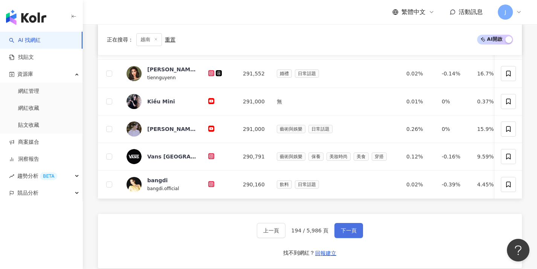
click at [289, 232] on span "下一頁" at bounding box center [349, 230] width 16 height 6
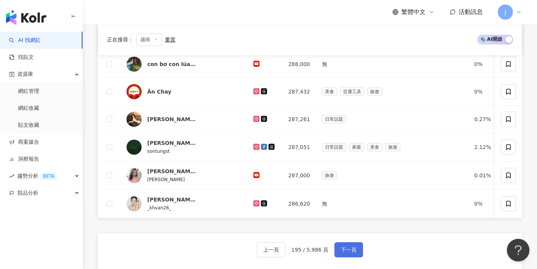
click at [289, 252] on span "下一頁" at bounding box center [349, 249] width 16 height 6
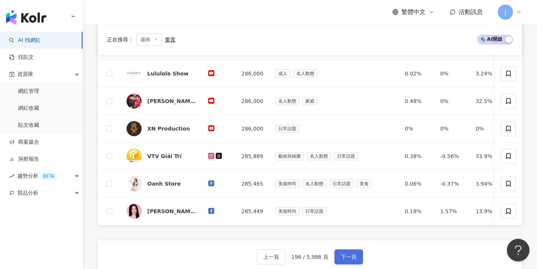
click at [289, 253] on span "下一頁" at bounding box center [349, 256] width 16 height 6
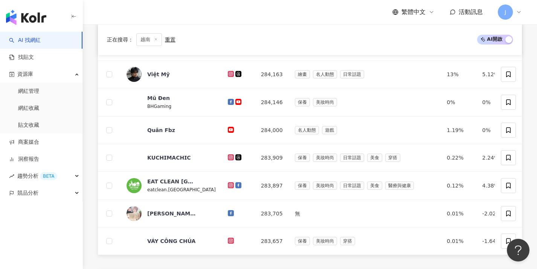
scroll to position [264, 0]
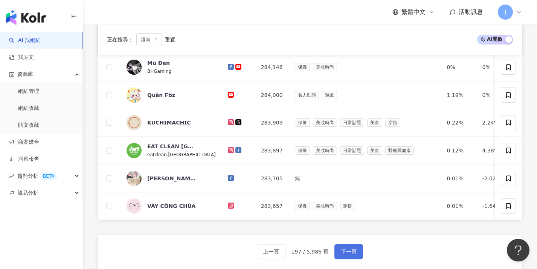
click at [289, 254] on span "下一頁" at bounding box center [349, 251] width 16 height 6
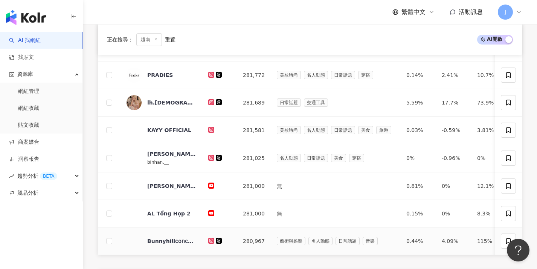
scroll to position [294, 0]
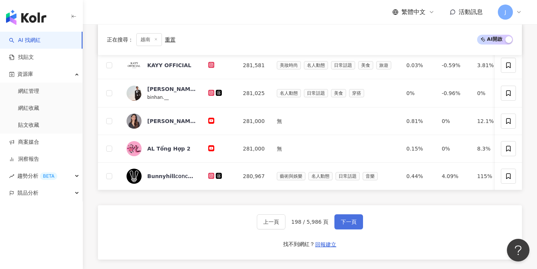
click at [289, 229] on button "下一頁" at bounding box center [348, 221] width 29 height 15
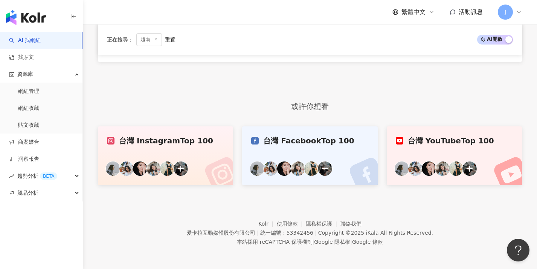
scroll to position [229, 0]
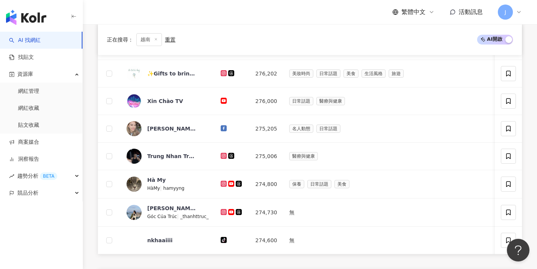
scroll to position [261, 0]
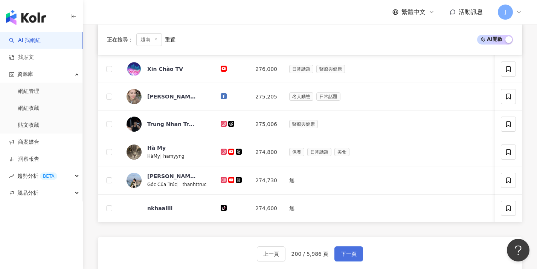
click at [289, 253] on button "下一頁" at bounding box center [348, 253] width 29 height 15
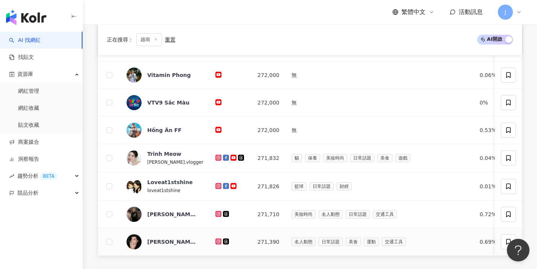
scroll to position [265, 0]
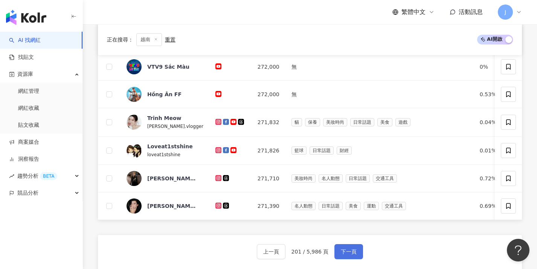
click at [289, 252] on button "下一頁" at bounding box center [348, 251] width 29 height 15
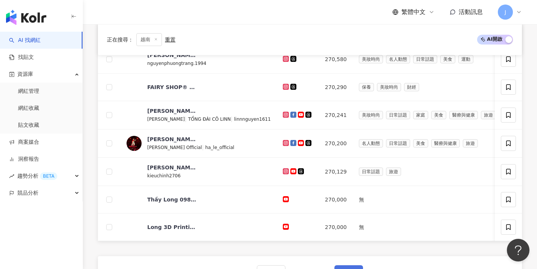
scroll to position [261, 0]
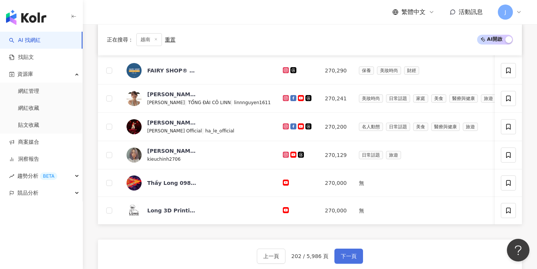
click at [289, 259] on span "下一頁" at bounding box center [349, 256] width 16 height 6
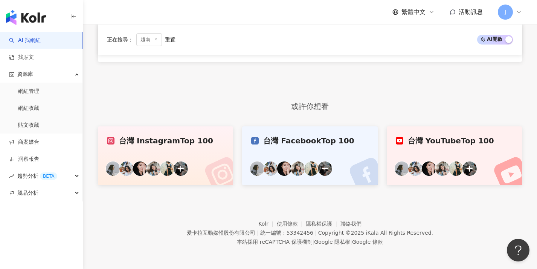
scroll to position [229, 0]
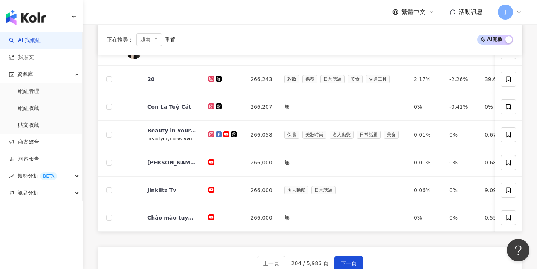
scroll to position [263, 0]
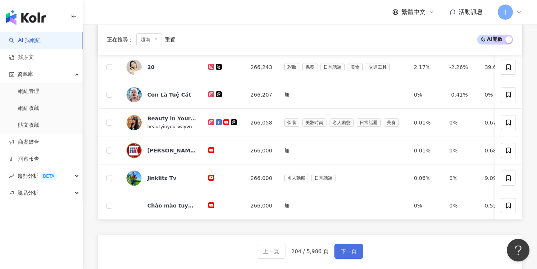
click at [289, 254] on span "下一頁" at bounding box center [349, 251] width 16 height 6
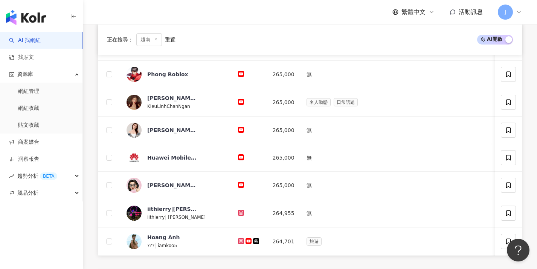
scroll to position [264, 0]
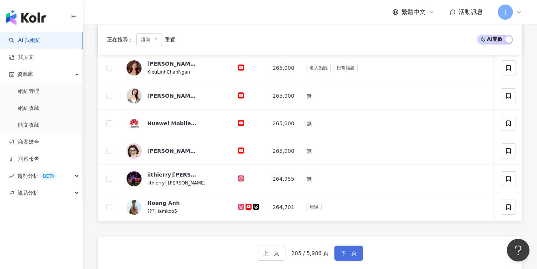
click at [289, 255] on span "下一頁" at bounding box center [349, 253] width 16 height 6
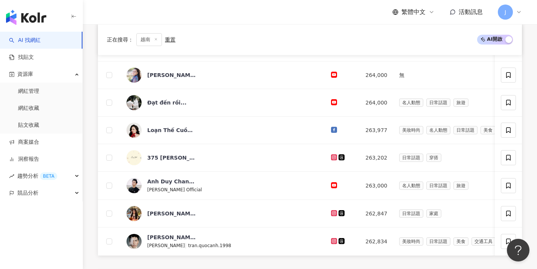
scroll to position [288, 0]
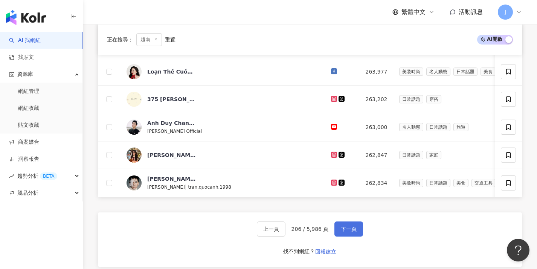
click at [289, 236] on button "下一頁" at bounding box center [348, 228] width 29 height 15
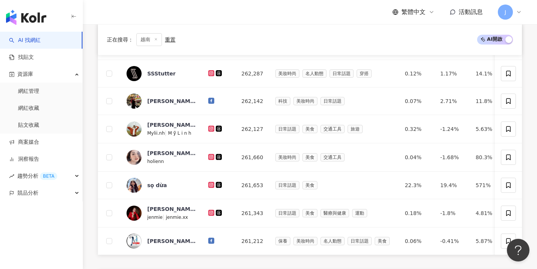
scroll to position [269, 0]
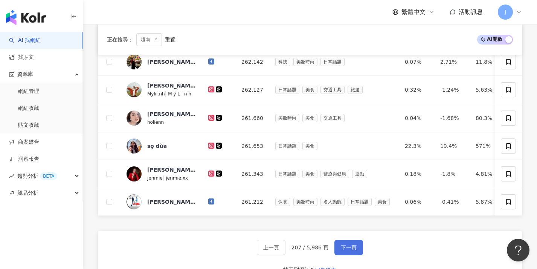
click at [289, 249] on span "下一頁" at bounding box center [349, 247] width 16 height 6
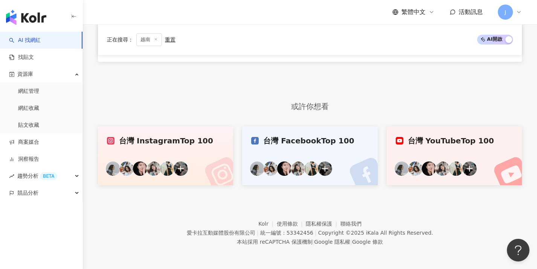
scroll to position [229, 0]
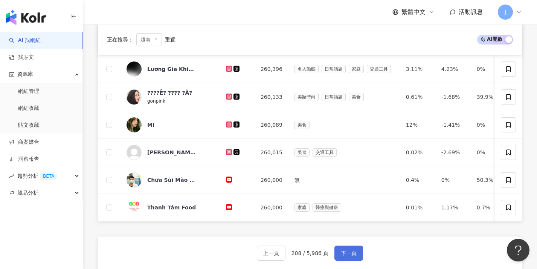
click at [289, 255] on span "下一頁" at bounding box center [349, 253] width 16 height 6
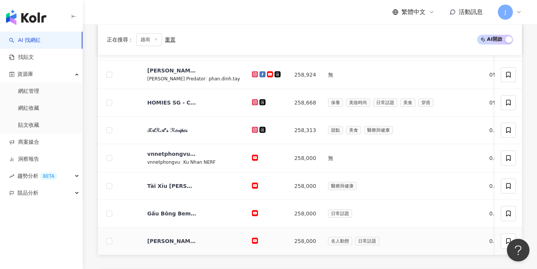
scroll to position [264, 0]
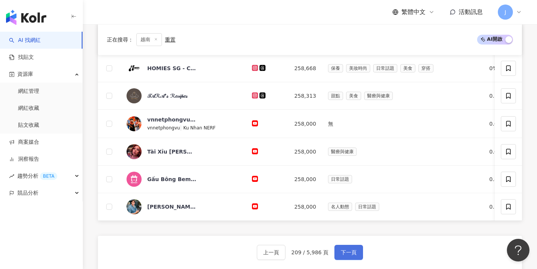
click at [289, 254] on span "下一頁" at bounding box center [349, 252] width 16 height 6
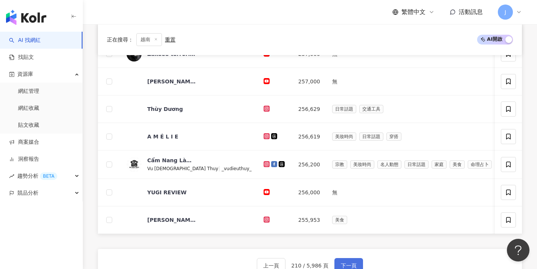
scroll to position [261, 0]
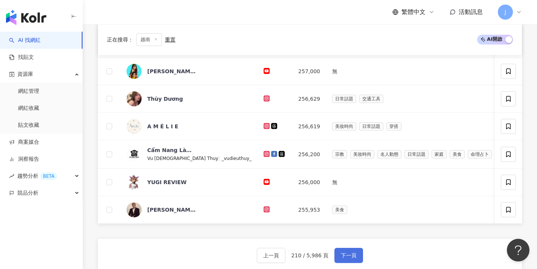
click at [289, 255] on button "下一頁" at bounding box center [348, 254] width 29 height 15
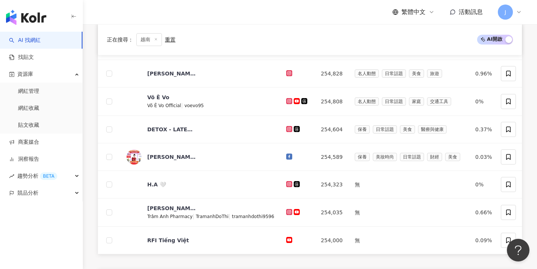
scroll to position [300, 0]
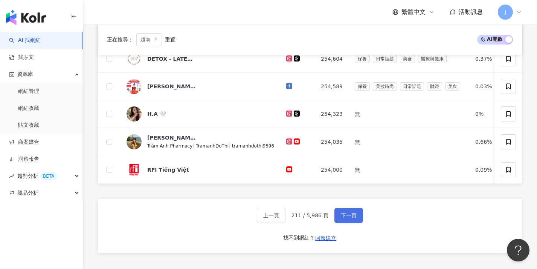
click at [289, 218] on span "下一頁" at bounding box center [349, 215] width 16 height 6
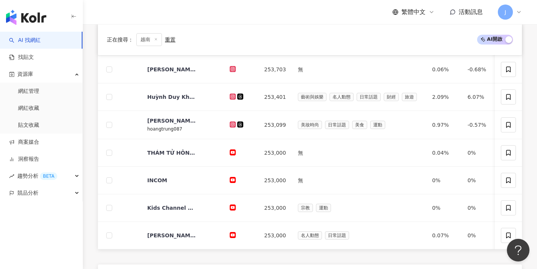
scroll to position [263, 0]
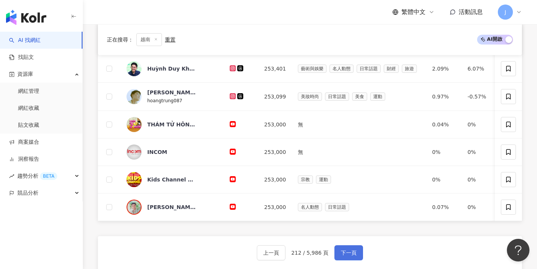
click at [289, 255] on span "下一頁" at bounding box center [349, 252] width 16 height 6
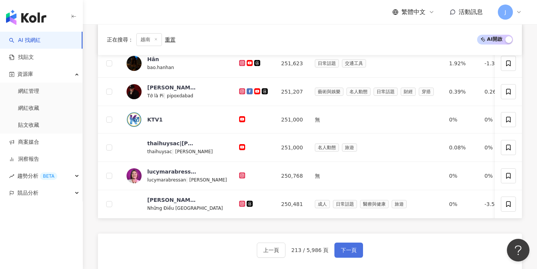
scroll to position [270, 0]
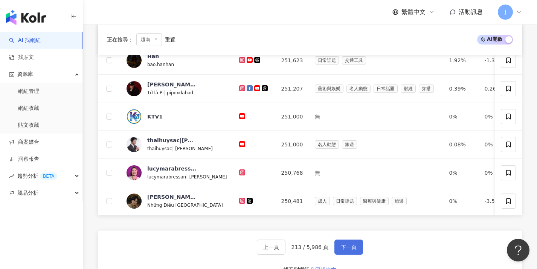
click at [289, 247] on button "下一頁" at bounding box center [348, 246] width 29 height 15
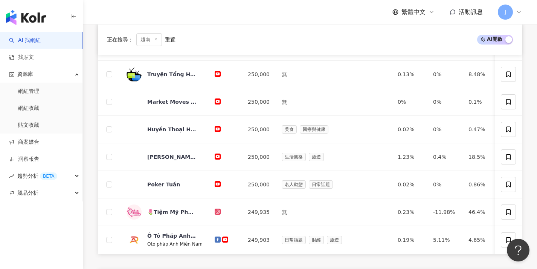
scroll to position [310, 0]
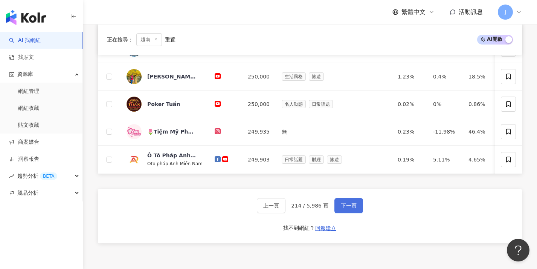
click at [289, 208] on span "下一頁" at bounding box center [349, 205] width 16 height 6
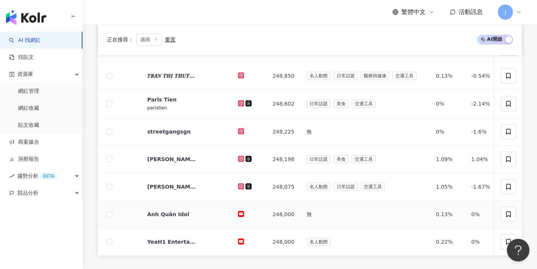
scroll to position [290, 0]
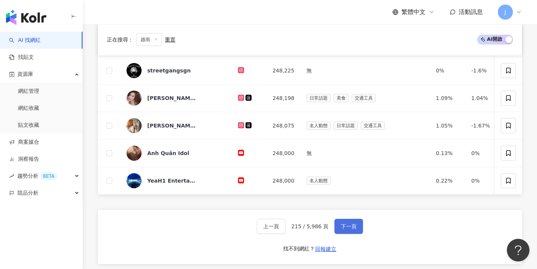
click at [289, 229] on span "下一頁" at bounding box center [349, 226] width 16 height 6
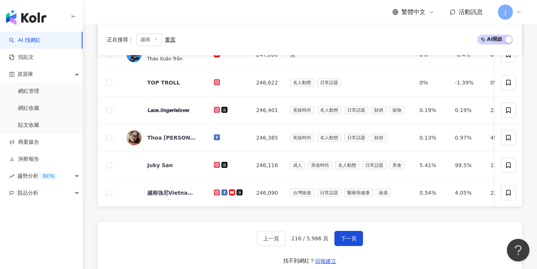
scroll to position [315, 0]
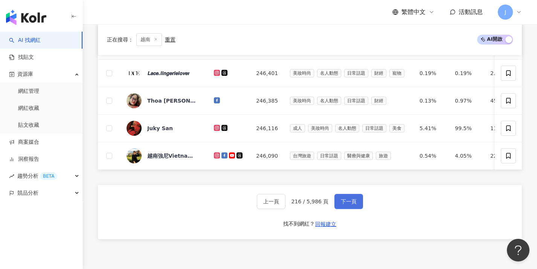
click at [289, 204] on span "下一頁" at bounding box center [349, 201] width 16 height 6
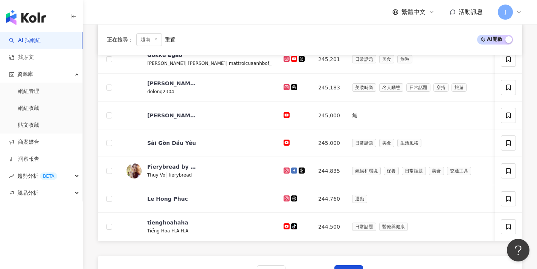
scroll to position [296, 0]
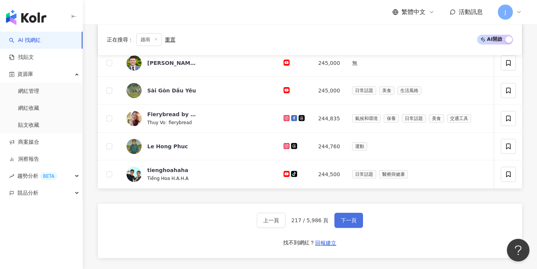
click at [289, 223] on span "下一頁" at bounding box center [349, 220] width 16 height 6
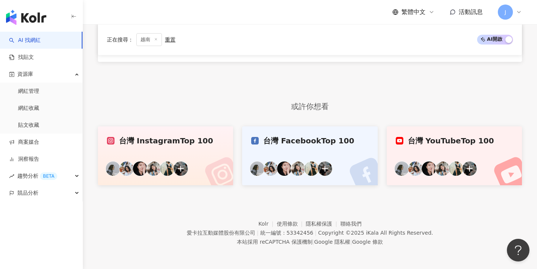
scroll to position [229, 0]
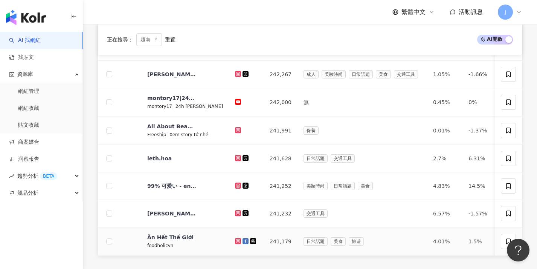
scroll to position [345, 0]
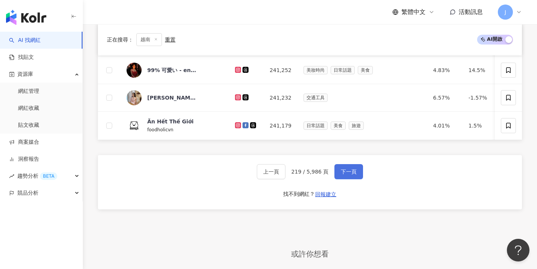
click at [289, 173] on button "下一頁" at bounding box center [348, 171] width 29 height 15
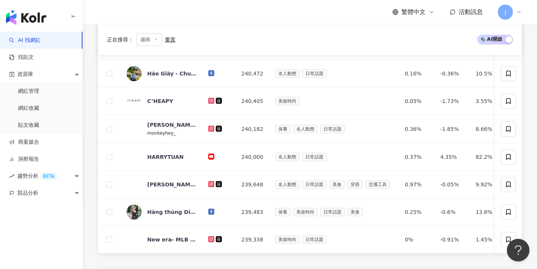
scroll to position [285, 0]
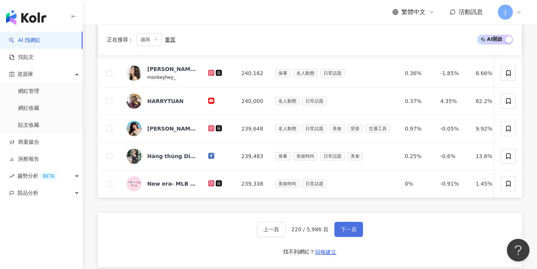
click at [289, 232] on span "下一頁" at bounding box center [349, 229] width 16 height 6
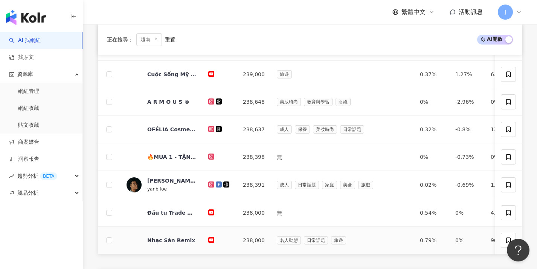
scroll to position [302, 0]
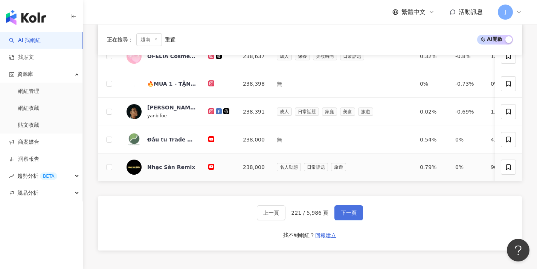
click at [289, 215] on span "下一頁" at bounding box center [349, 212] width 16 height 6
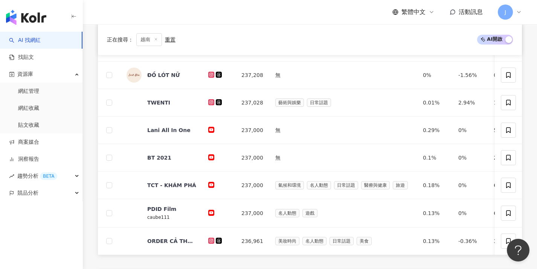
scroll to position [263, 0]
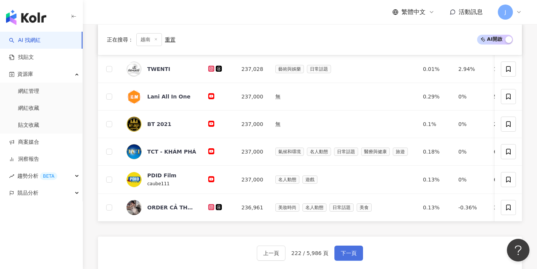
click at [289, 256] on span "下一頁" at bounding box center [349, 253] width 16 height 6
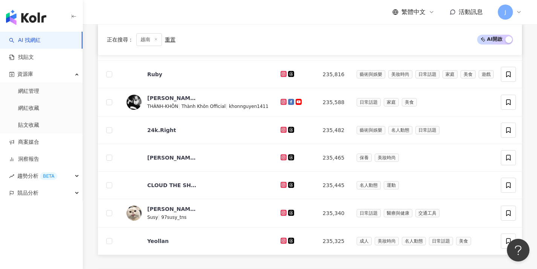
scroll to position [231, 0]
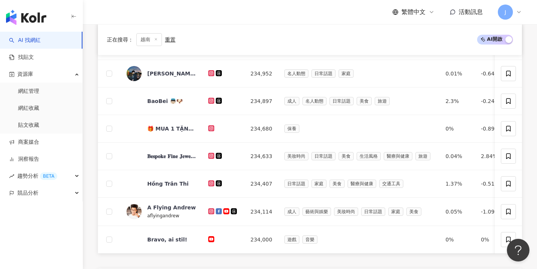
scroll to position [286, 0]
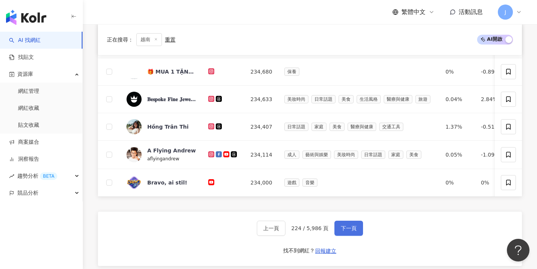
click at [289, 231] on span "下一頁" at bounding box center [349, 228] width 16 height 6
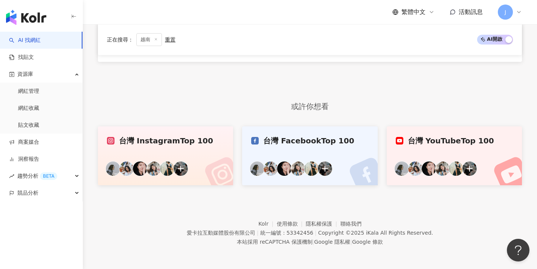
scroll to position [229, 0]
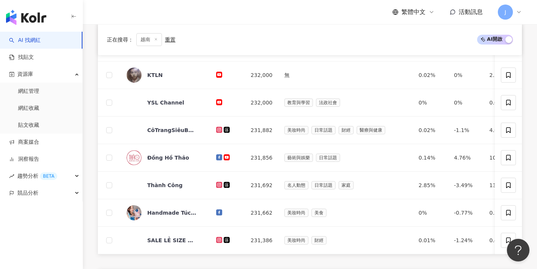
scroll to position [290, 0]
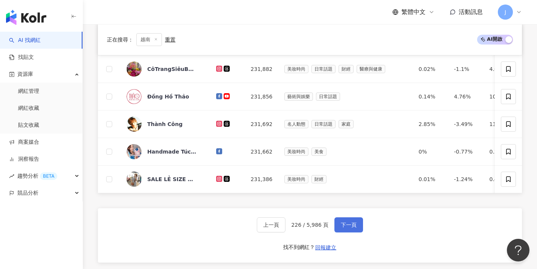
click at [289, 227] on span "下一頁" at bounding box center [349, 224] width 16 height 6
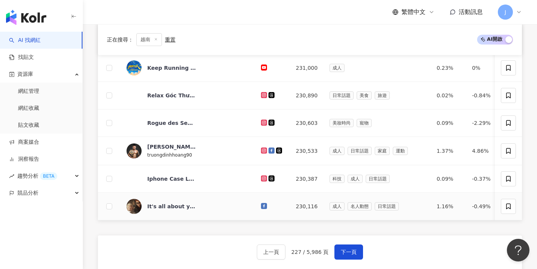
scroll to position [266, 0]
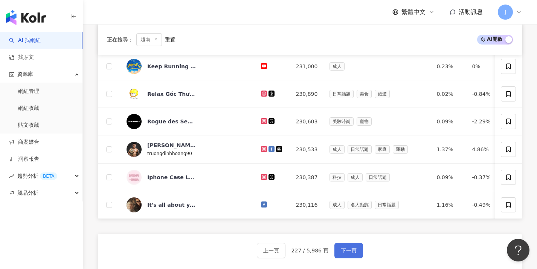
click at [289, 253] on span "下一頁" at bounding box center [349, 250] width 16 height 6
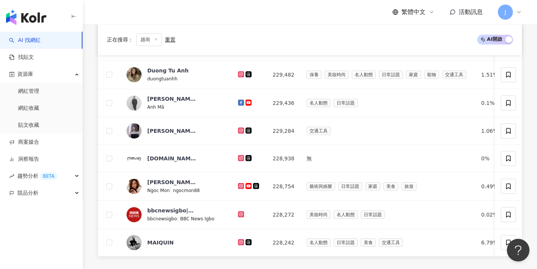
scroll to position [263, 0]
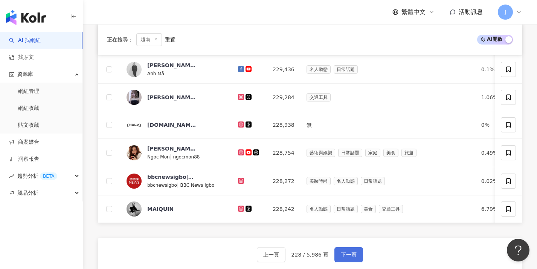
click at [289, 257] on span "下一頁" at bounding box center [349, 254] width 16 height 6
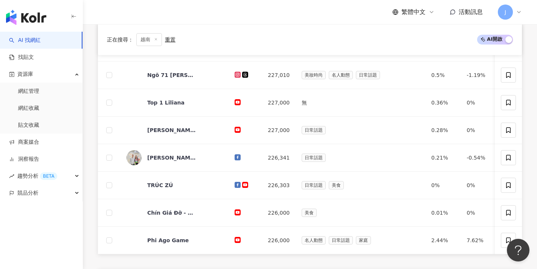
scroll to position [262, 0]
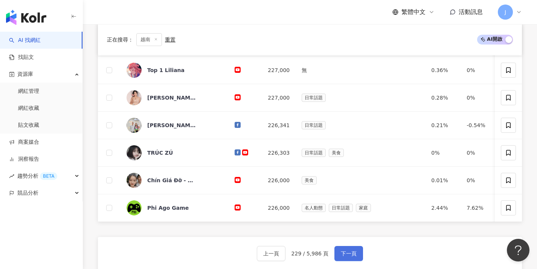
click at [289, 256] on span "下一頁" at bounding box center [349, 253] width 16 height 6
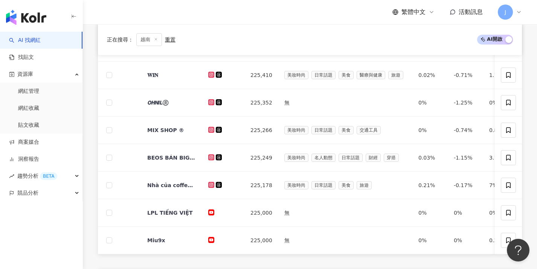
scroll to position [284, 0]
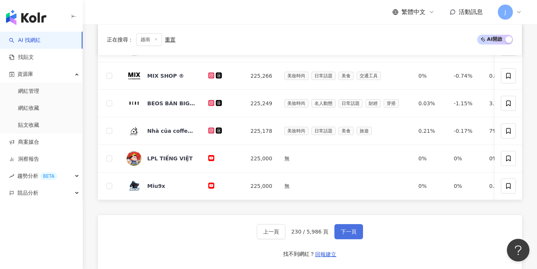
click at [289, 239] on button "下一頁" at bounding box center [348, 231] width 29 height 15
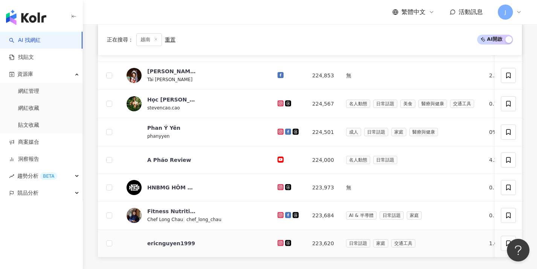
scroll to position [298, 0]
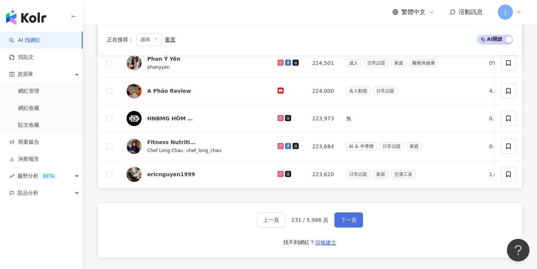
click at [289, 223] on span "下一頁" at bounding box center [349, 220] width 16 height 6
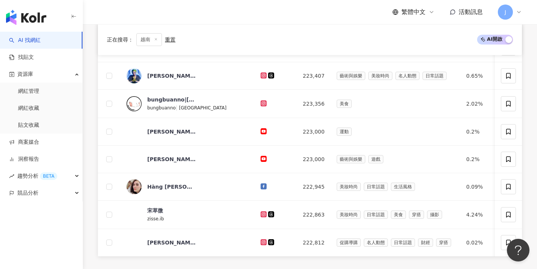
scroll to position [313, 0]
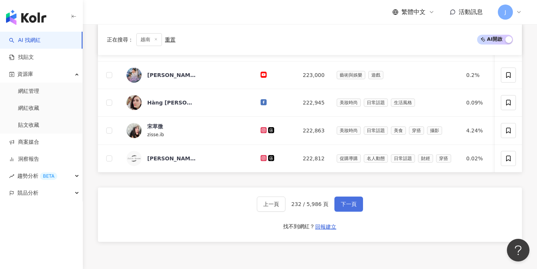
click at [289, 207] on span "下一頁" at bounding box center [349, 204] width 16 height 6
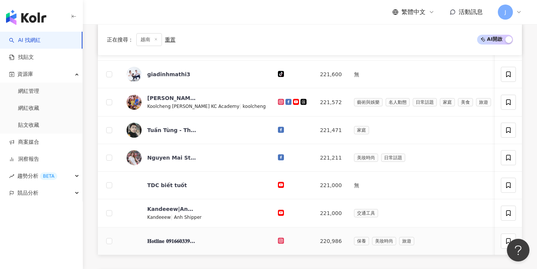
scroll to position [274, 0]
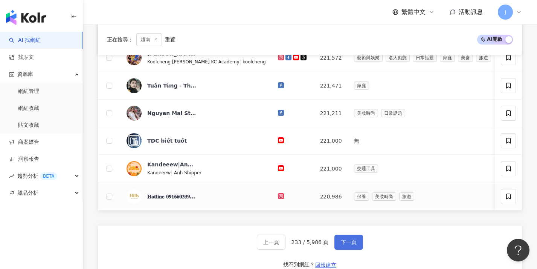
click at [289, 245] on span "下一頁" at bounding box center [349, 242] width 16 height 6
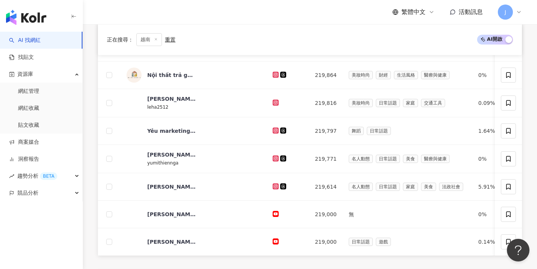
scroll to position [305, 0]
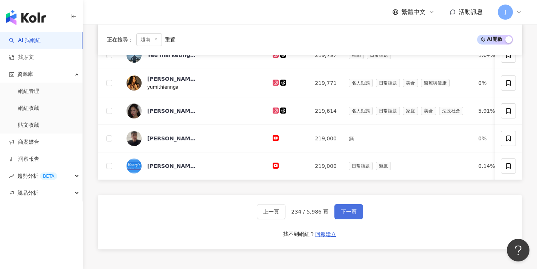
click at [289, 214] on span "下一頁" at bounding box center [349, 211] width 16 height 6
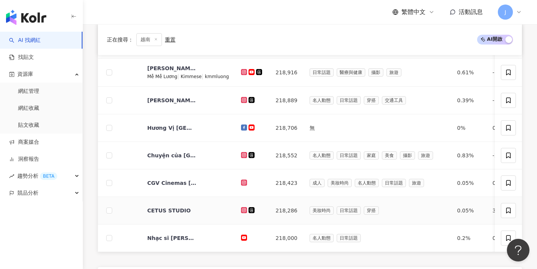
scroll to position [307, 0]
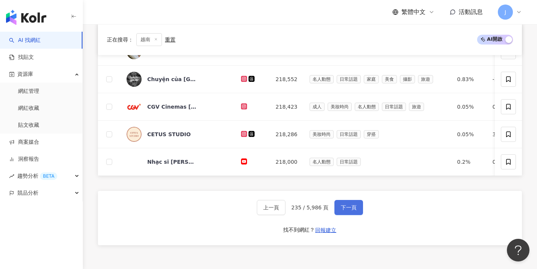
click at [289, 215] on button "下一頁" at bounding box center [348, 207] width 29 height 15
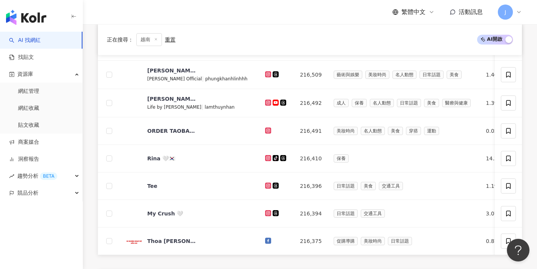
scroll to position [310, 0]
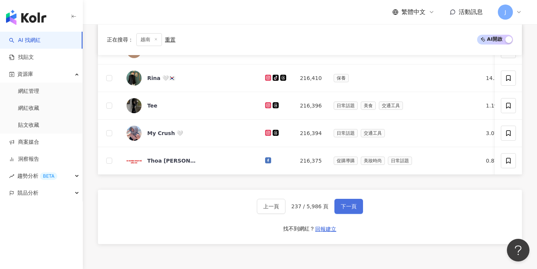
click at [289, 209] on span "下一頁" at bounding box center [349, 206] width 16 height 6
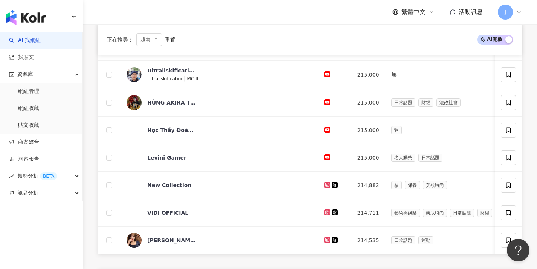
scroll to position [276, 0]
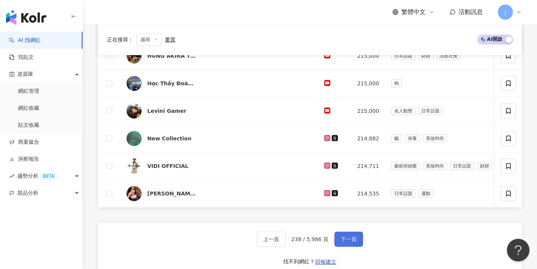
click at [289, 241] on span "下一頁" at bounding box center [349, 239] width 16 height 6
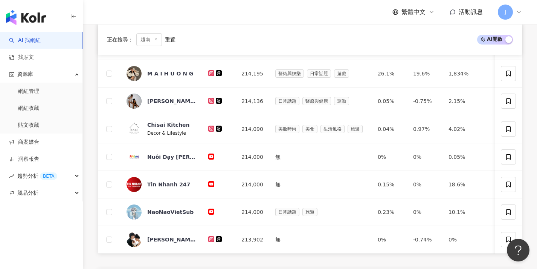
scroll to position [313, 0]
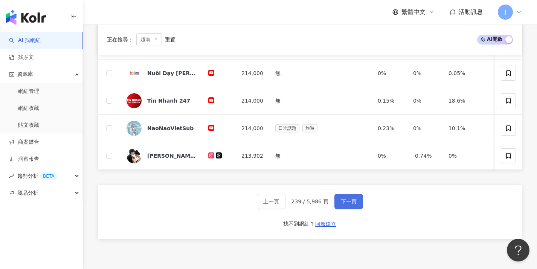
click at [289, 209] on button "下一頁" at bounding box center [348, 201] width 29 height 15
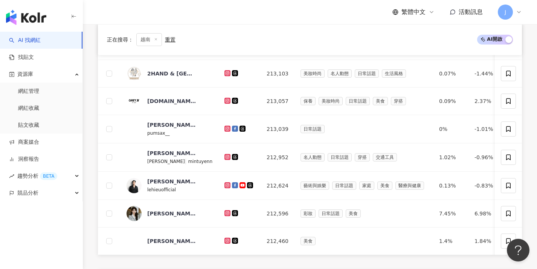
scroll to position [286, 0]
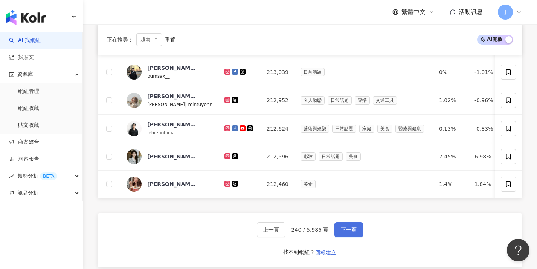
click at [289, 237] on button "下一頁" at bounding box center [348, 229] width 29 height 15
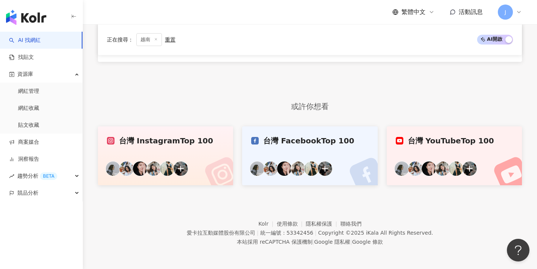
scroll to position [229, 0]
